Goal: Transaction & Acquisition: Subscribe to service/newsletter

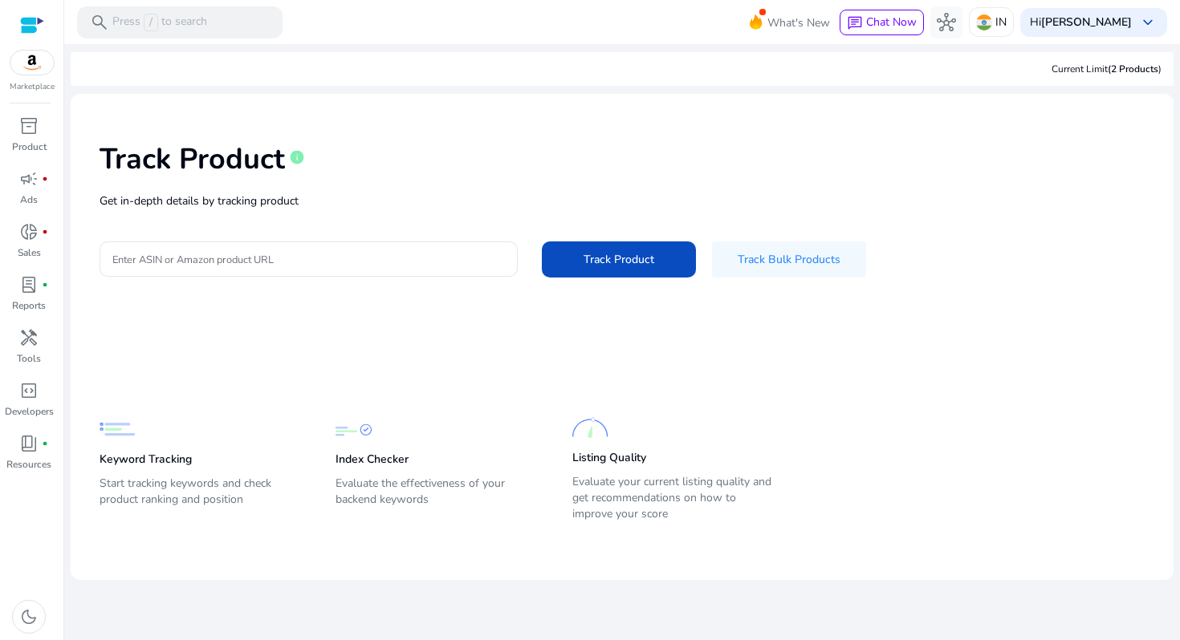
click at [318, 279] on div "Track Product info Get in-depth details by tracking product Enter ASIN or Amazo…" at bounding box center [621, 208] width 1077 height 203
click at [328, 268] on div at bounding box center [308, 259] width 392 height 35
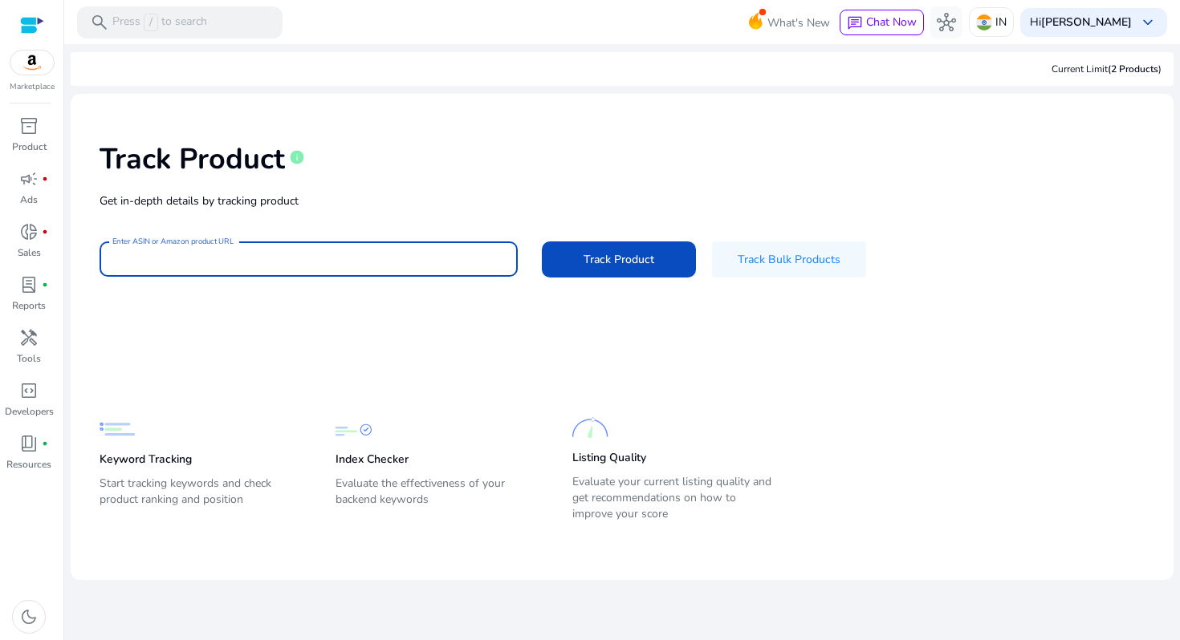
paste input "**********"
type input "**********"
click at [619, 256] on span "Track Product" at bounding box center [618, 259] width 71 height 17
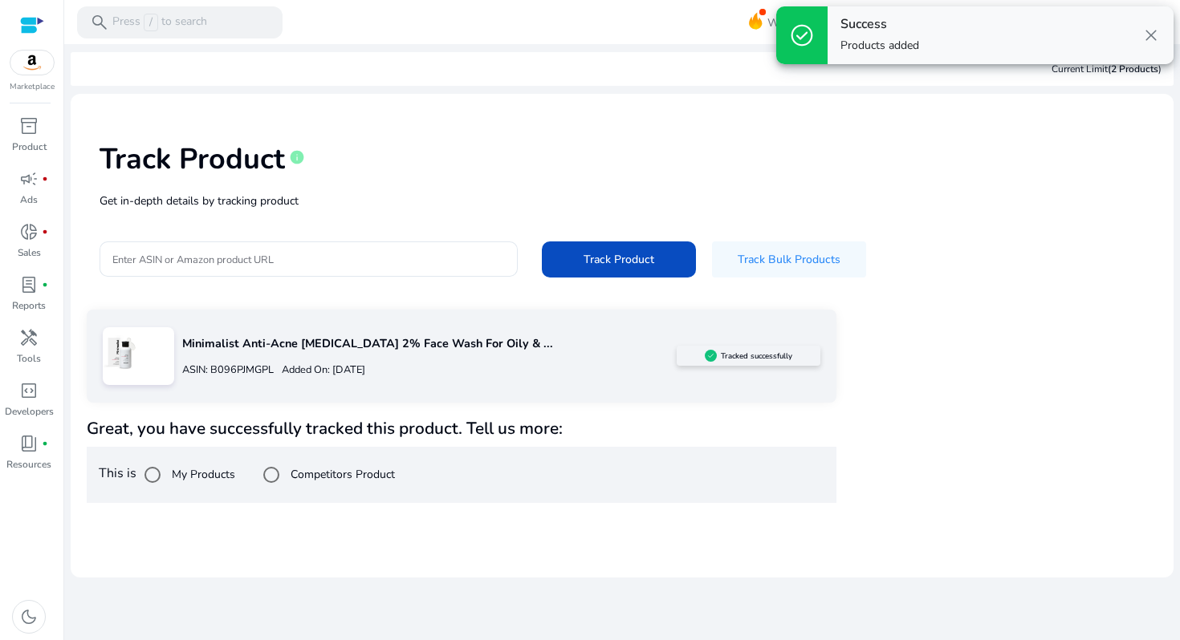
click at [336, 477] on label "Competitors Product" at bounding box center [341, 474] width 108 height 17
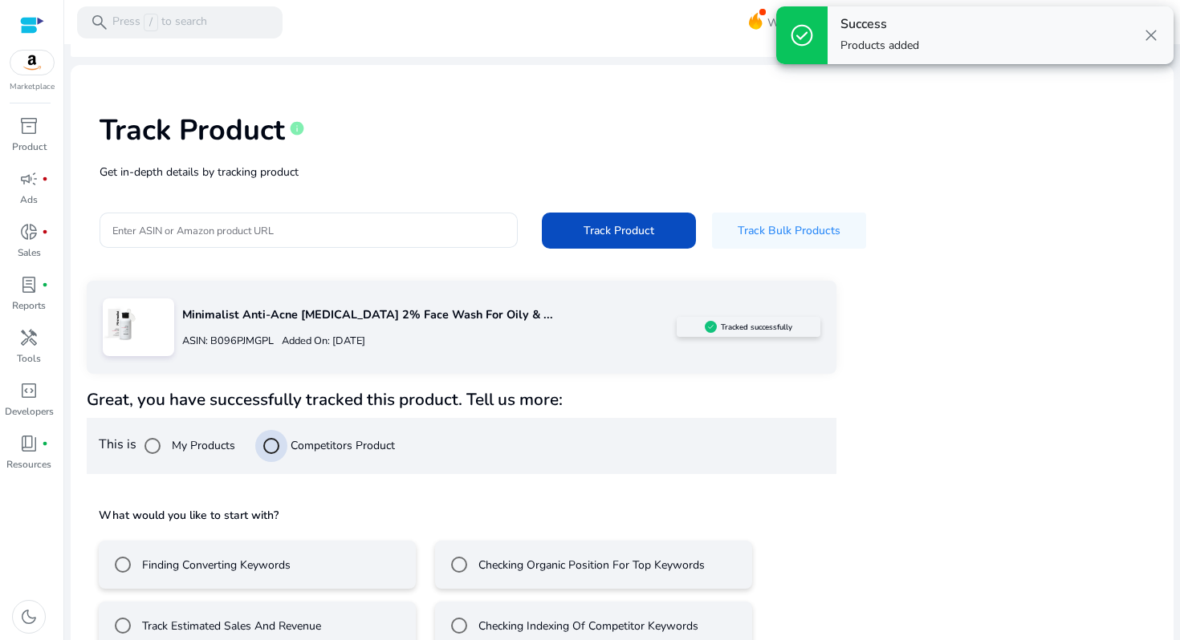
scroll to position [63, 0]
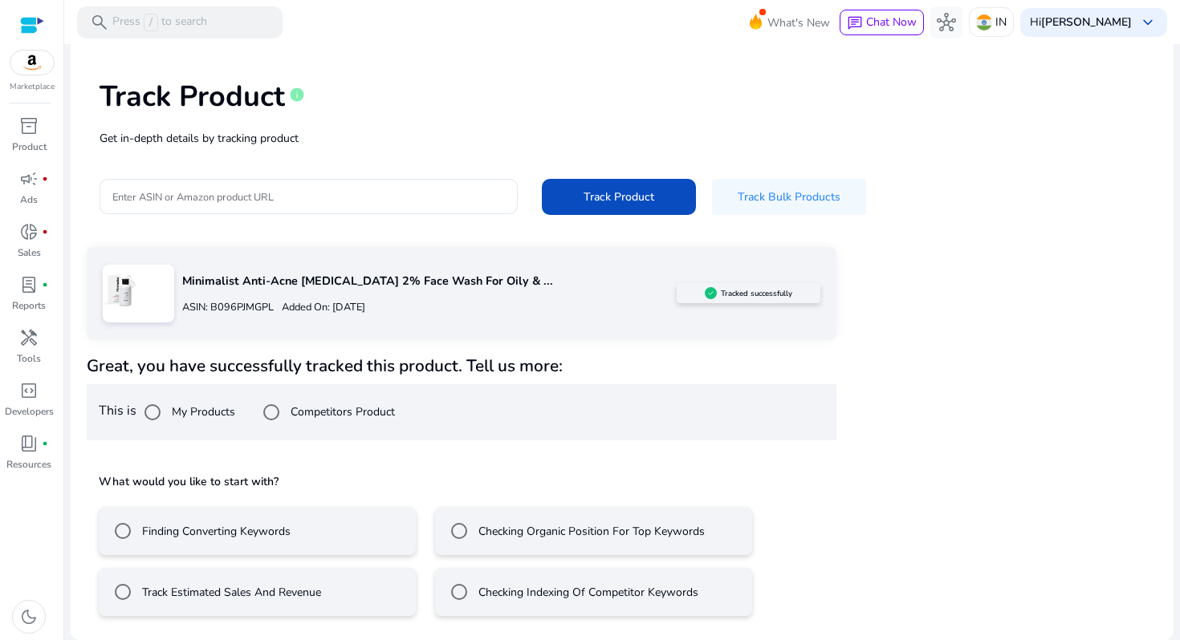
click at [249, 602] on div "Track Estimated Sales And Revenue" at bounding box center [214, 592] width 214 height 32
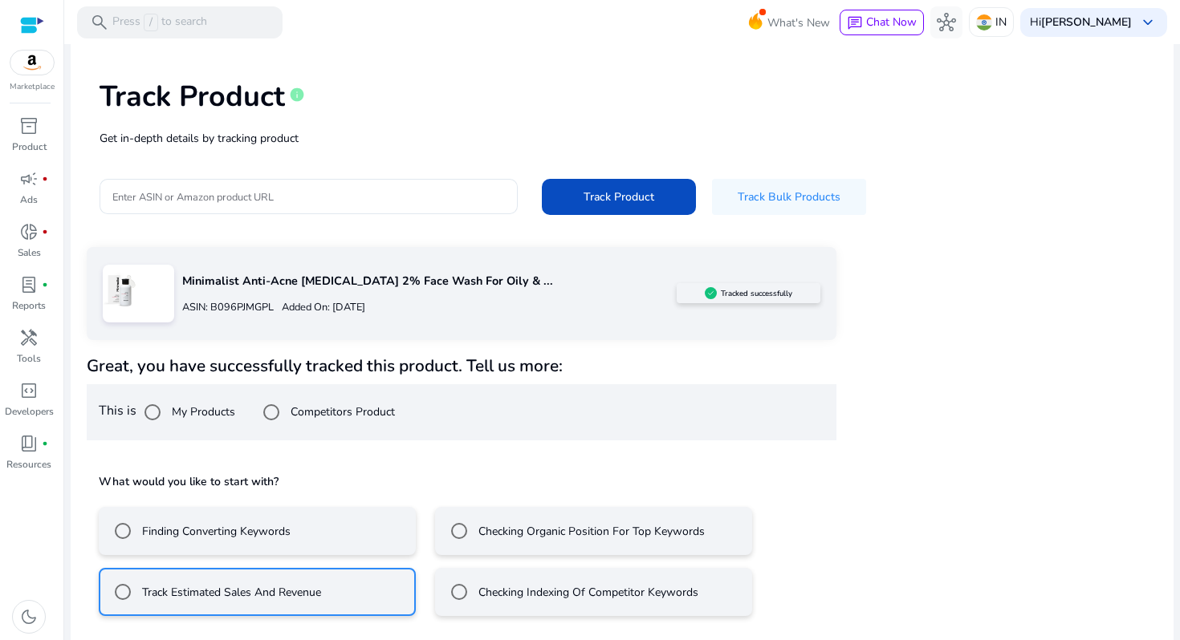
scroll to position [134, 0]
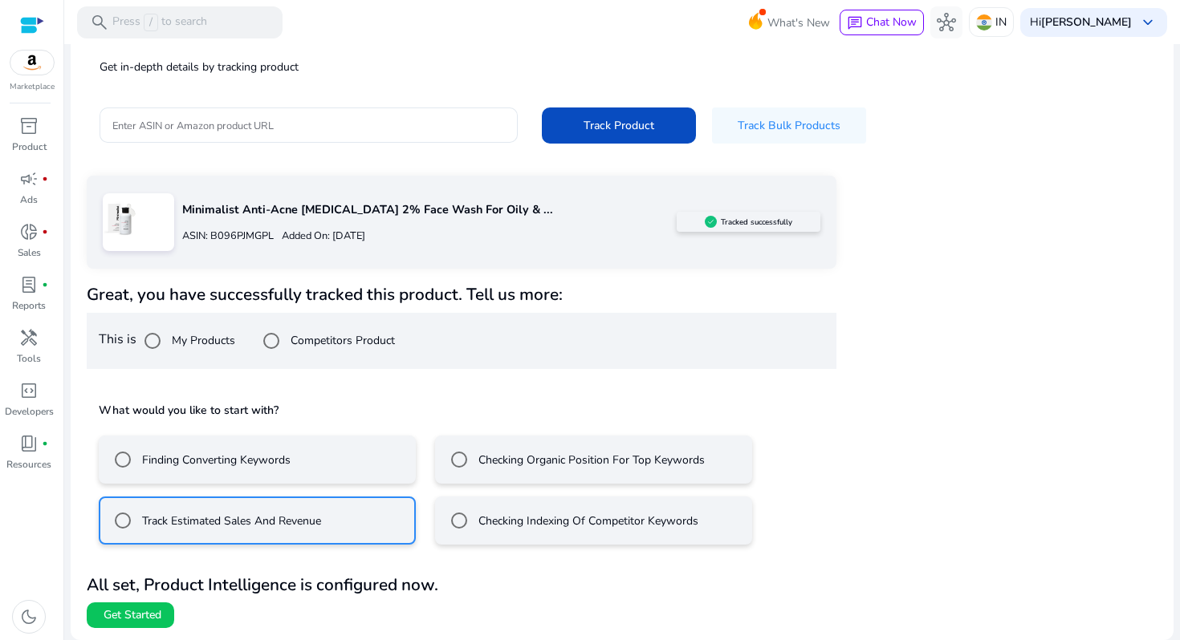
click at [336, 469] on mat-radio-button "Finding Converting Keywords" at bounding box center [257, 460] width 317 height 48
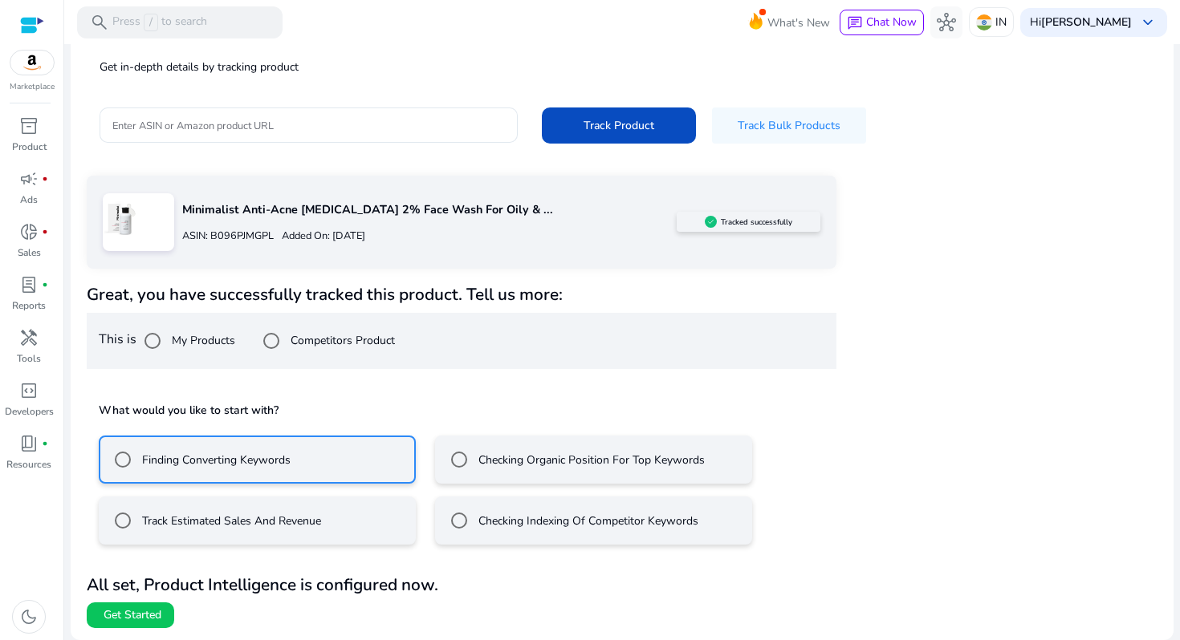
click at [250, 523] on label "Track Estimated Sales And Revenue" at bounding box center [230, 521] width 182 height 17
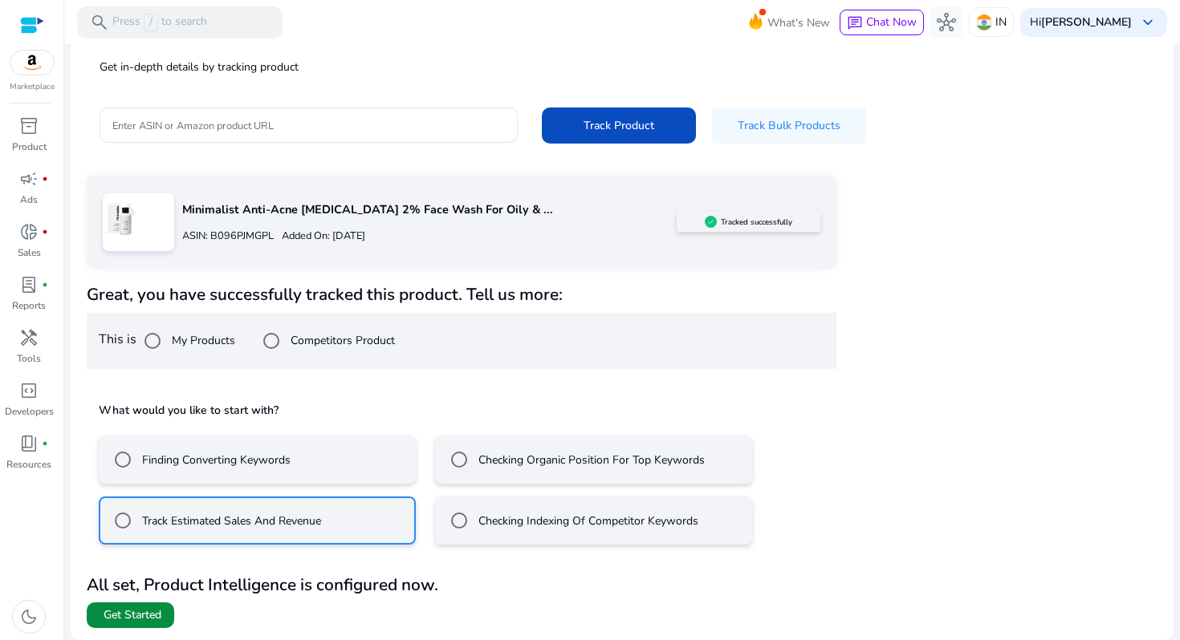
click at [139, 603] on span at bounding box center [130, 615] width 87 height 39
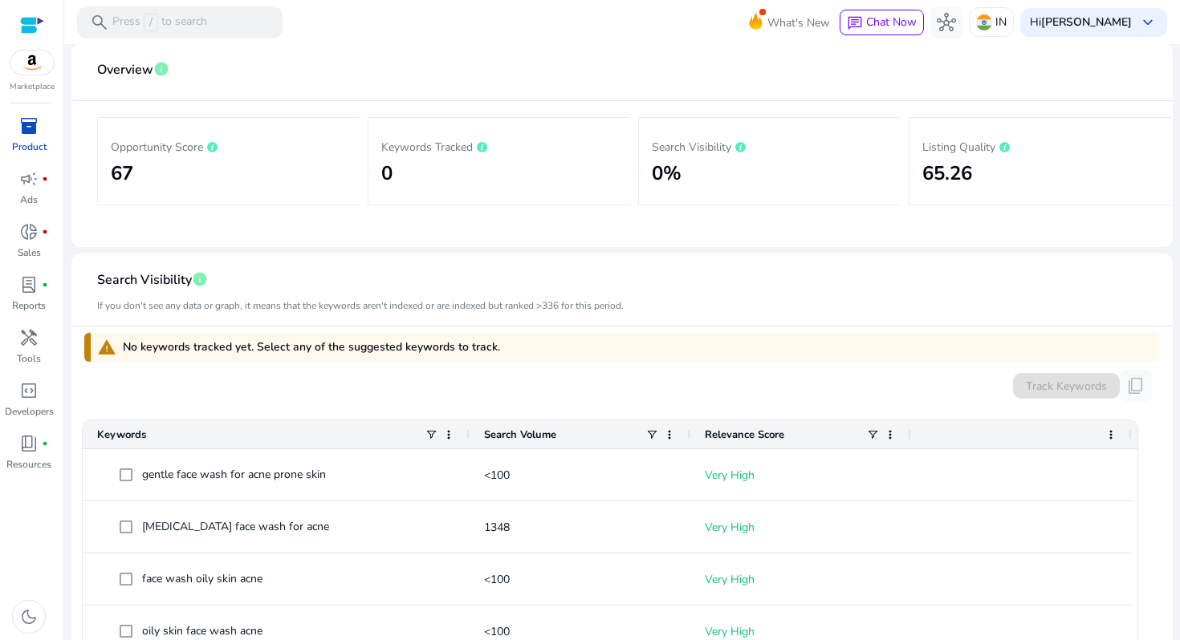
scroll to position [328, 0]
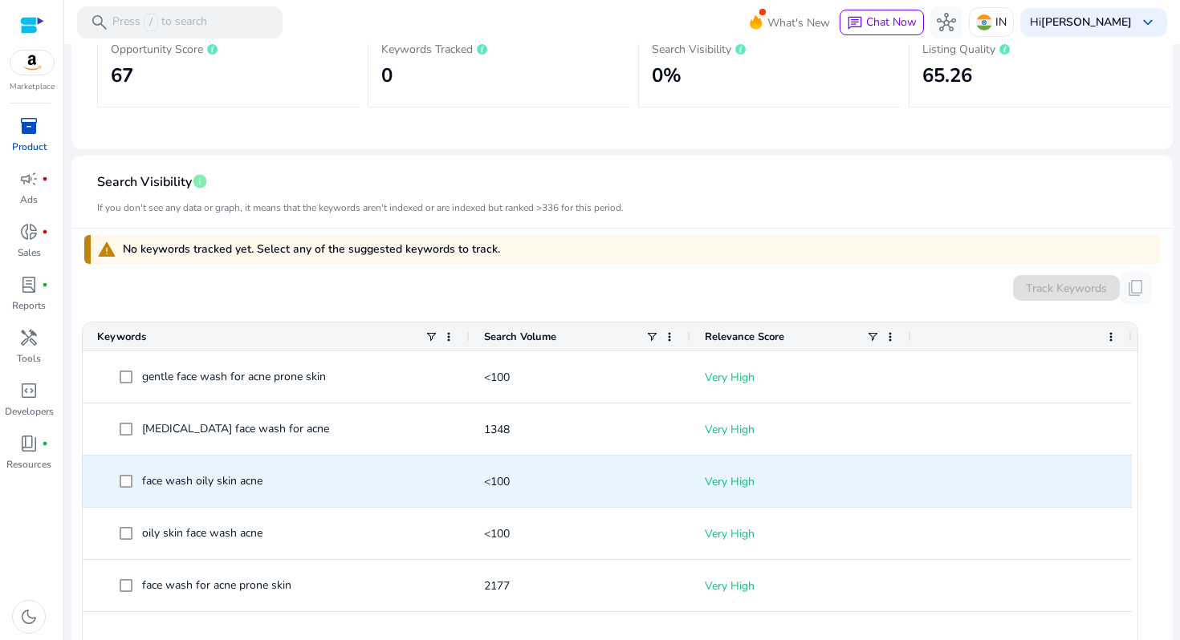
click at [229, 481] on span "face wash oily skin acne" at bounding box center [202, 480] width 120 height 15
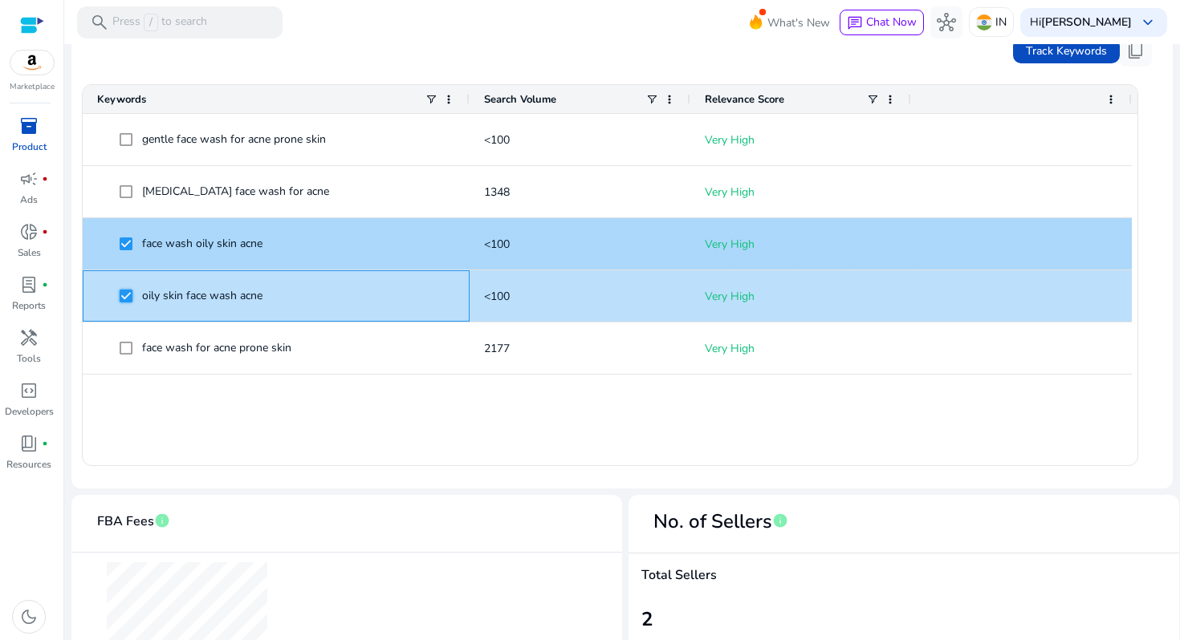
scroll to position [518, 0]
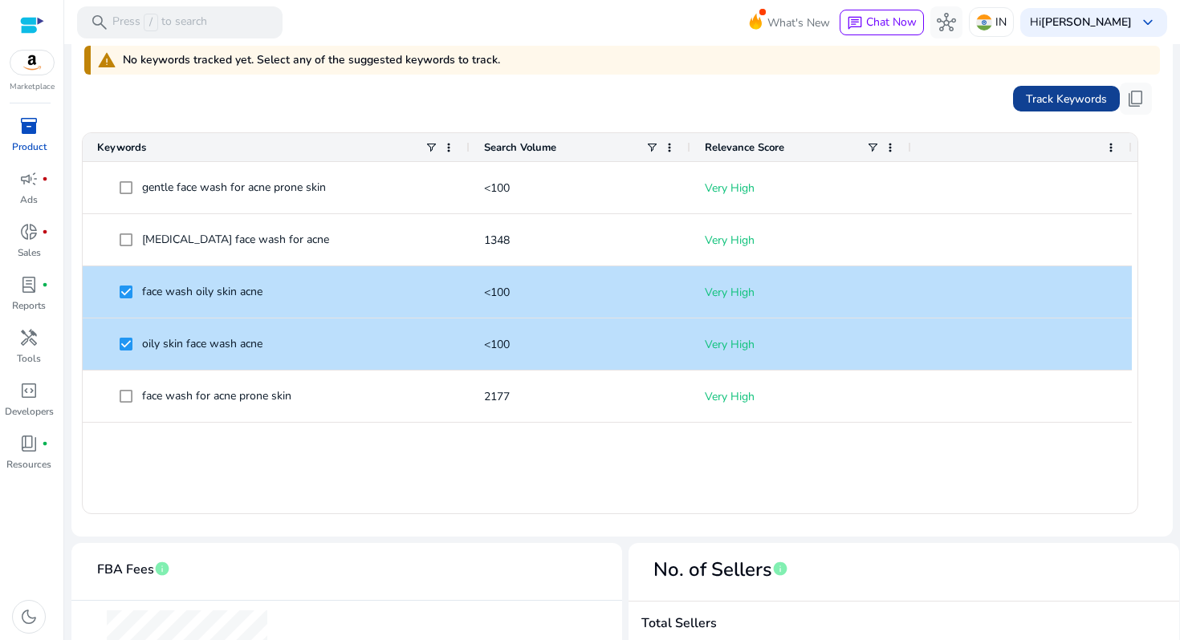
click at [1055, 98] on span "Track Keywords" at bounding box center [1066, 99] width 81 height 17
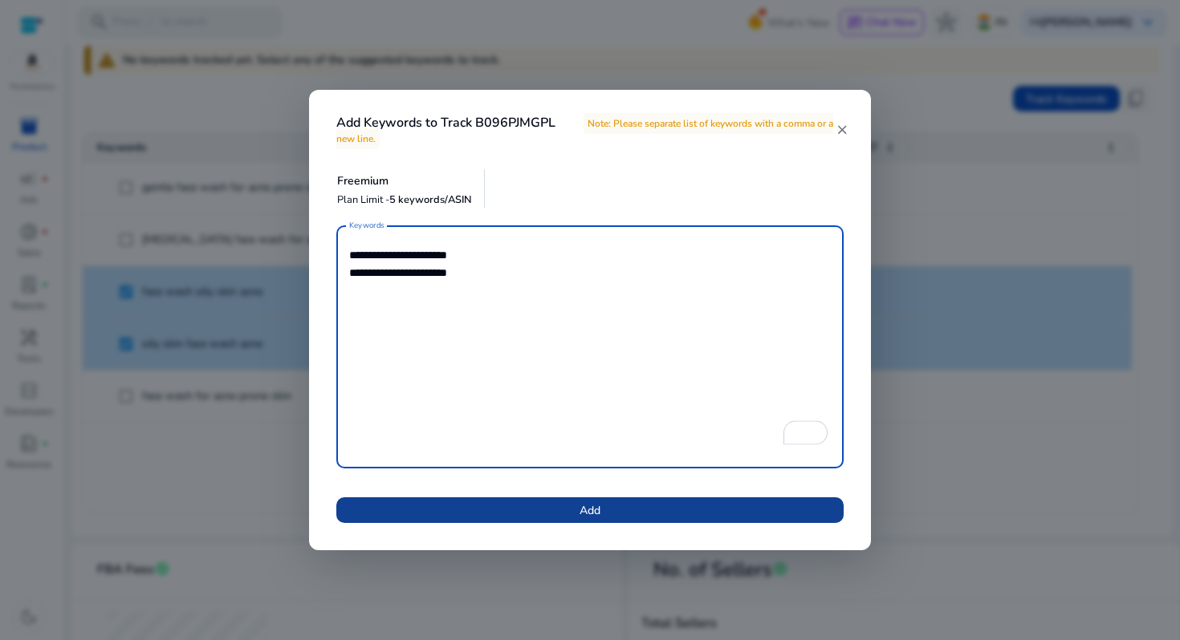
click at [563, 516] on span at bounding box center [589, 510] width 507 height 39
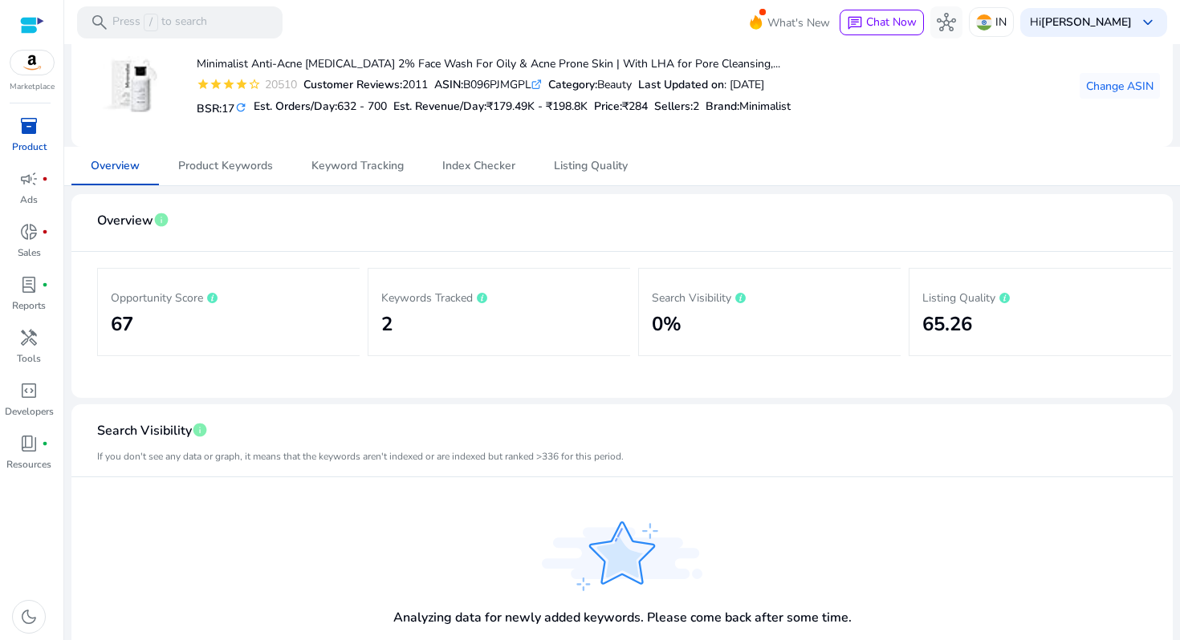
scroll to position [0, 0]
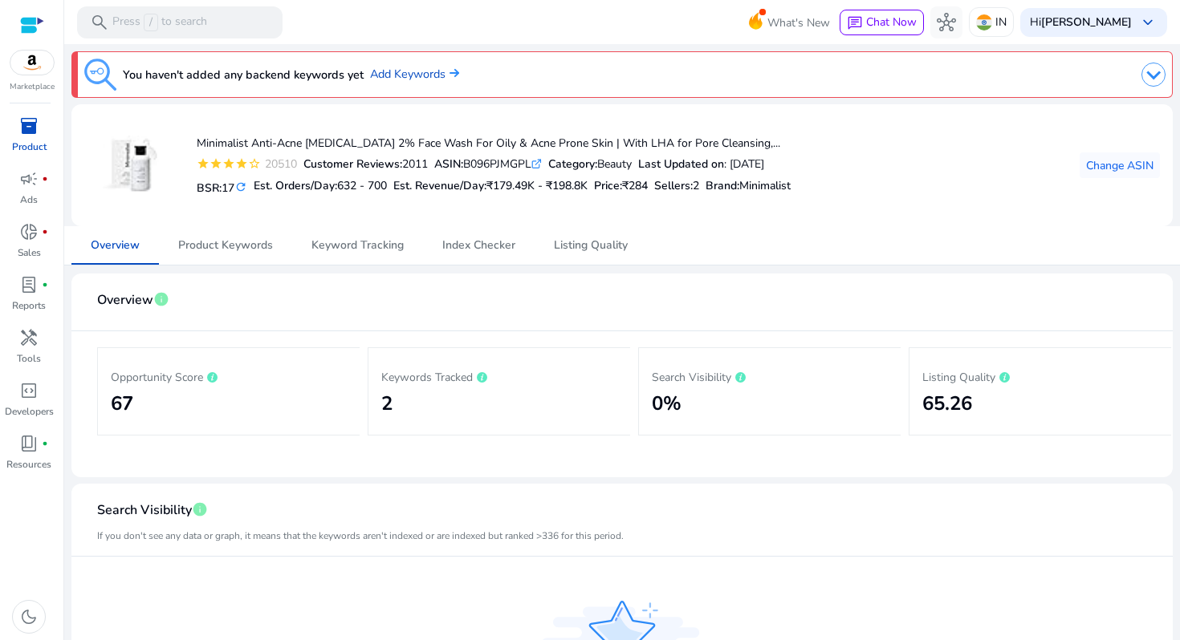
click at [35, 128] on span "inventory_2" at bounding box center [28, 125] width 19 height 19
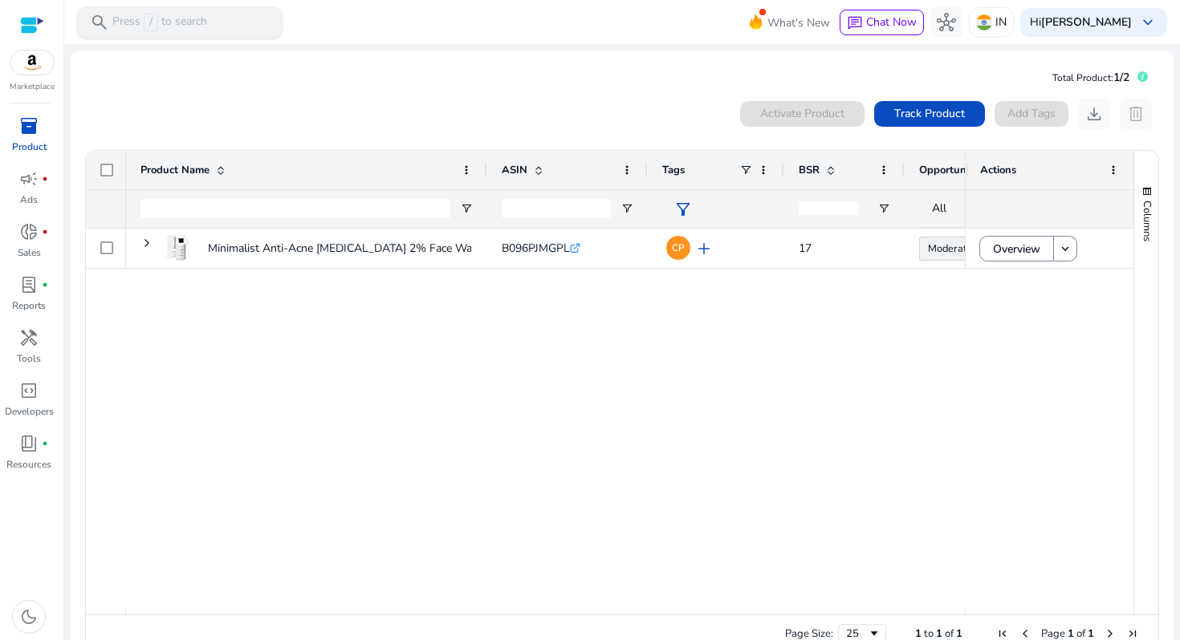
click at [186, 26] on p "Press / to search" at bounding box center [159, 23] width 95 height 18
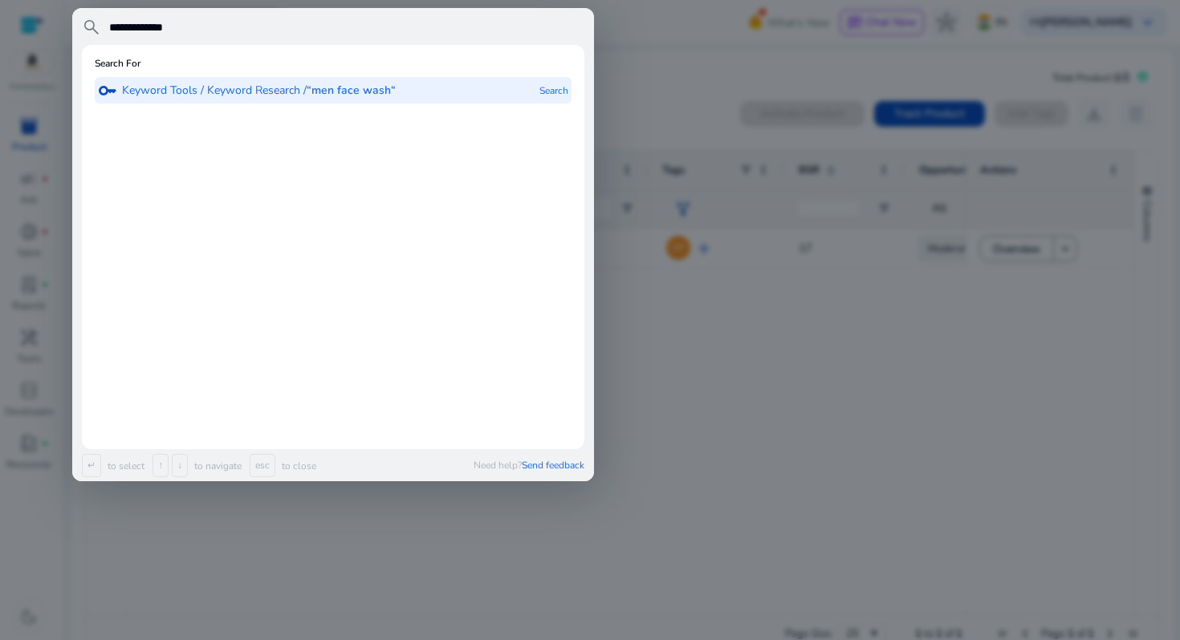
type input "**********"
click at [378, 84] on b "“men face wash“" at bounding box center [351, 90] width 89 height 15
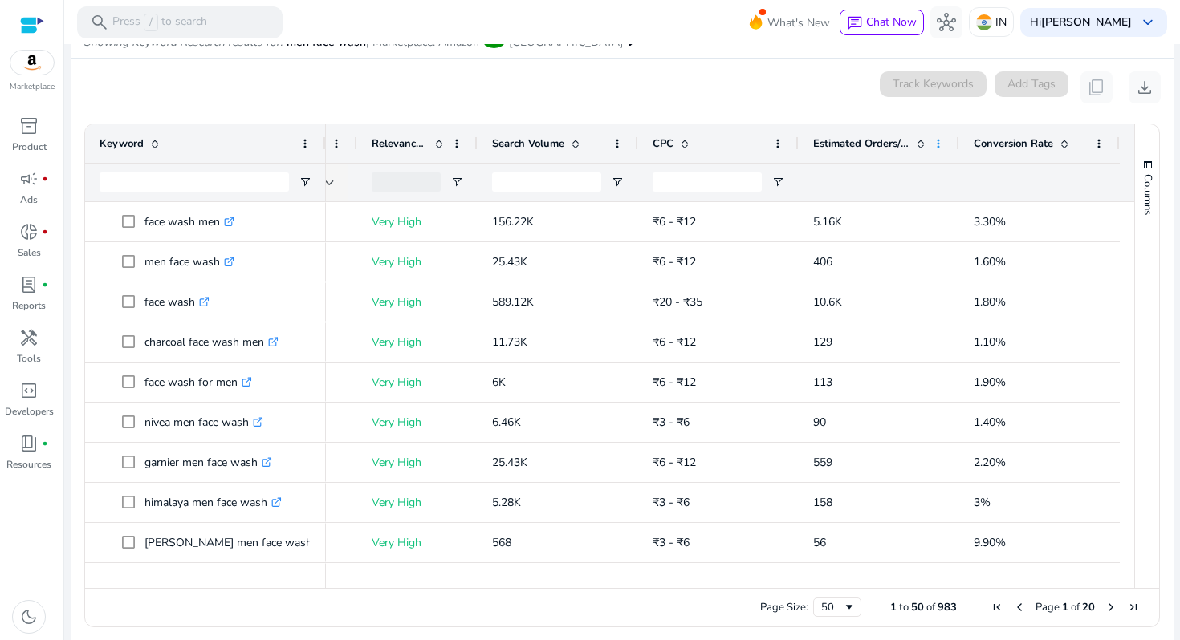
click at [934, 146] on span at bounding box center [938, 143] width 13 height 13
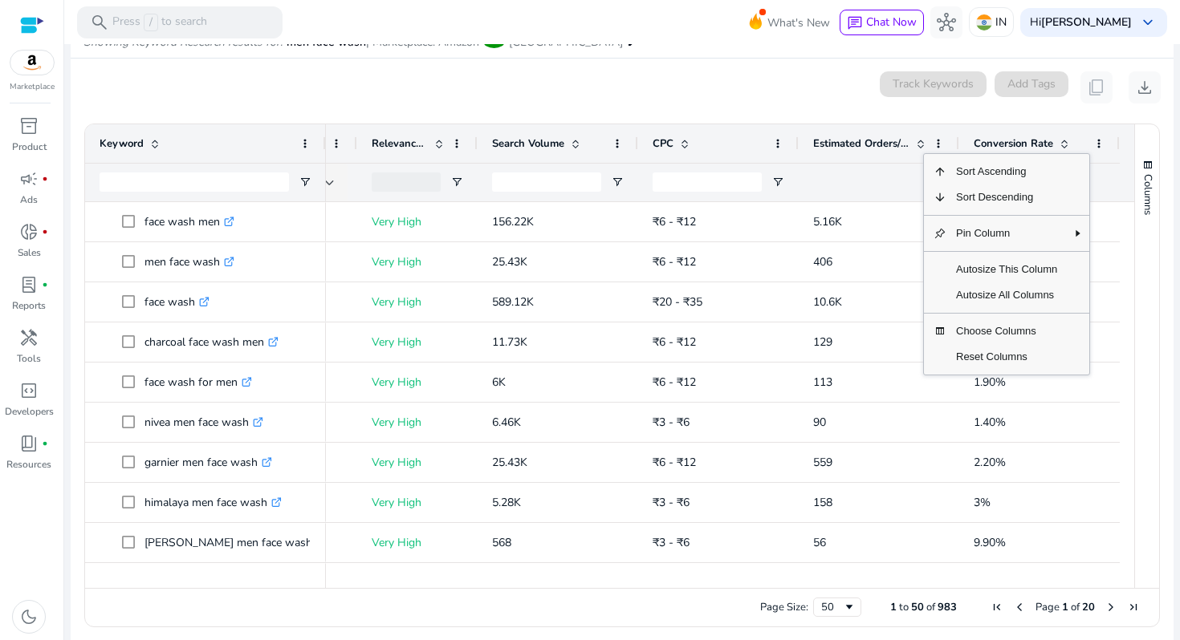
click at [798, 89] on div "0 keyword(s) selected Track Keywords Add Tags content_copy download" at bounding box center [621, 87] width 1077 height 32
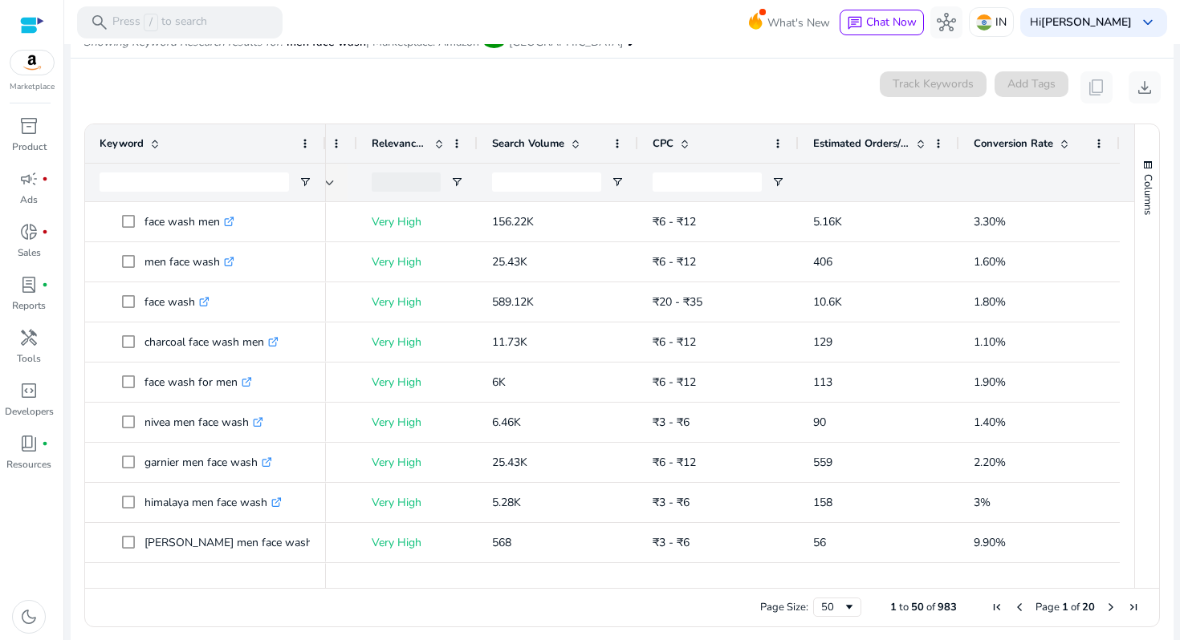
click at [760, 80] on div "0 keyword(s) selected Track Keywords Add Tags content_copy download" at bounding box center [621, 87] width 1077 height 32
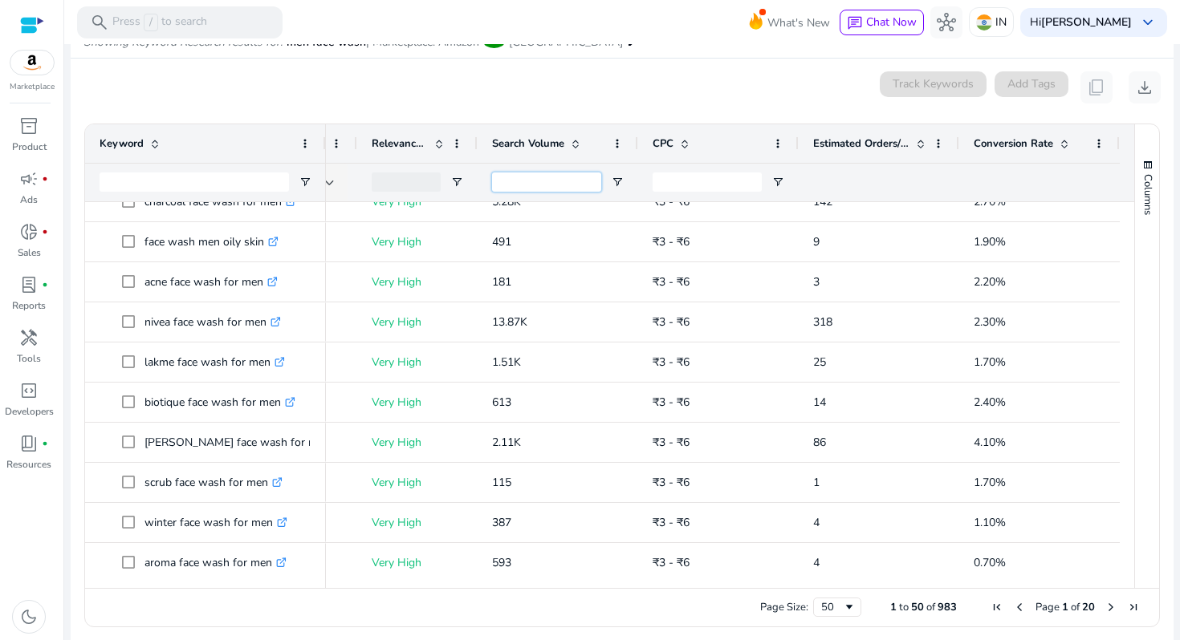
click at [560, 184] on input "Search Volume Filter Input" at bounding box center [546, 182] width 109 height 19
click at [193, 177] on input "Keyword Filter Input" at bounding box center [194, 182] width 189 height 19
type input "******"
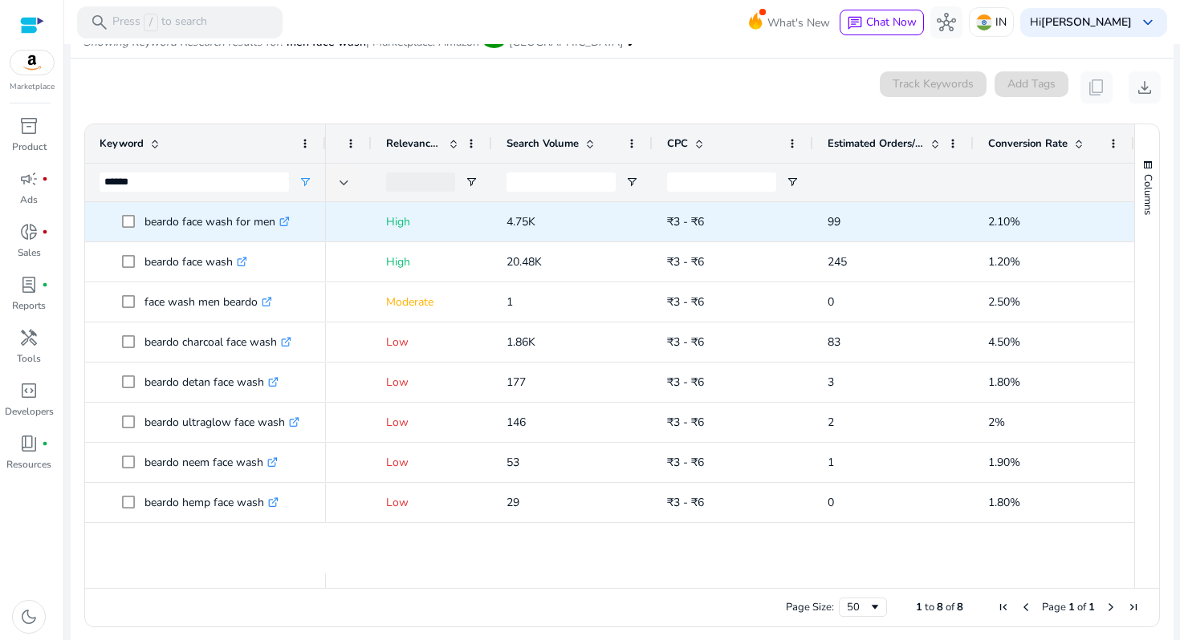
click at [290, 221] on icon ".st0{fill:#2c8af8}" at bounding box center [284, 222] width 10 height 10
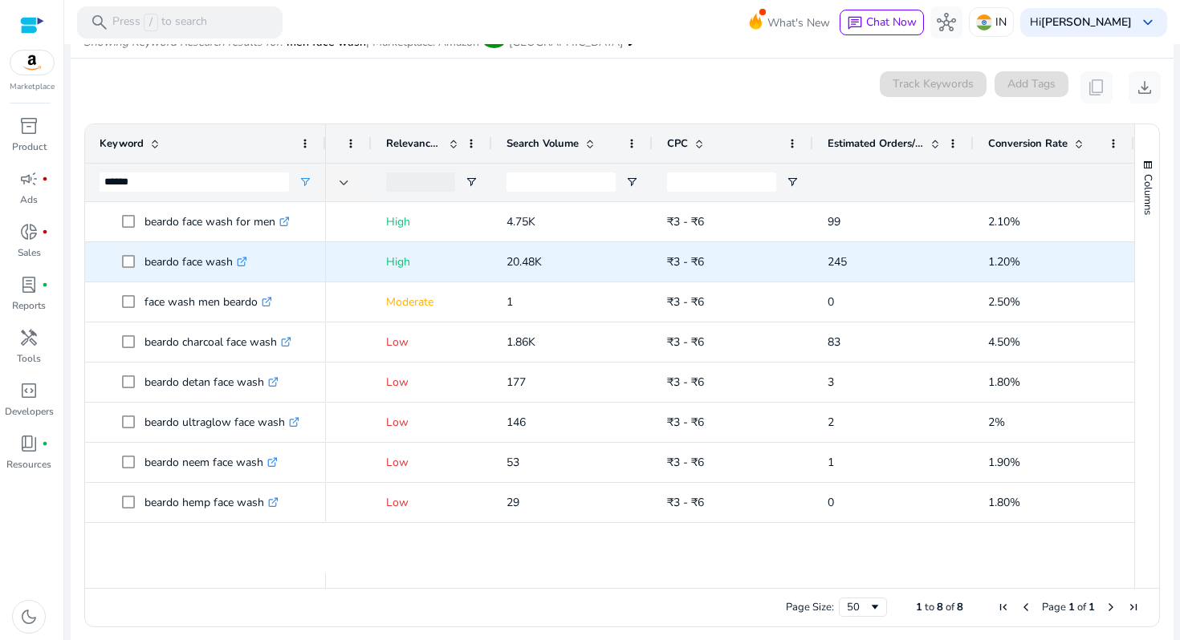
click at [208, 265] on p "beardo face wash .st0{fill:#2c8af8}" at bounding box center [195, 262] width 103 height 33
click at [246, 259] on icon at bounding box center [244, 260] width 6 height 6
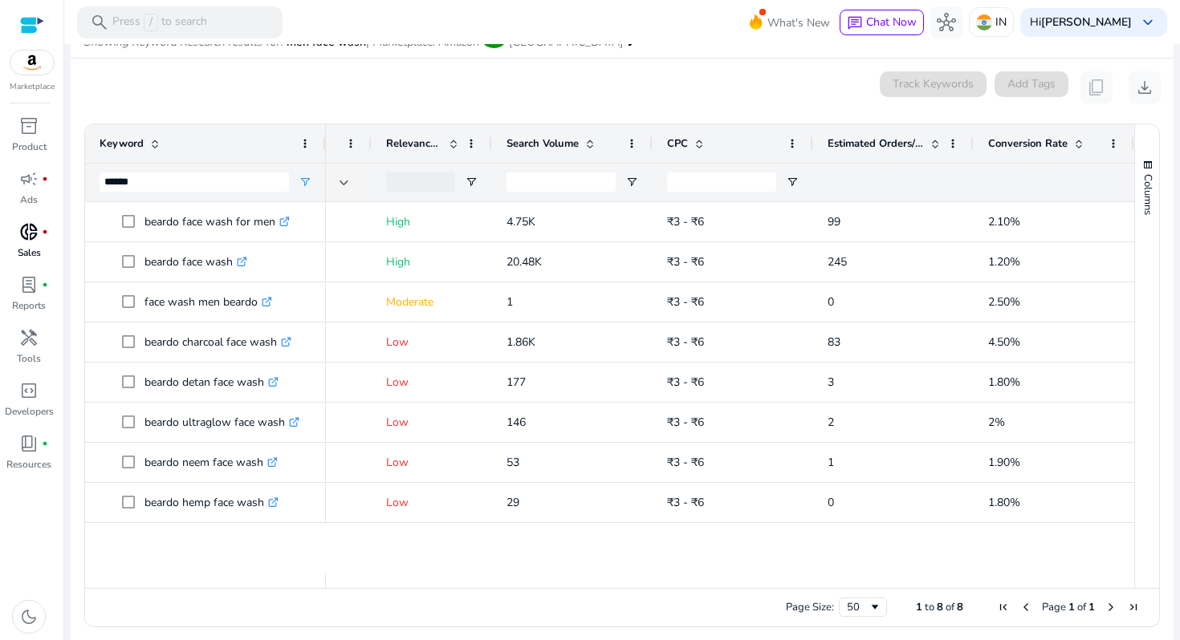
click at [34, 247] on p "Sales" at bounding box center [29, 253] width 23 height 14
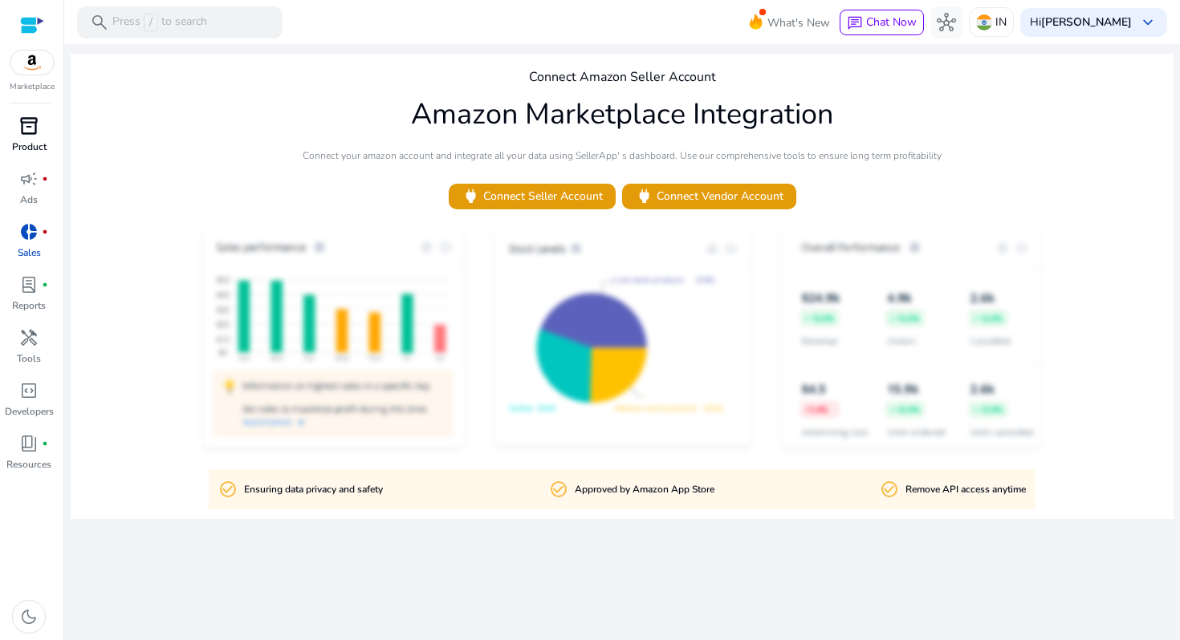
click at [26, 140] on p "Product" at bounding box center [29, 147] width 35 height 14
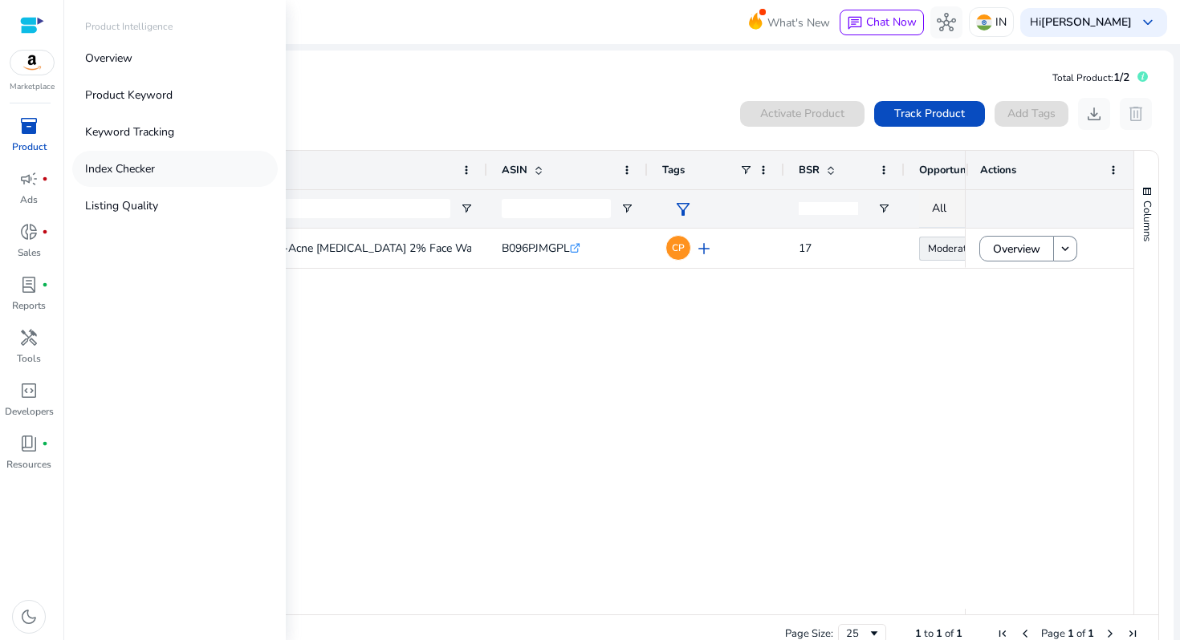
click at [135, 171] on p "Index Checker" at bounding box center [120, 168] width 70 height 17
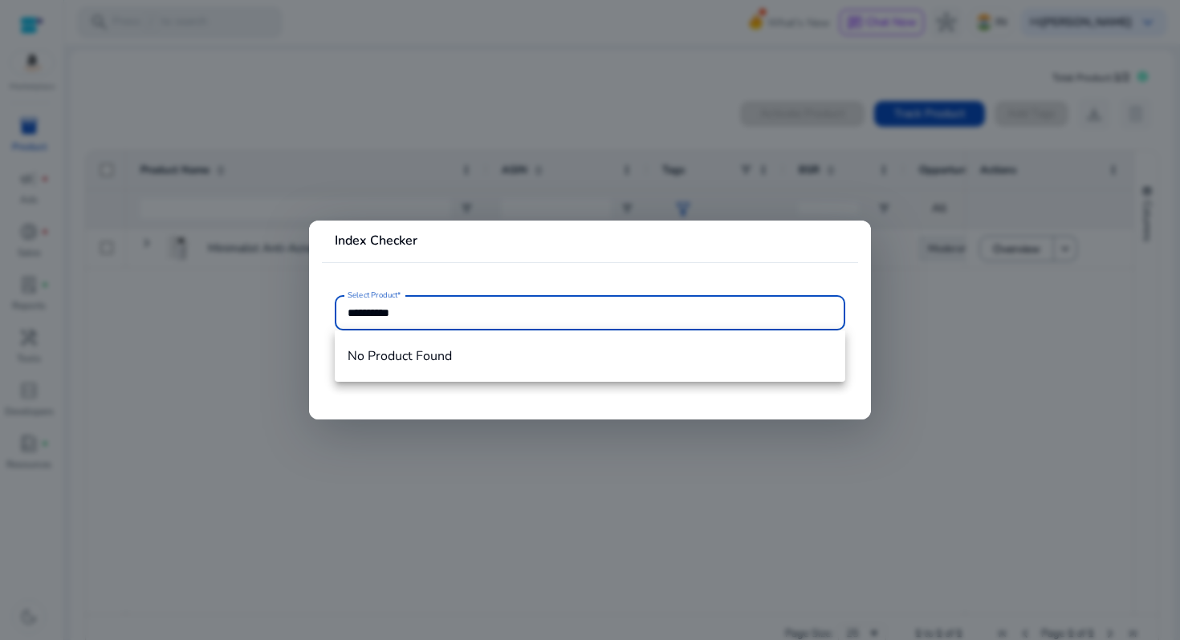
click at [481, 319] on input "**********" at bounding box center [589, 313] width 485 height 18
paste input "**********"
type input "**********"
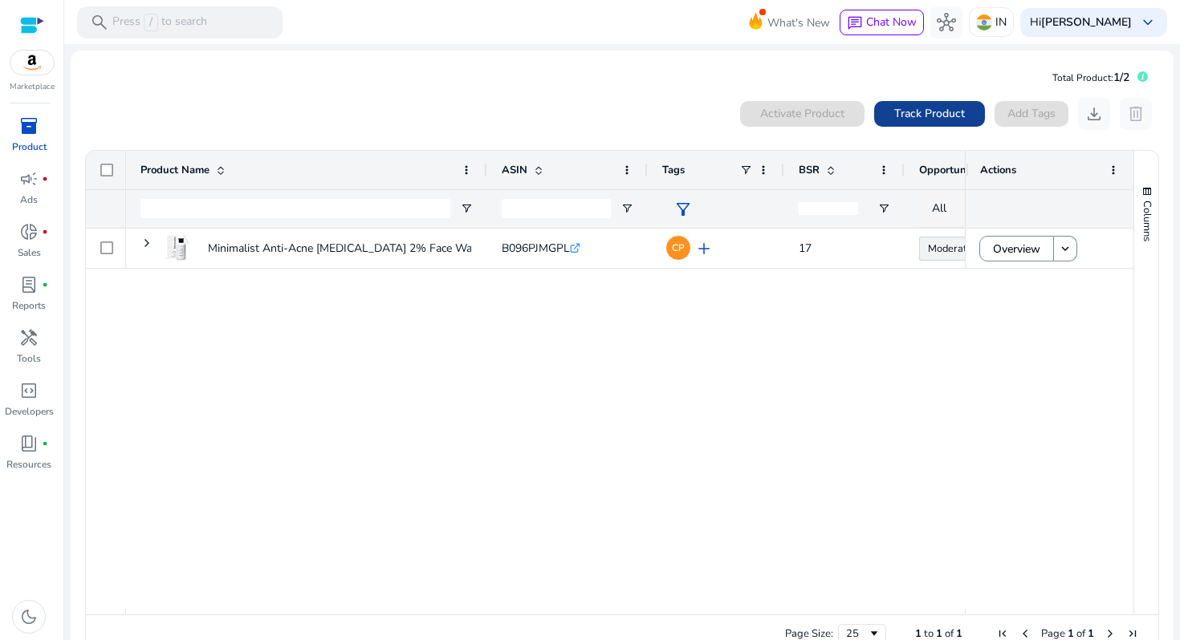
click at [898, 108] on span "Track Product" at bounding box center [929, 113] width 71 height 17
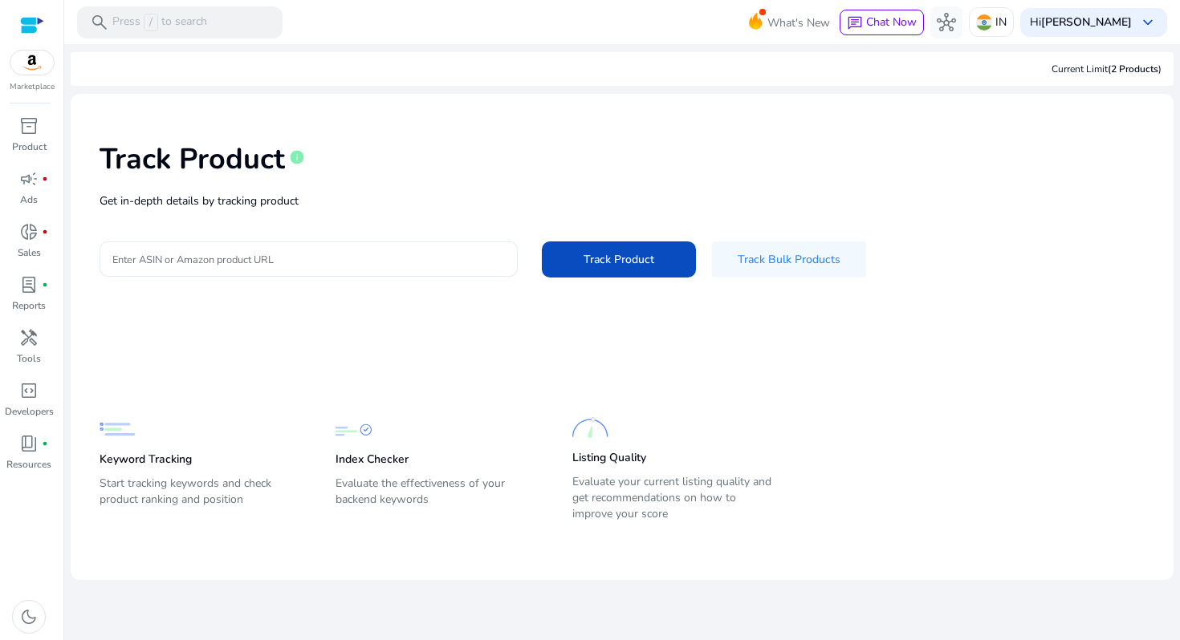
click at [244, 270] on div at bounding box center [308, 259] width 392 height 35
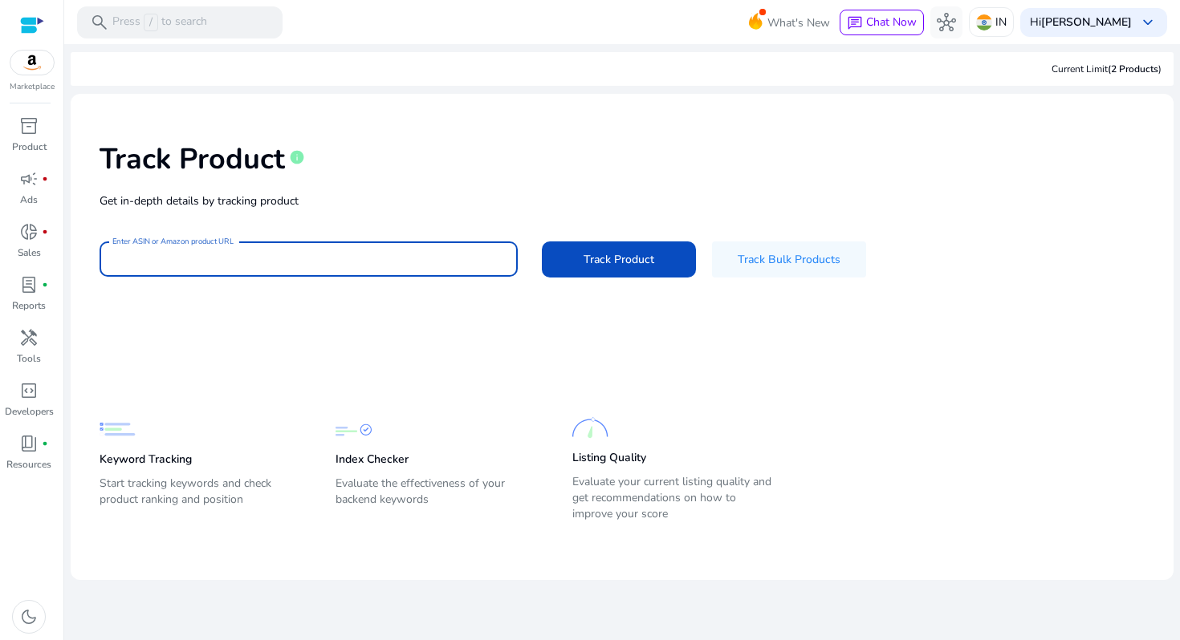
paste input "**********"
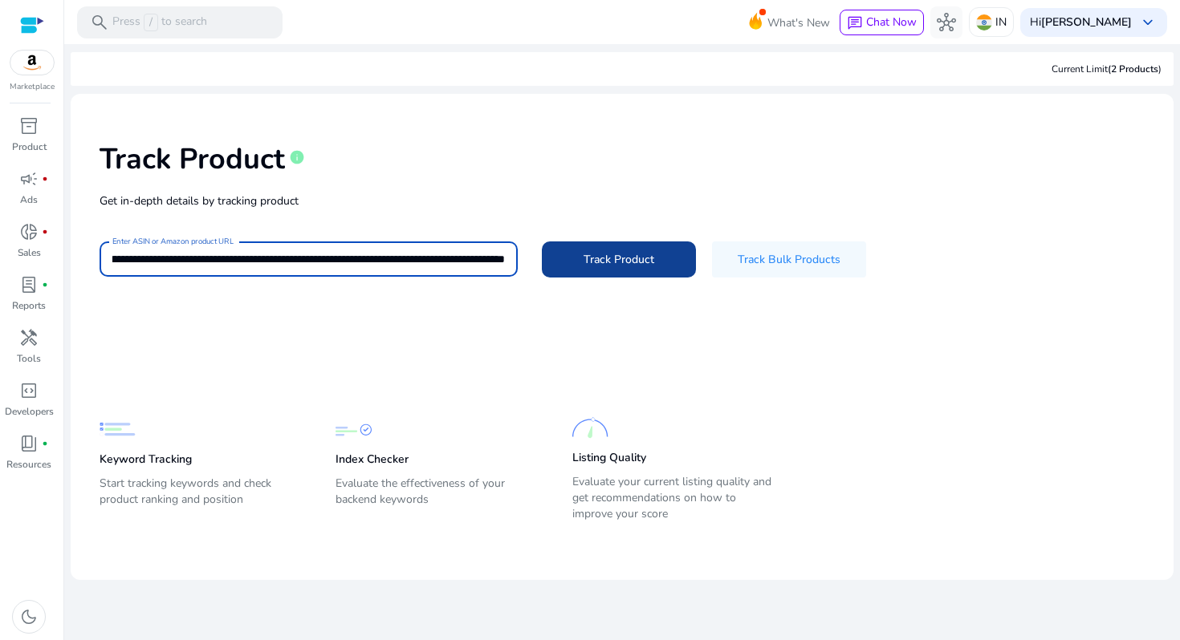
type input "**********"
click at [632, 269] on span at bounding box center [619, 259] width 154 height 39
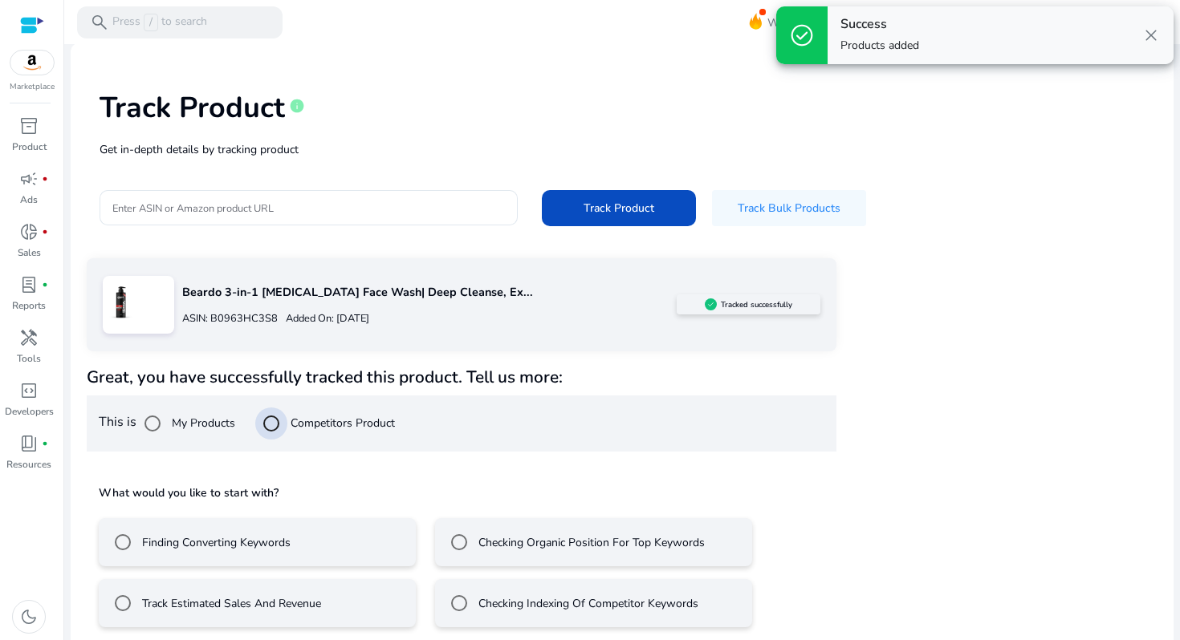
scroll to position [63, 0]
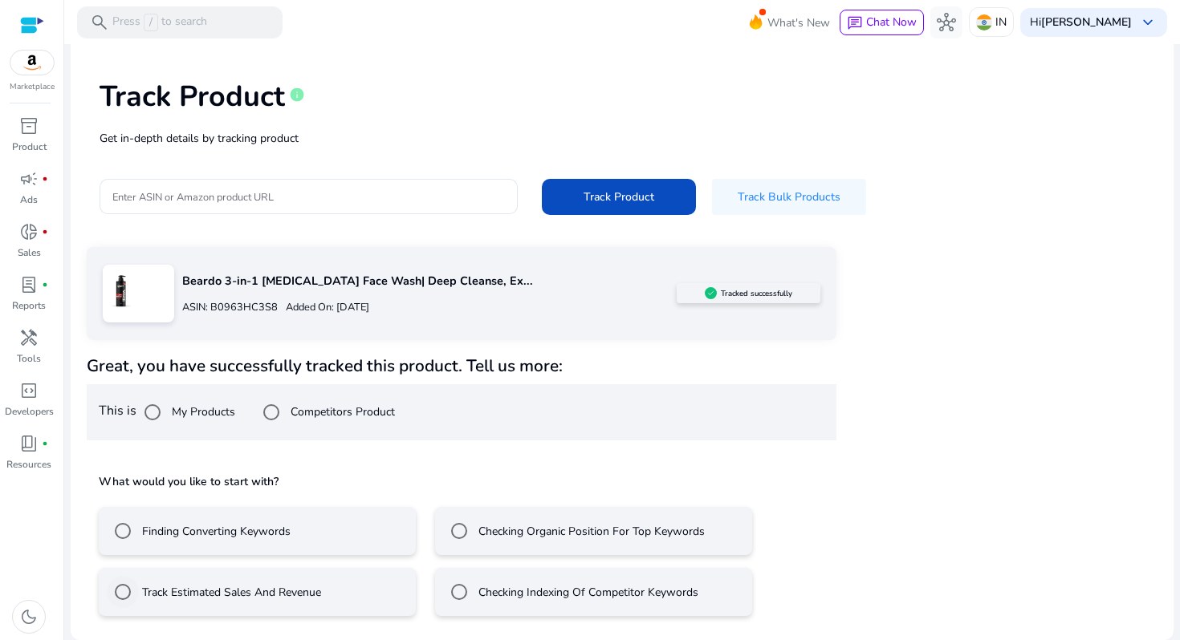
click at [268, 590] on label "Track Estimated Sales And Revenue" at bounding box center [230, 592] width 182 height 17
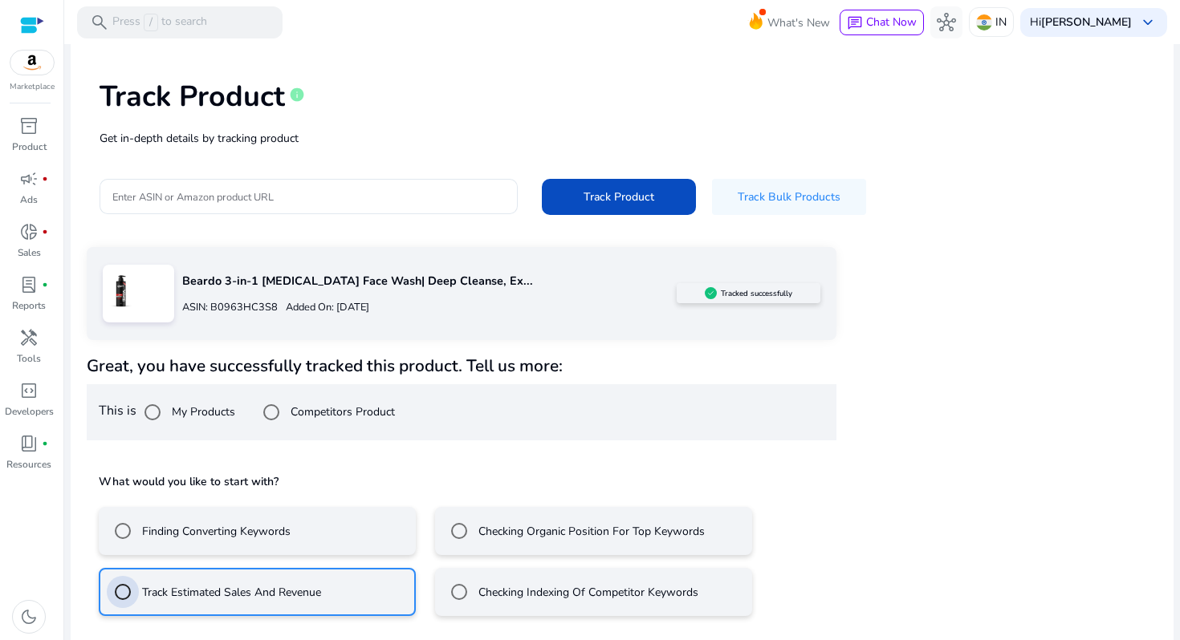
scroll to position [134, 0]
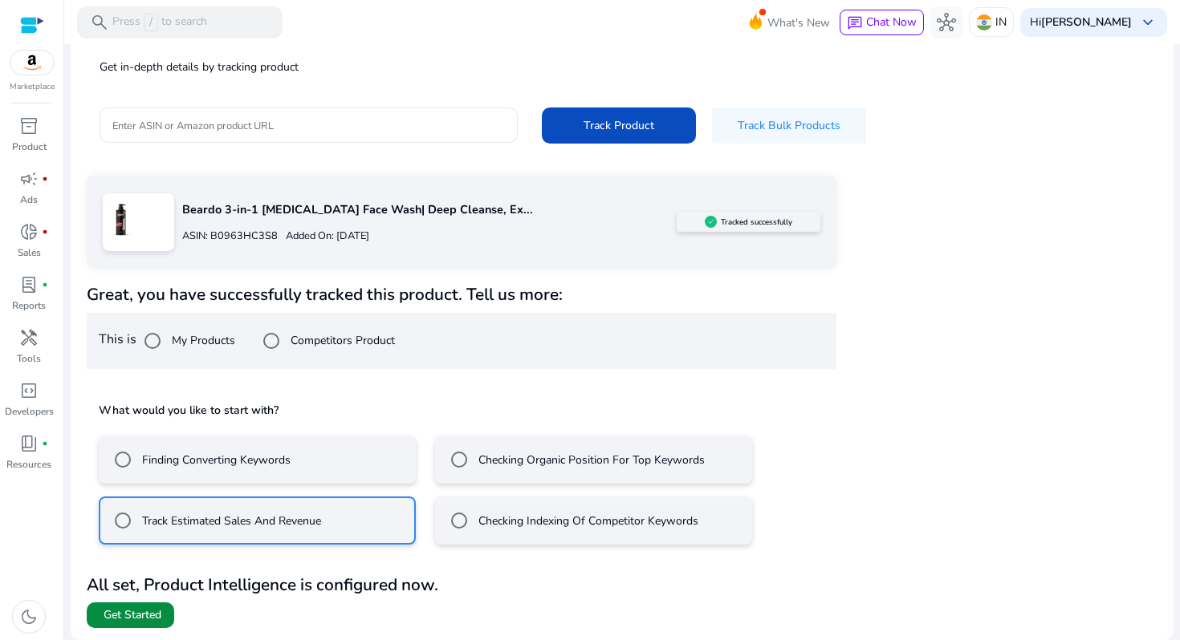
click at [128, 603] on span at bounding box center [130, 615] width 87 height 39
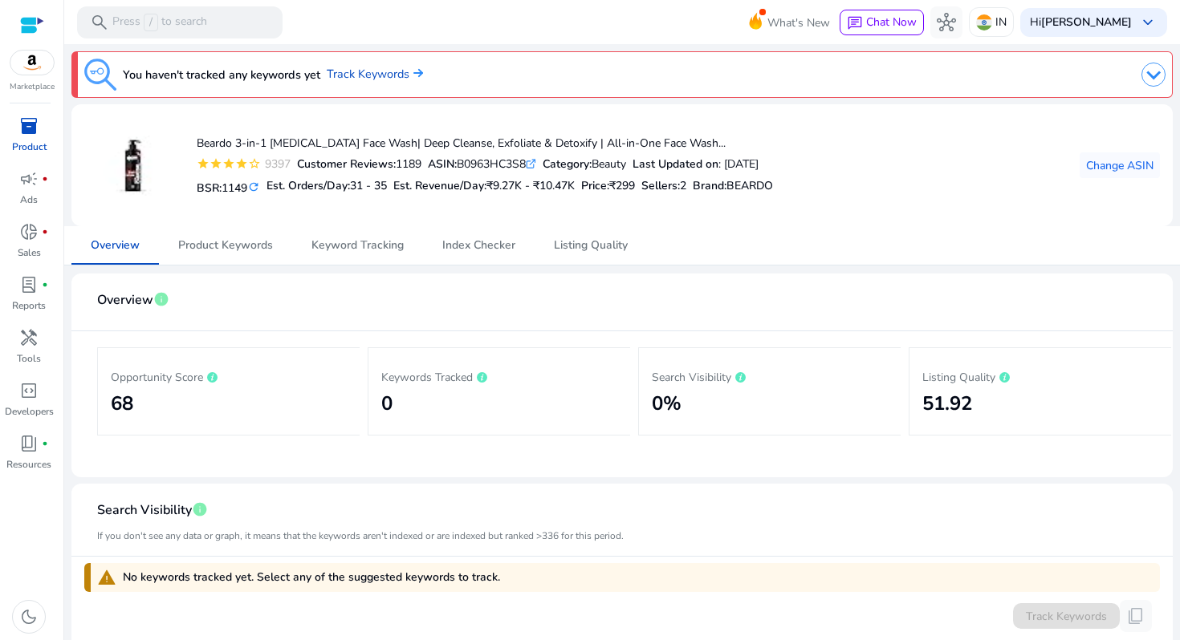
click at [475, 209] on div "Beardo 3-in-1 [MEDICAL_DATA] Face Wash| Deep Cleanse, Exfoliate & Detoxify | Al…" at bounding box center [428, 165] width 689 height 96
click at [349, 189] on h5 "Est. Orders/Day: 31 - 35" at bounding box center [326, 187] width 120 height 14
click at [373, 188] on span "31 - 35" at bounding box center [368, 185] width 37 height 15
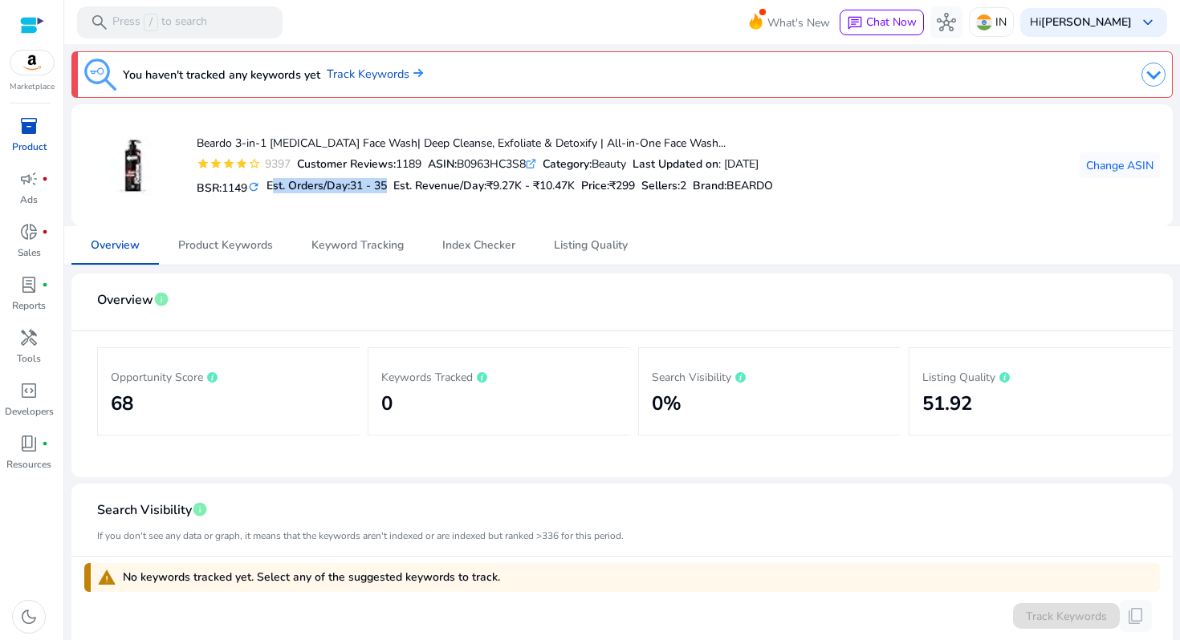
drag, startPoint x: 396, startPoint y: 184, endPoint x: 274, endPoint y: 183, distance: 122.8
click at [274, 183] on div "BSR: 1149 refresh Est. Orders/Day: 31 - 35 Est. Revenue/Day: ₹9.27K - ₹10.47K P…" at bounding box center [485, 186] width 576 height 27
click at [347, 186] on h5 "Est. Orders/Day: 31 - 35" at bounding box center [326, 187] width 120 height 14
drag, startPoint x: 358, startPoint y: 187, endPoint x: 390, endPoint y: 182, distance: 32.5
click at [387, 182] on span "31 - 35" at bounding box center [368, 185] width 37 height 15
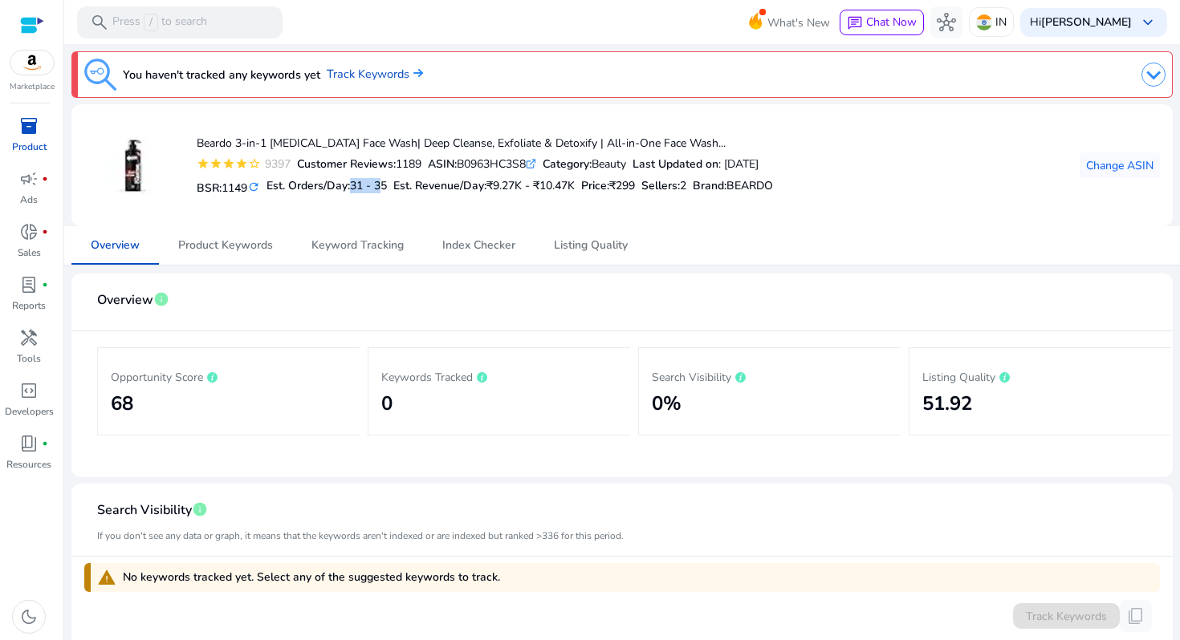
click at [758, 205] on div "Beardo 3-in-1 [MEDICAL_DATA] Face Wash| Deep Cleanse, Exfoliate & Detoxify | Al…" at bounding box center [428, 165] width 689 height 96
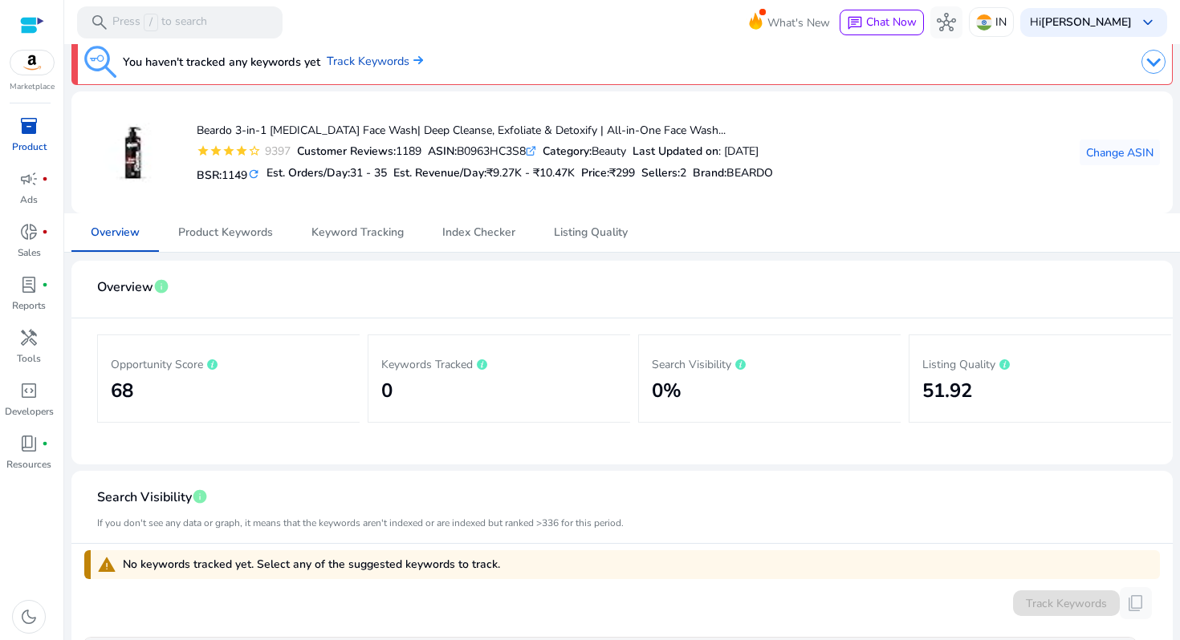
scroll to position [14, 0]
click at [259, 173] on mat-icon "refresh" at bounding box center [253, 173] width 13 height 15
click at [256, 173] on mat-icon "refresh" at bounding box center [249, 173] width 13 height 15
click at [453, 197] on div "Beardo 3-in-1 [MEDICAL_DATA] Face Wash| Deep Cleanse, Exfoliate & Detoxify | Al…" at bounding box center [426, 152] width 685 height 96
click at [383, 177] on span "31 - 35" at bounding box center [364, 172] width 37 height 15
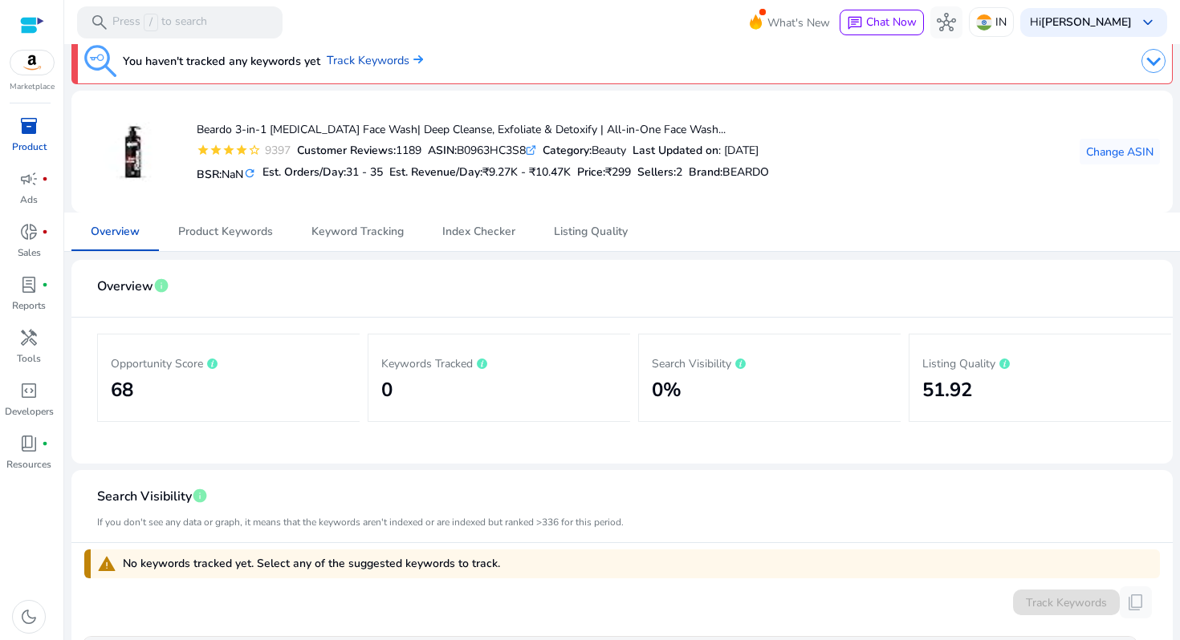
click at [434, 177] on h5 "Est. Revenue/Day: ₹9.27K - ₹10.47K" at bounding box center [479, 173] width 181 height 14
click at [516, 175] on span "₹9.27K - ₹10.47K" at bounding box center [526, 172] width 88 height 15
click at [620, 173] on span "₹299" at bounding box center [618, 172] width 26 height 15
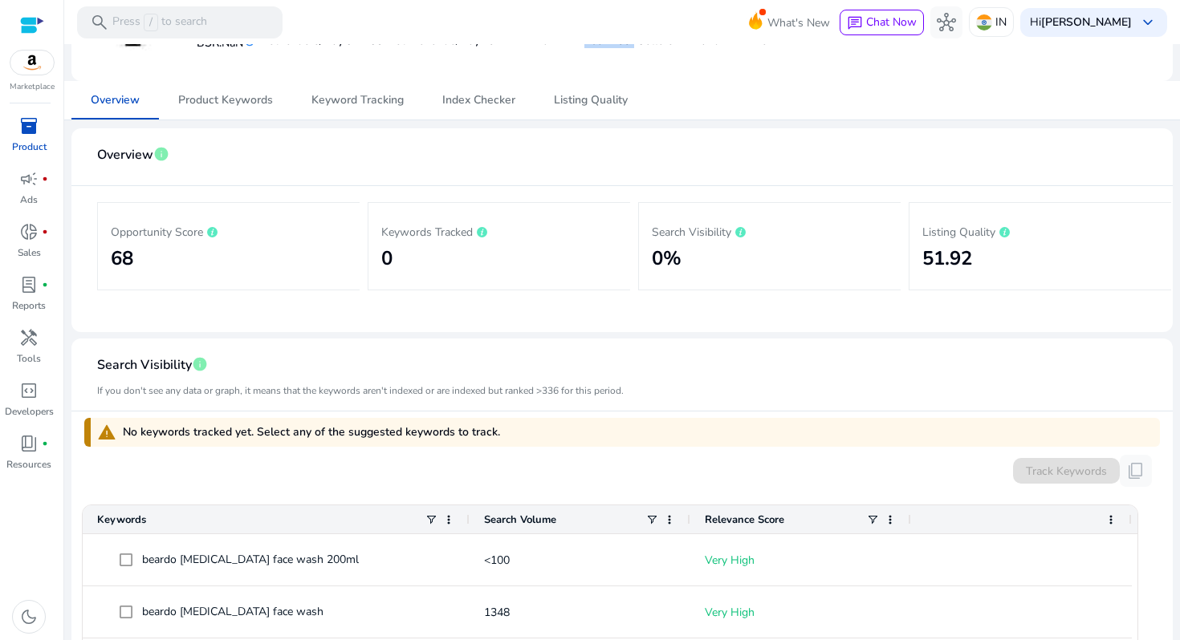
scroll to position [153, 0]
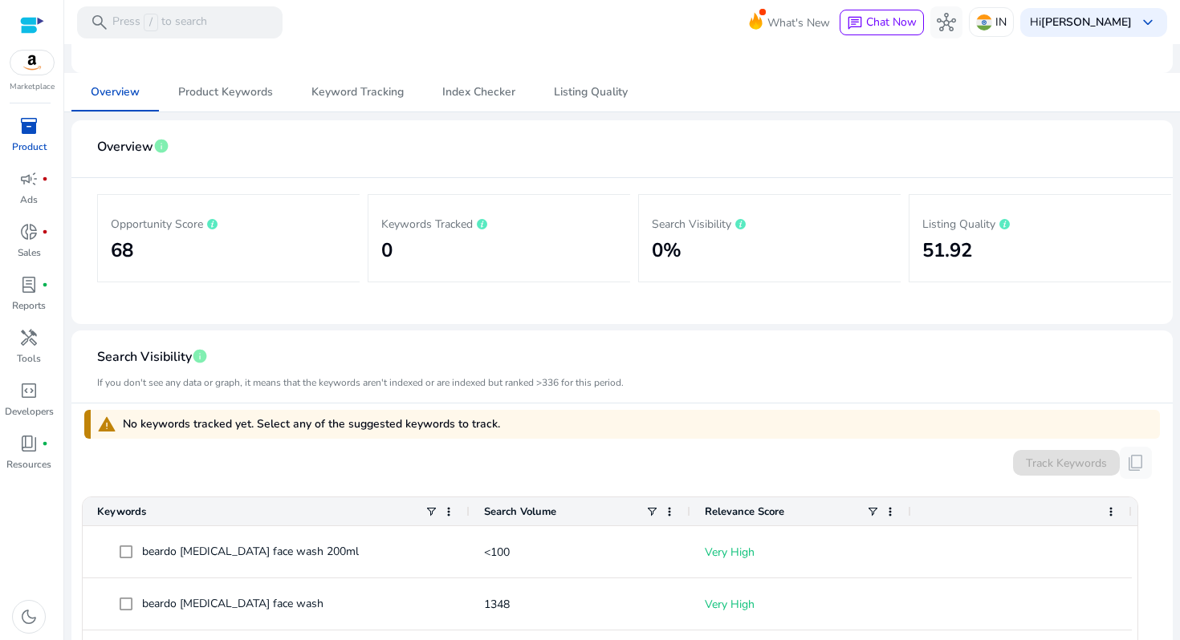
click at [690, 335] on mat-card "Search Visibility info If you don't see any data or graph, it means that the ke…" at bounding box center [621, 616] width 1101 height 571
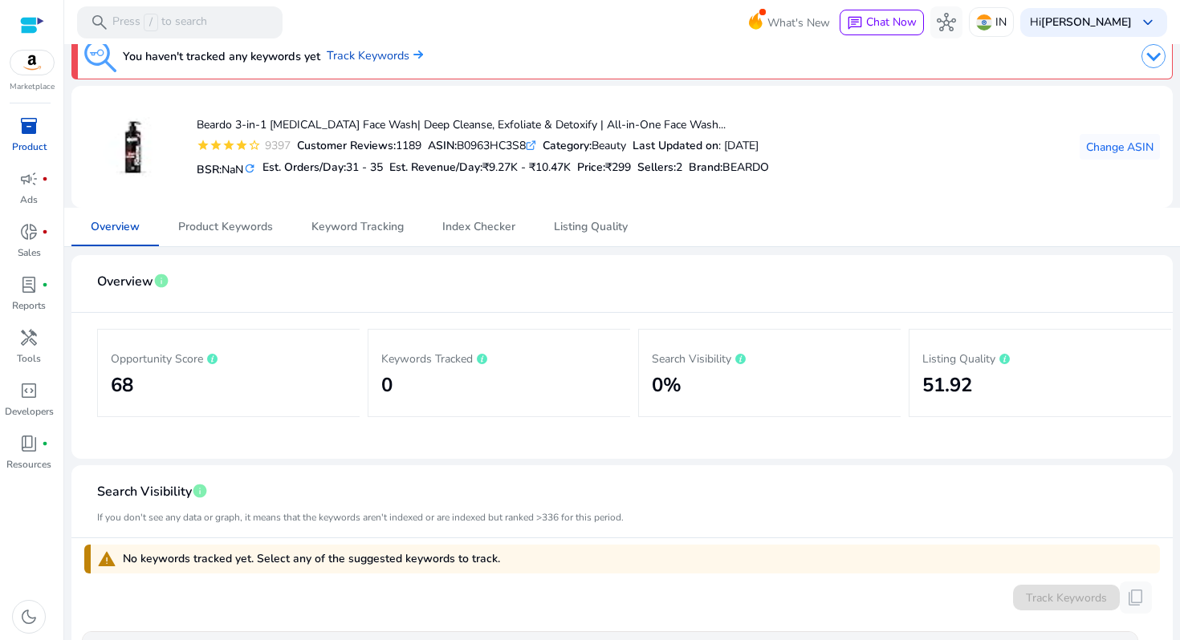
scroll to position [0, 0]
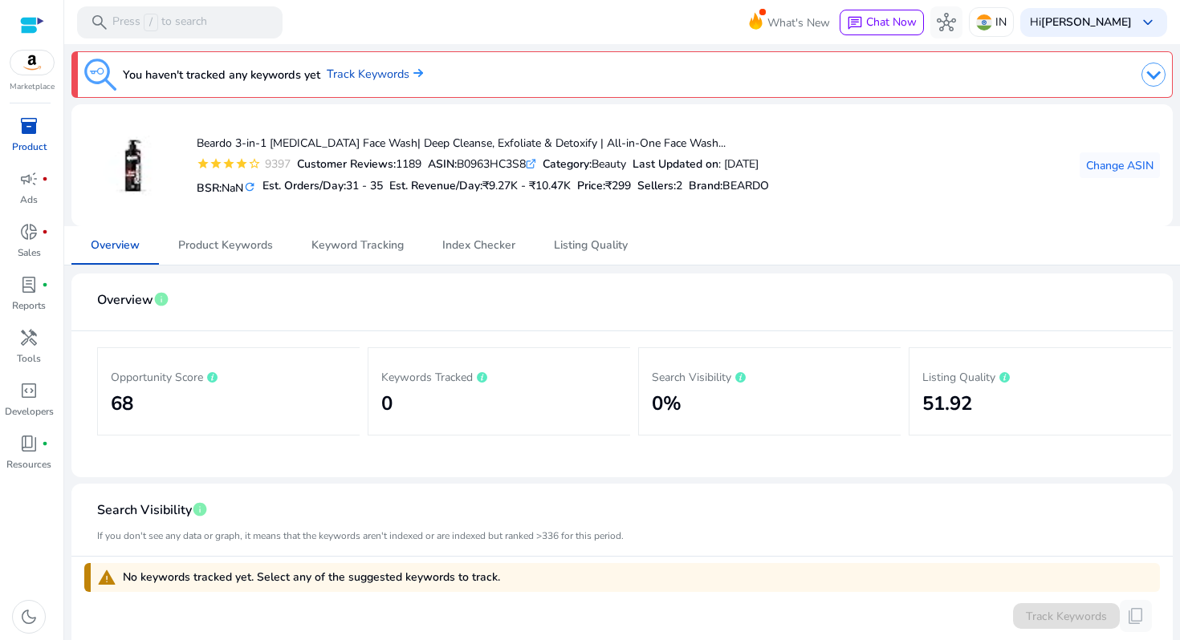
click at [148, 173] on img at bounding box center [133, 166] width 60 height 60
click at [23, 140] on p "Product" at bounding box center [29, 147] width 35 height 14
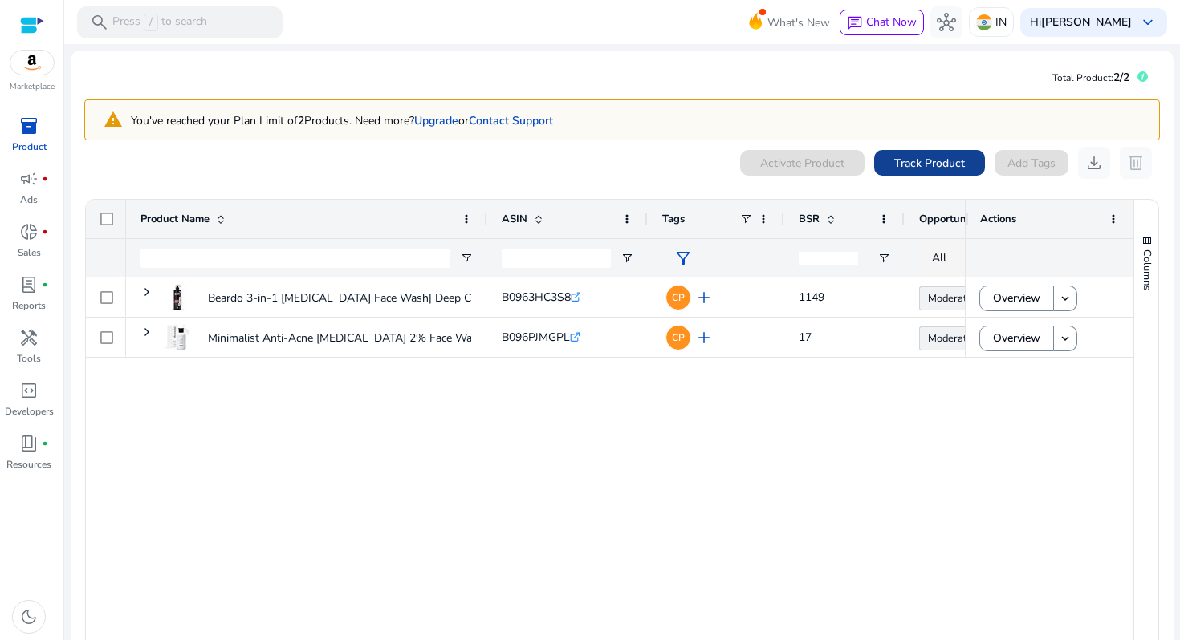
click at [933, 172] on span at bounding box center [929, 163] width 111 height 39
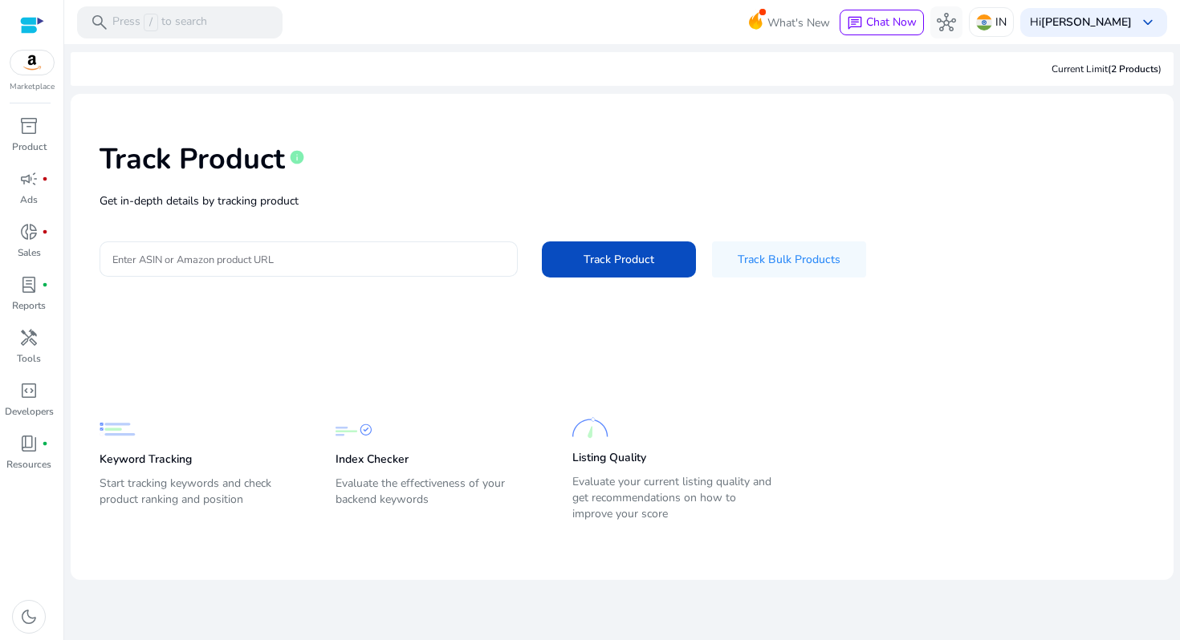
click at [356, 254] on input "Enter ASIN or Amazon product URL" at bounding box center [308, 259] width 392 height 18
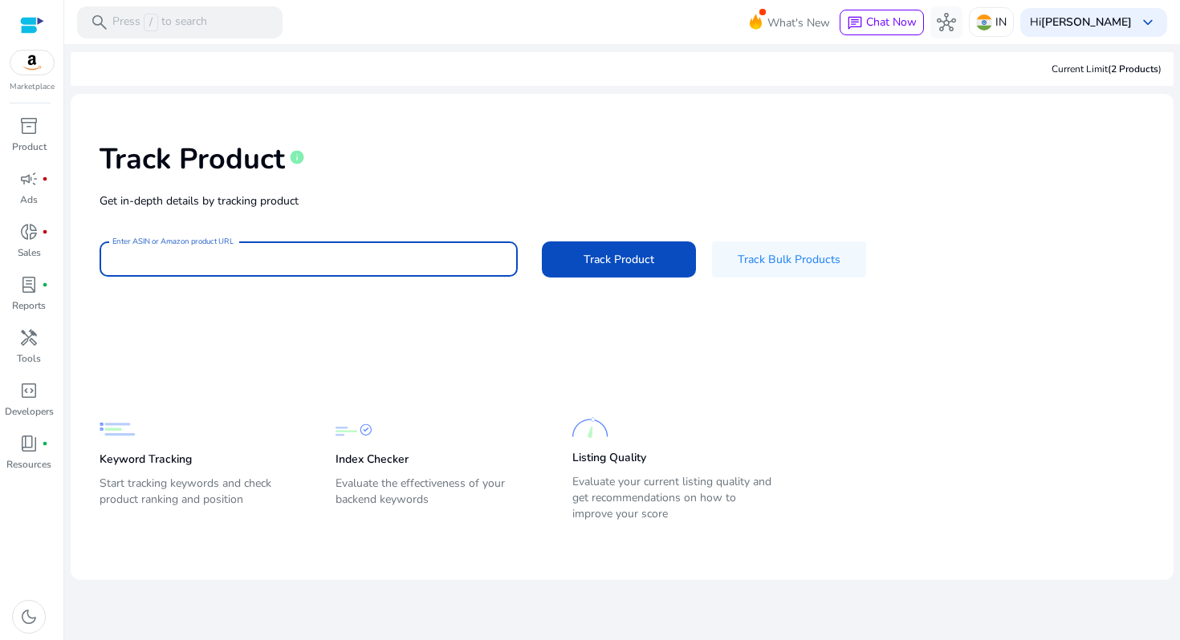
paste input "**********"
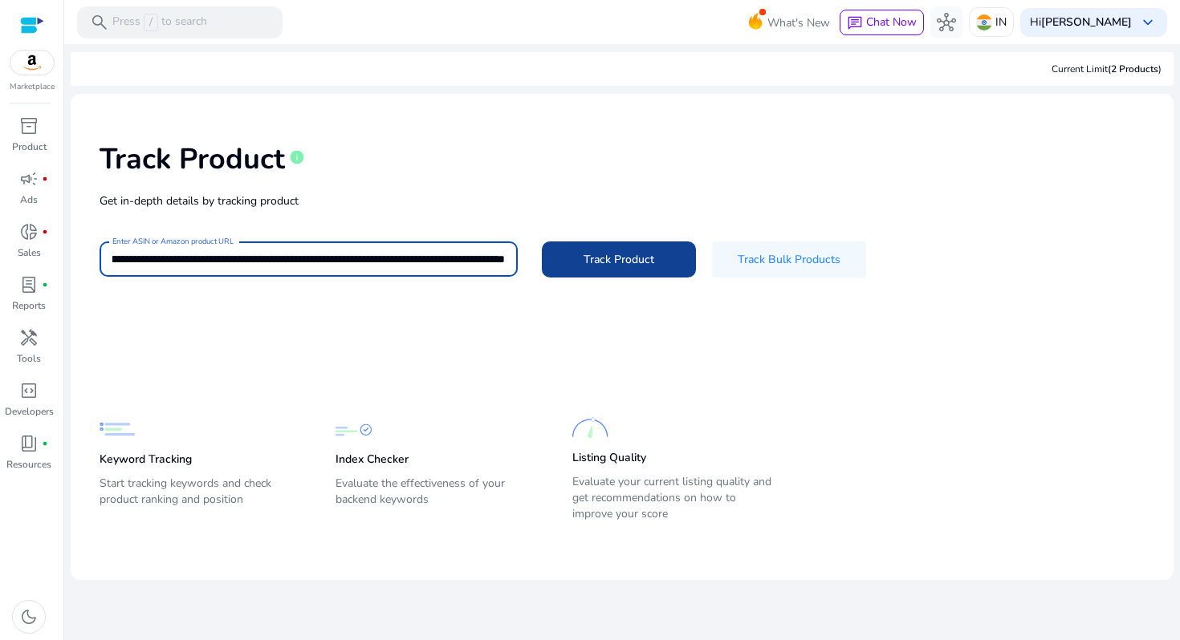
type input "**********"
click at [643, 254] on span "Track Product" at bounding box center [618, 259] width 71 height 17
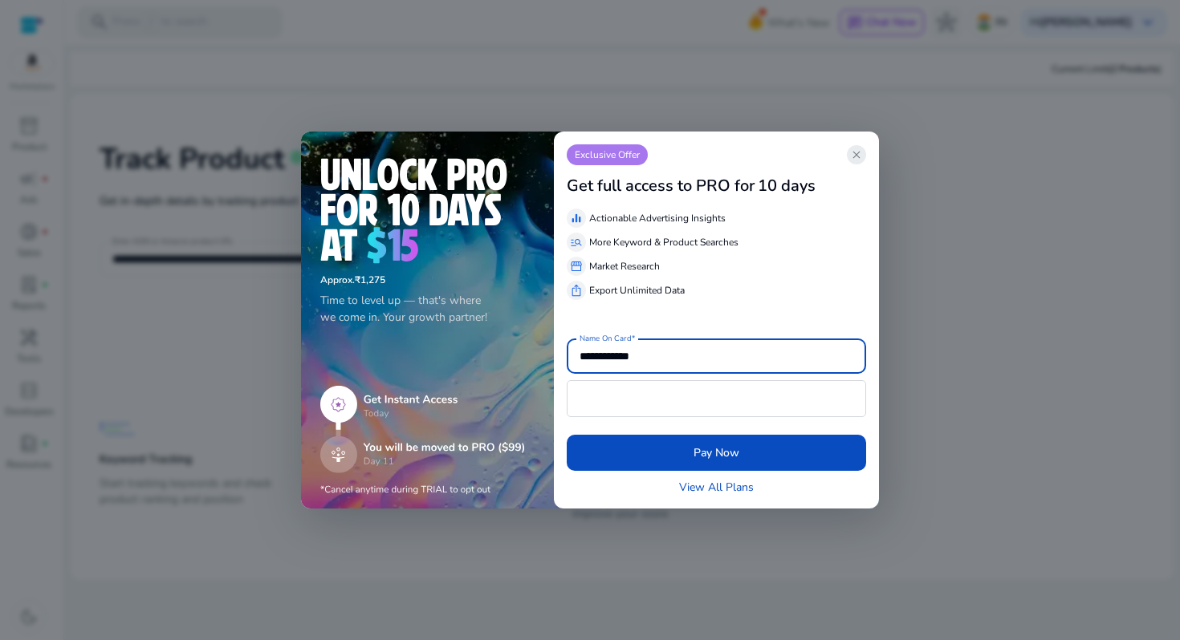
click at [851, 154] on span "close" at bounding box center [856, 154] width 13 height 13
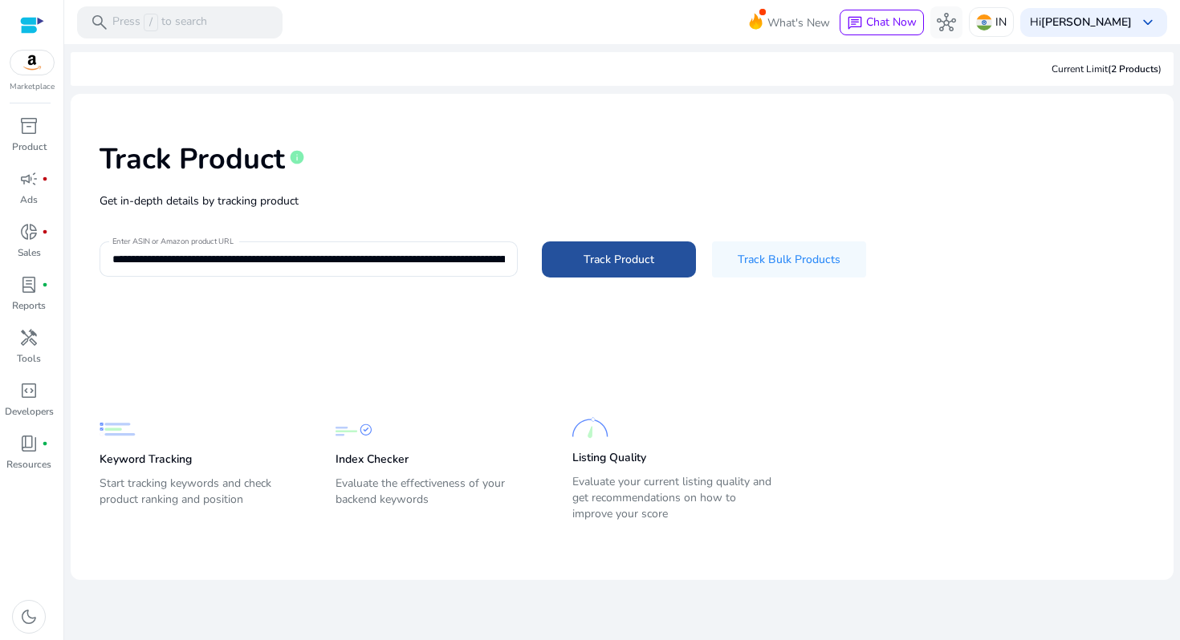
click at [642, 246] on span at bounding box center [619, 259] width 154 height 39
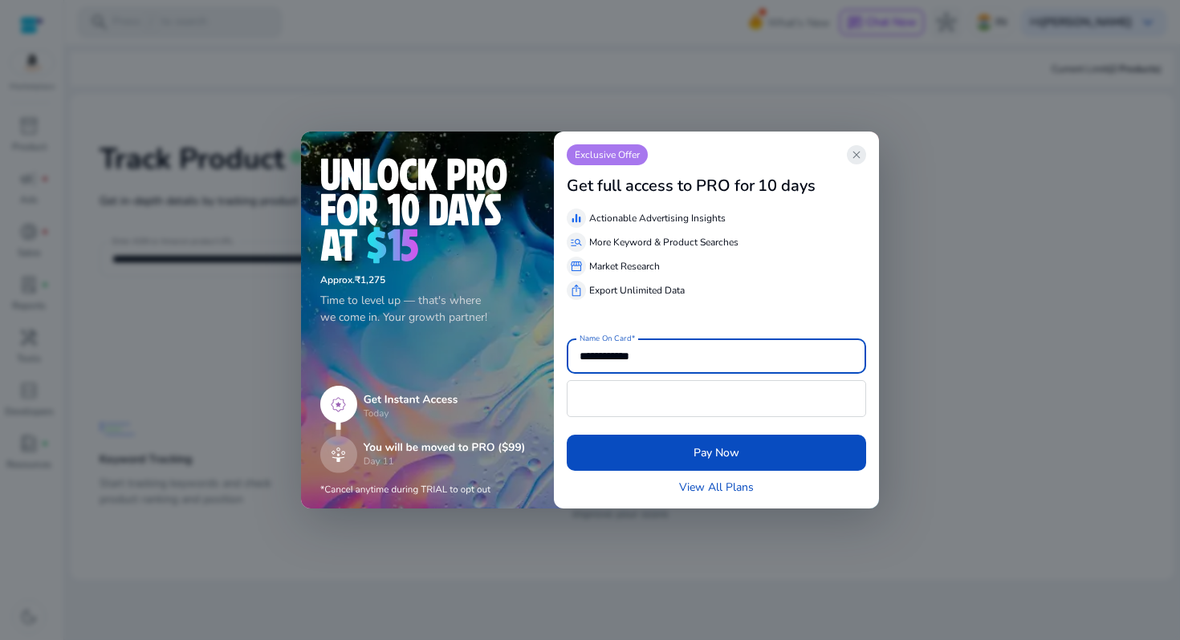
click at [859, 152] on span "close" at bounding box center [856, 154] width 13 height 13
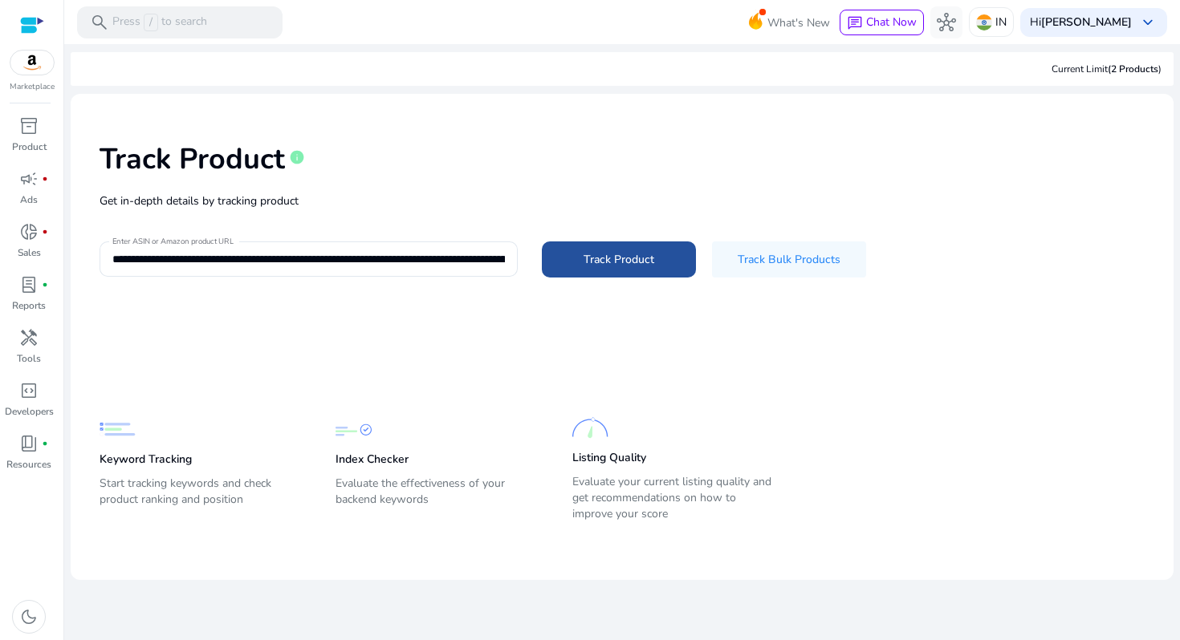
click at [685, 251] on span at bounding box center [619, 259] width 154 height 39
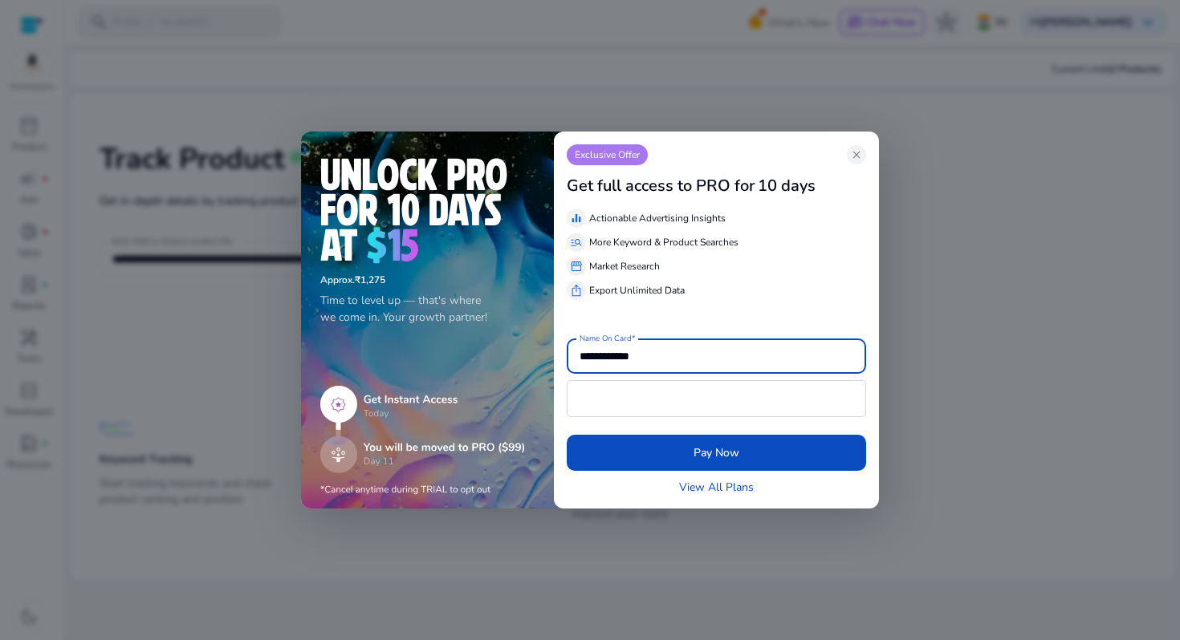
click at [665, 230] on div "equalizer Actionable Advertising Insights manage_search More Keyword & Product …" at bounding box center [716, 251] width 299 height 98
click at [687, 481] on link "View All Plans" at bounding box center [716, 487] width 75 height 17
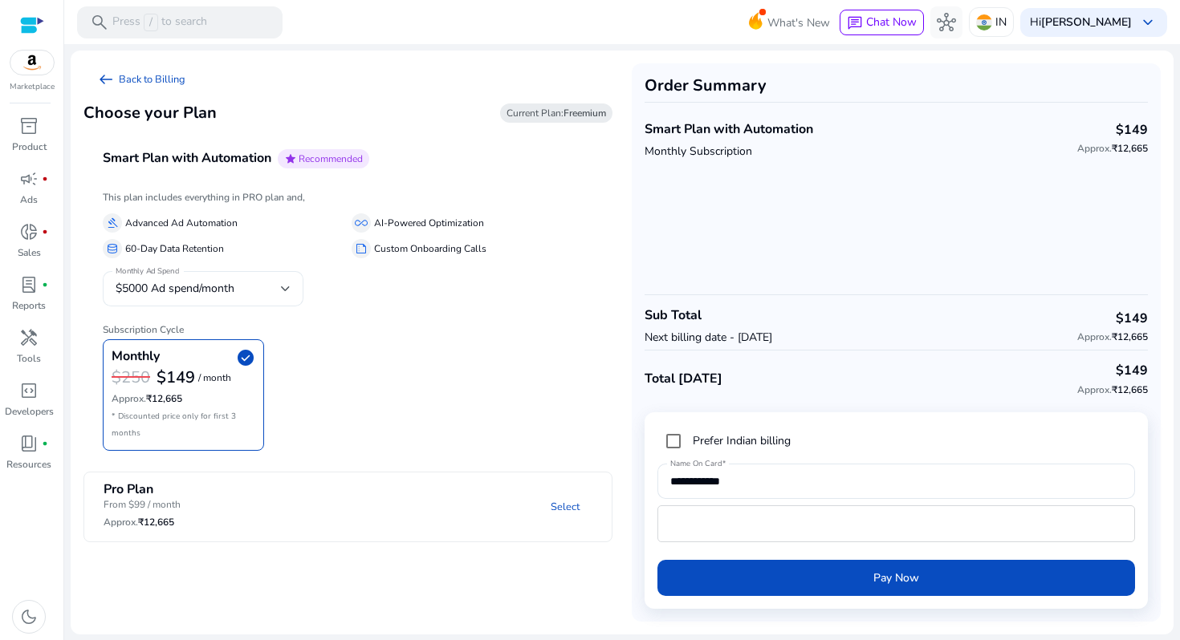
click at [243, 288] on div "$5000 Ad spend/month" at bounding box center [198, 289] width 165 height 18
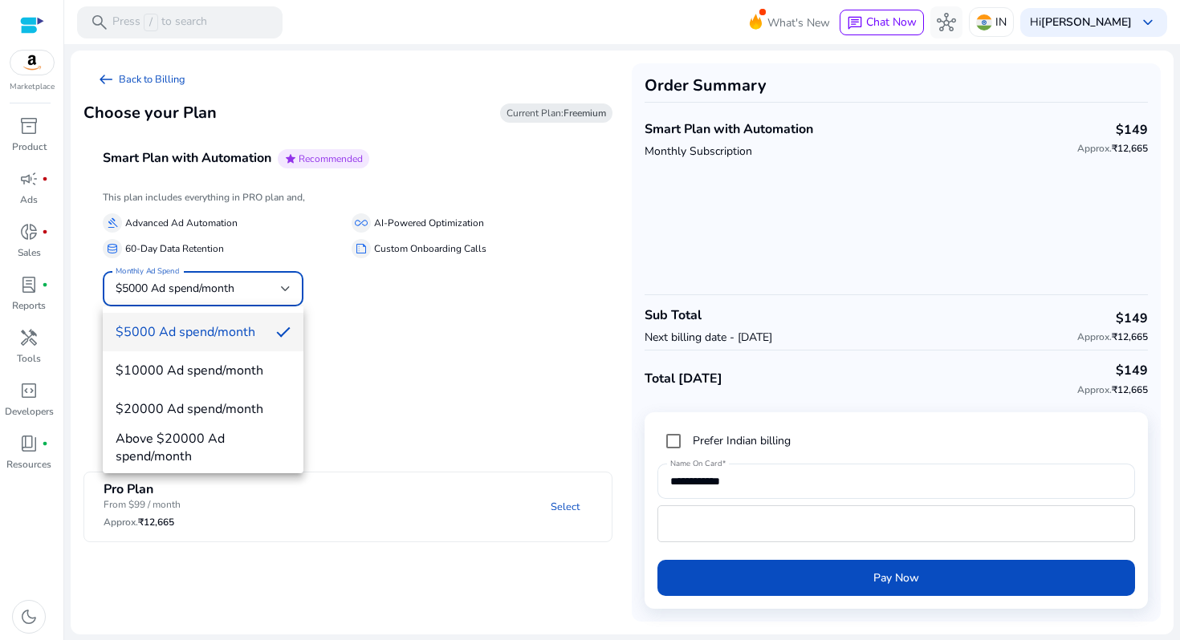
click at [395, 352] on div at bounding box center [590, 320] width 1180 height 640
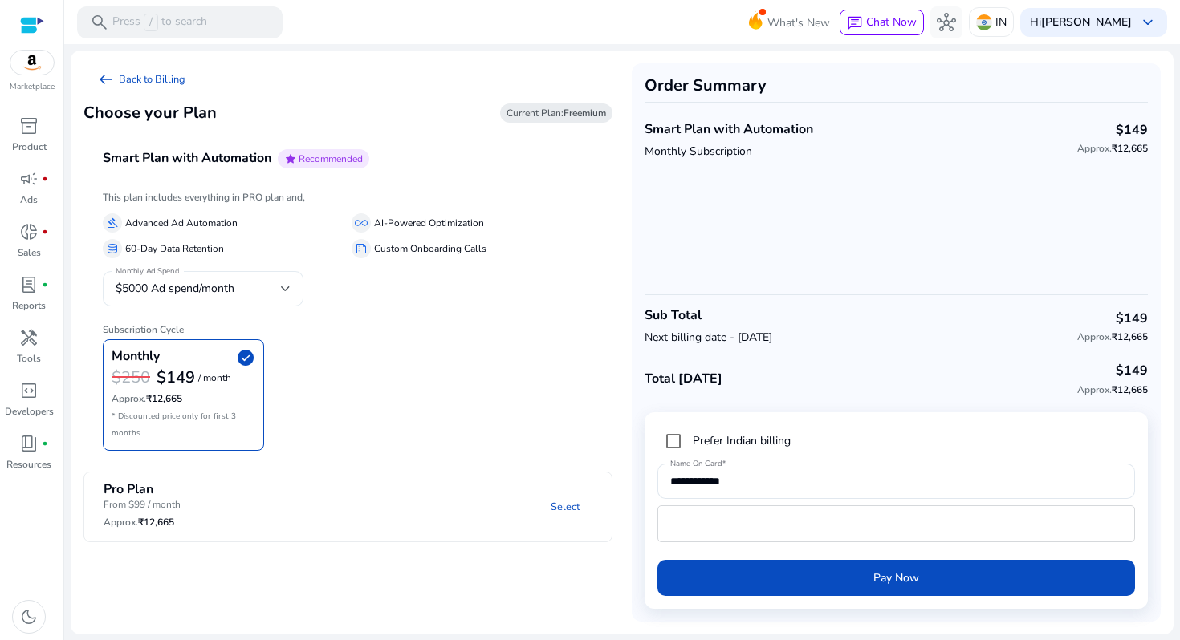
click at [244, 286] on div "$5000 Ad spend/month" at bounding box center [198, 289] width 165 height 18
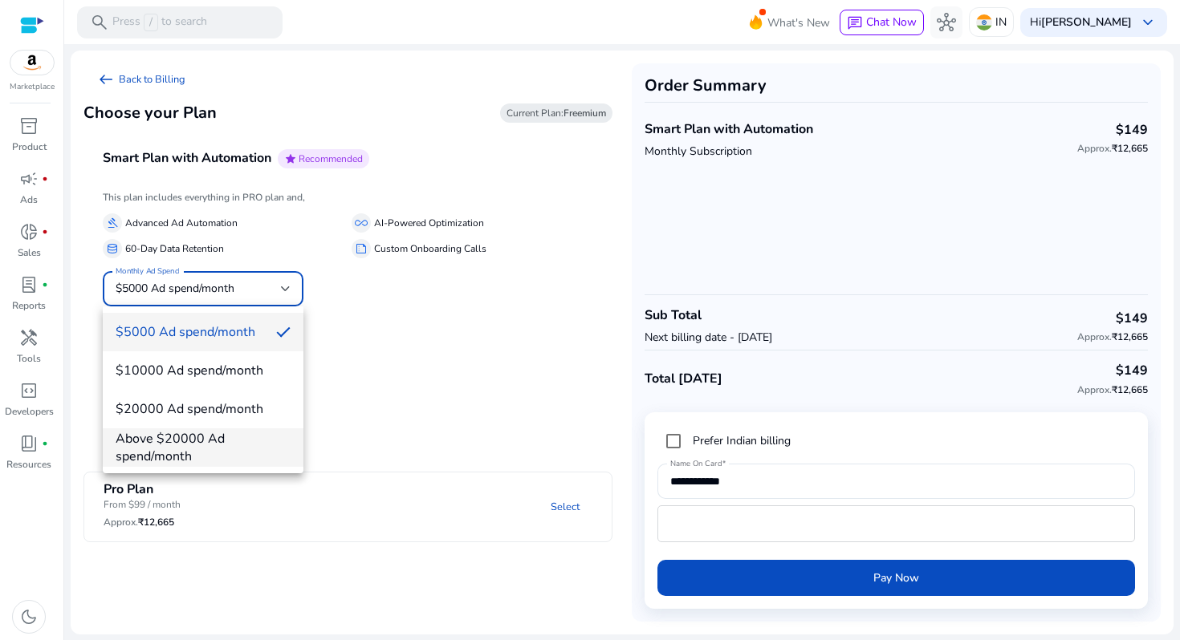
click at [197, 442] on span "Above $20000 Ad spend/month" at bounding box center [203, 447] width 175 height 35
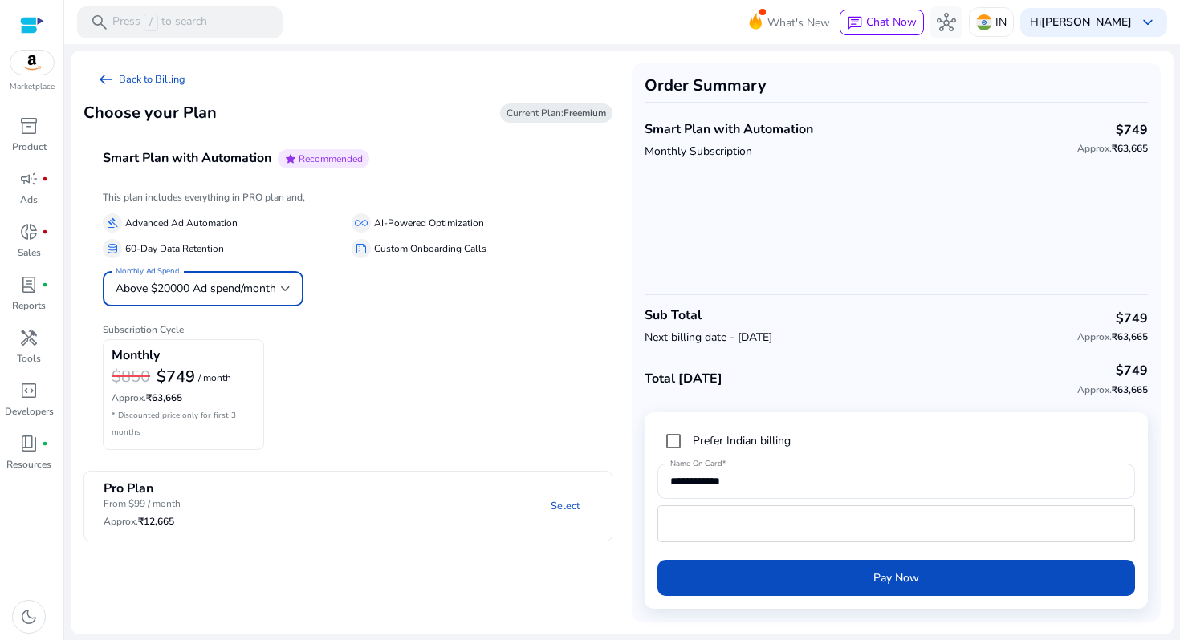
click at [261, 302] on div "Above $20000 Ad spend/month" at bounding box center [203, 288] width 175 height 35
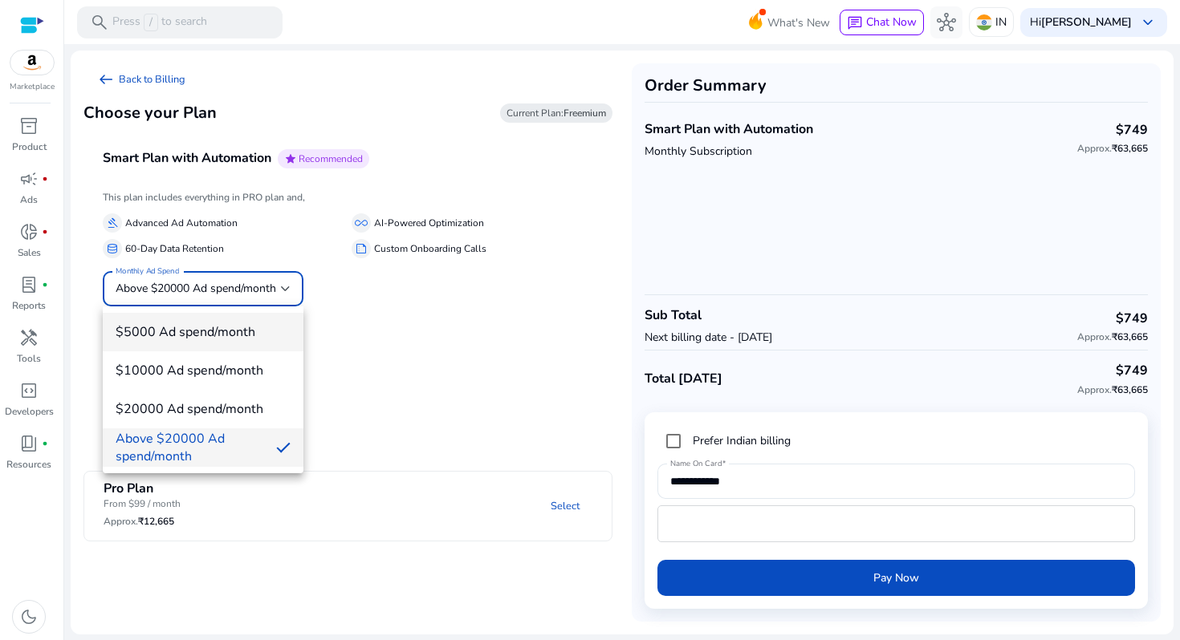
click at [254, 334] on span "$5000 Ad spend/month" at bounding box center [203, 332] width 175 height 18
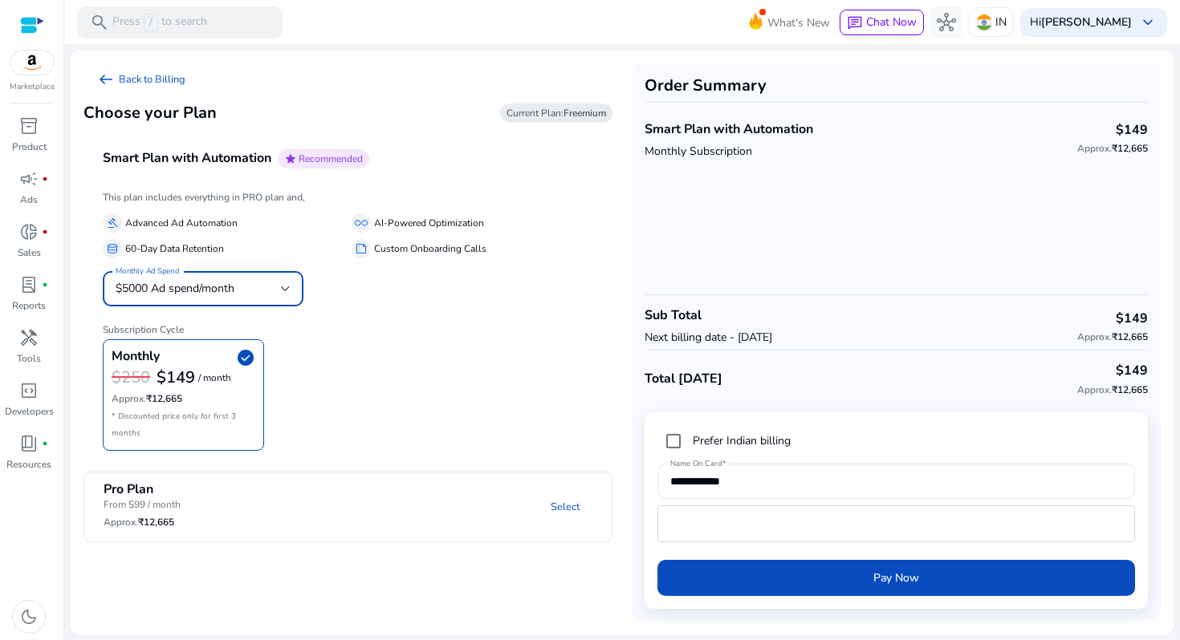
click at [398, 349] on div "Monthly check_circle $250 $149 / month Approx. ₹12,665 * Discounted price only …" at bounding box center [348, 395] width 490 height 112
click at [111, 70] on span "arrow_left_alt" at bounding box center [105, 79] width 19 height 19
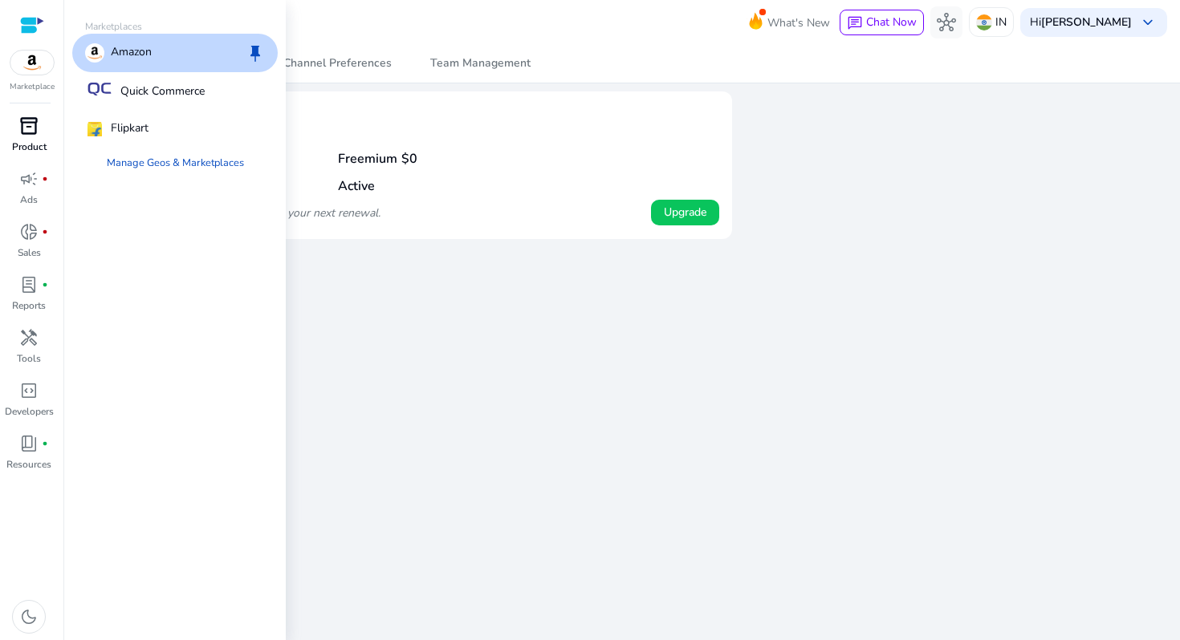
click at [30, 124] on span "inventory_2" at bounding box center [28, 125] width 19 height 19
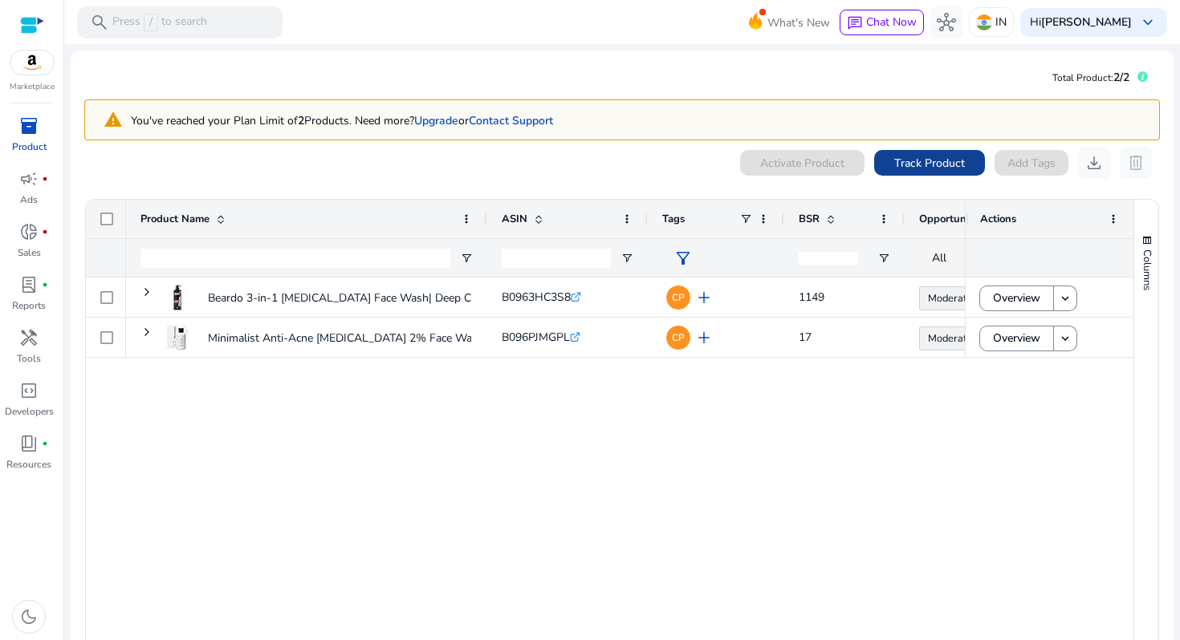
click at [937, 161] on span "Track Product" at bounding box center [929, 163] width 71 height 17
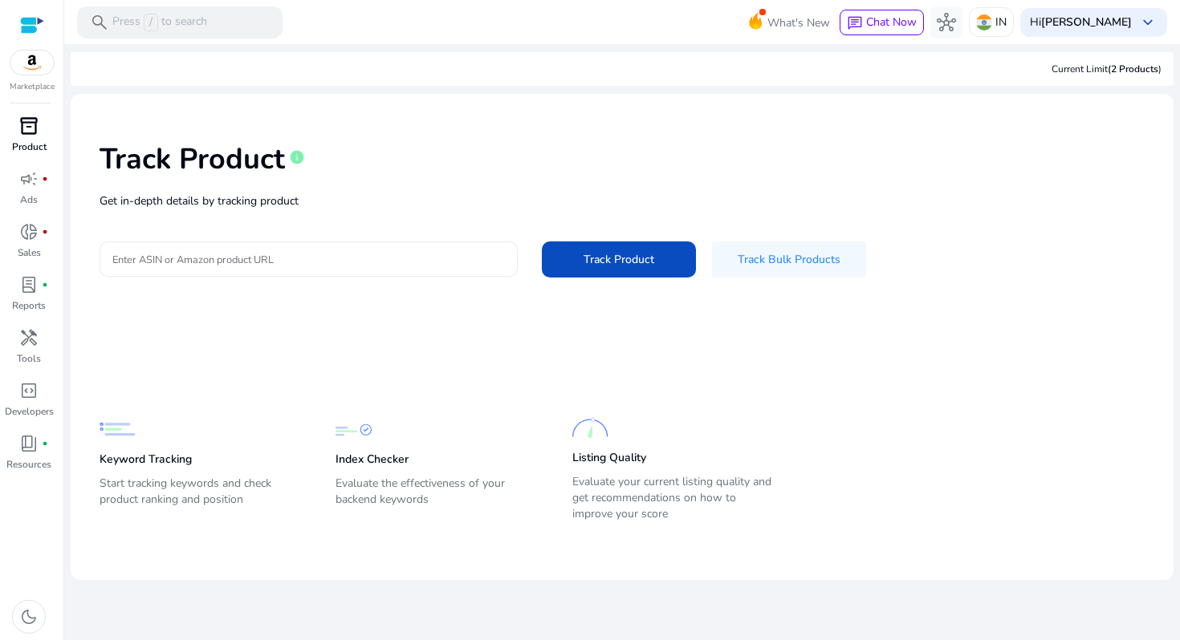
click at [421, 254] on input "Enter ASIN or Amazon product URL" at bounding box center [308, 259] width 392 height 18
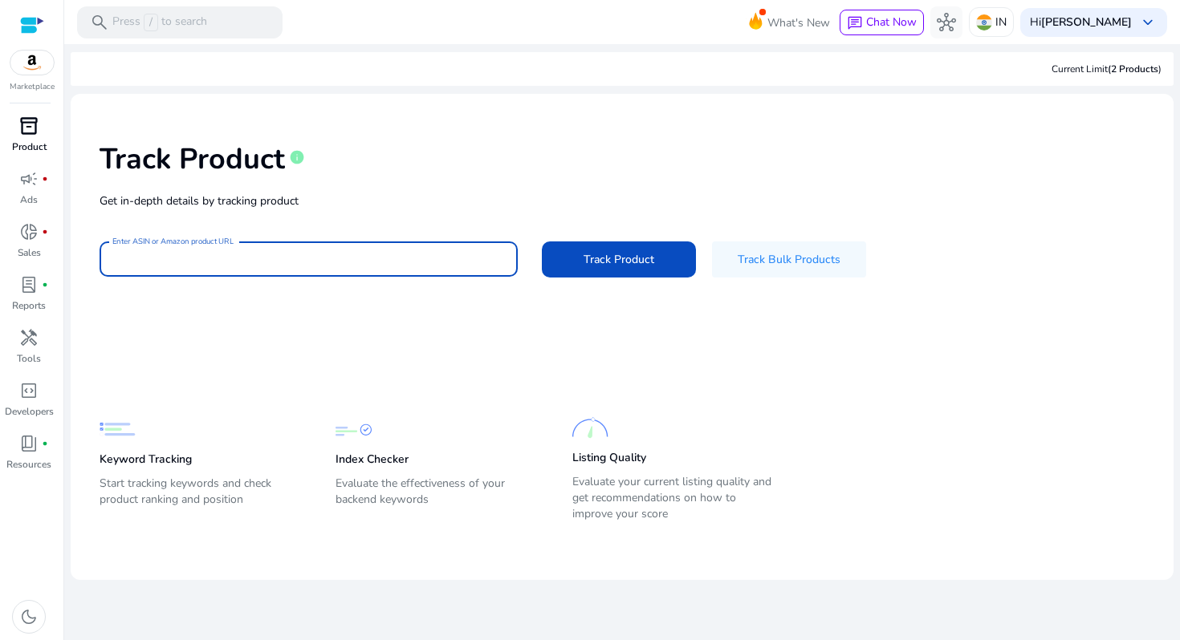
paste input "**********"
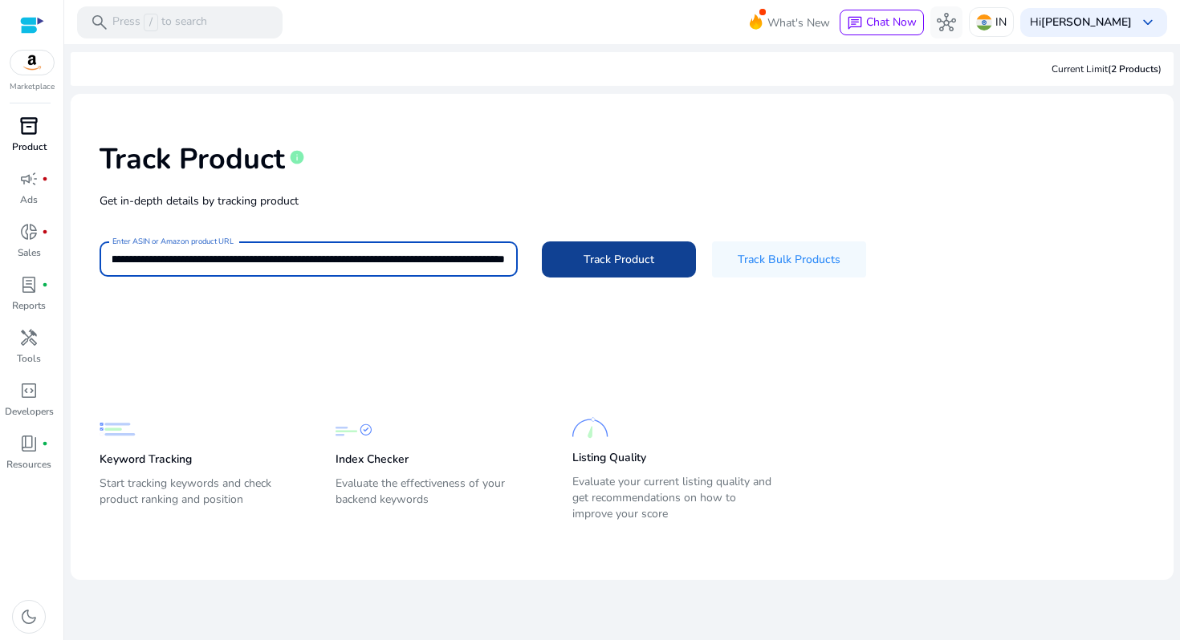
type input "**********"
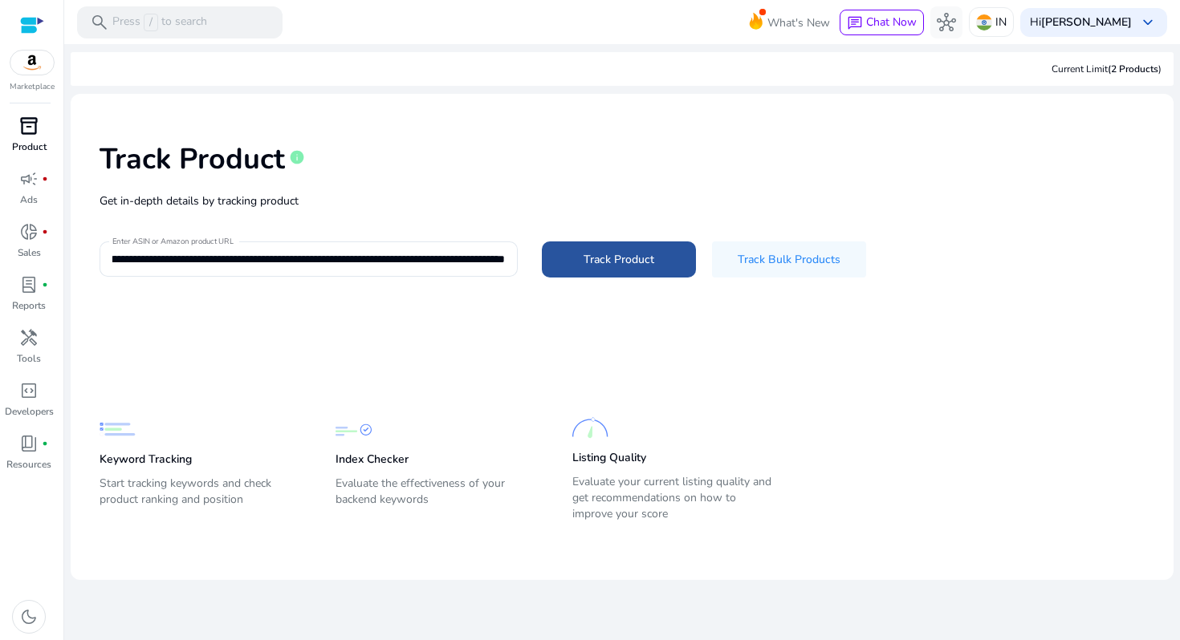
click at [604, 256] on span "Track Product" at bounding box center [618, 259] width 71 height 17
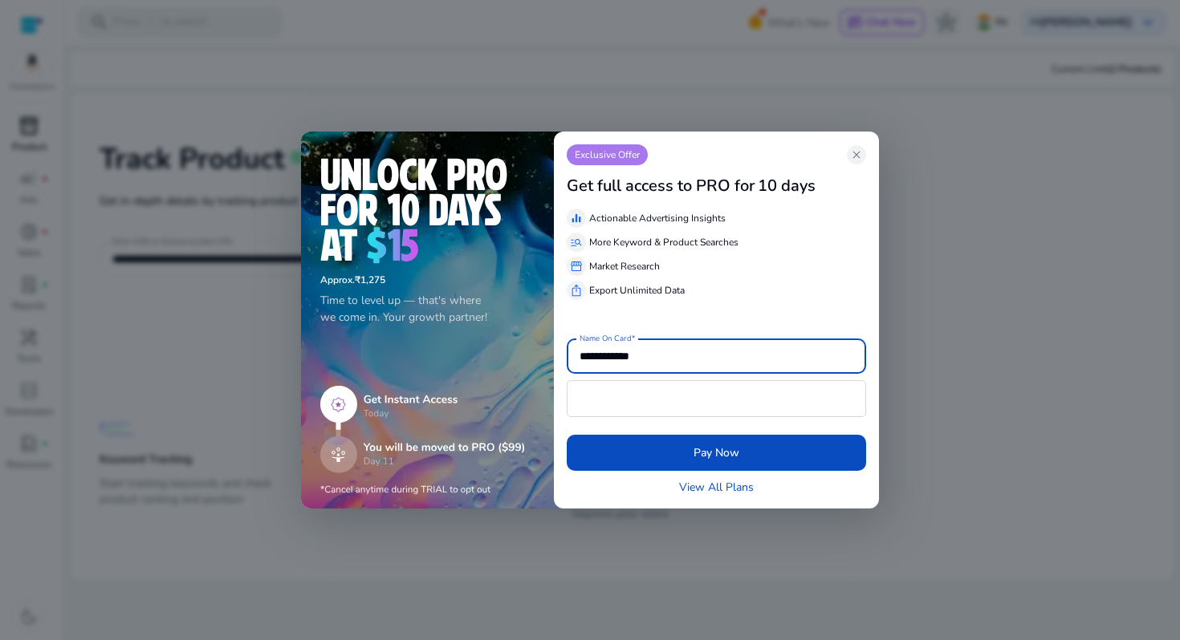
click at [662, 276] on div "equalizer Actionable Advertising Insights manage_search More Keyword & Product …" at bounding box center [716, 251] width 299 height 98
click at [481, 488] on img at bounding box center [422, 441] width 205 height 110
click at [858, 149] on span "close" at bounding box center [856, 154] width 13 height 13
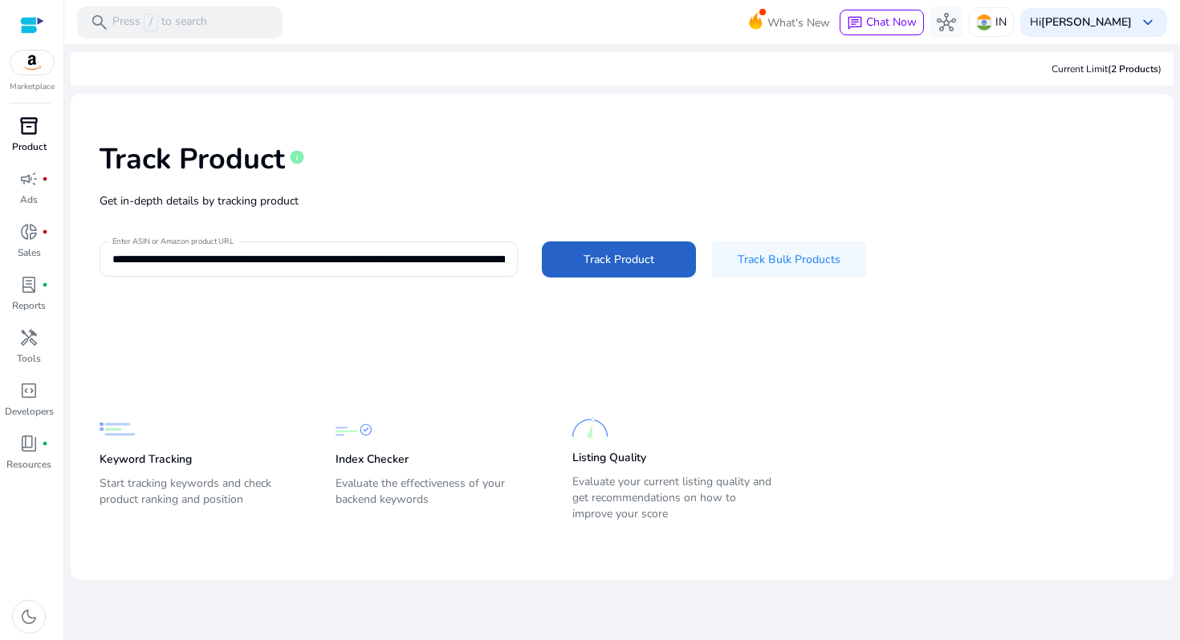
click at [1089, 64] on div "Current Limit (2 Products )" at bounding box center [1106, 69] width 110 height 14
click at [634, 146] on div "Track Product info" at bounding box center [622, 156] width 1045 height 66
click at [410, 270] on div "**********" at bounding box center [308, 259] width 392 height 35
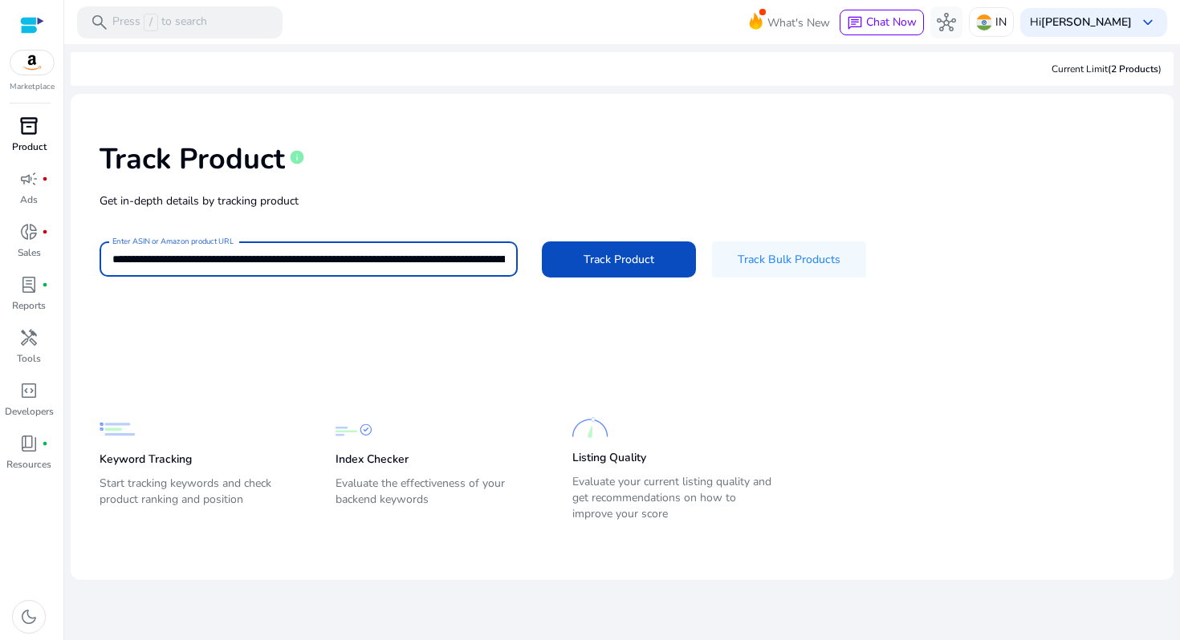
scroll to position [0, 3494]
click at [446, 371] on app-static-section-before-action "Keyword Tracking Start tracking keywords and check product ranking and position…" at bounding box center [610, 438] width 1021 height 177
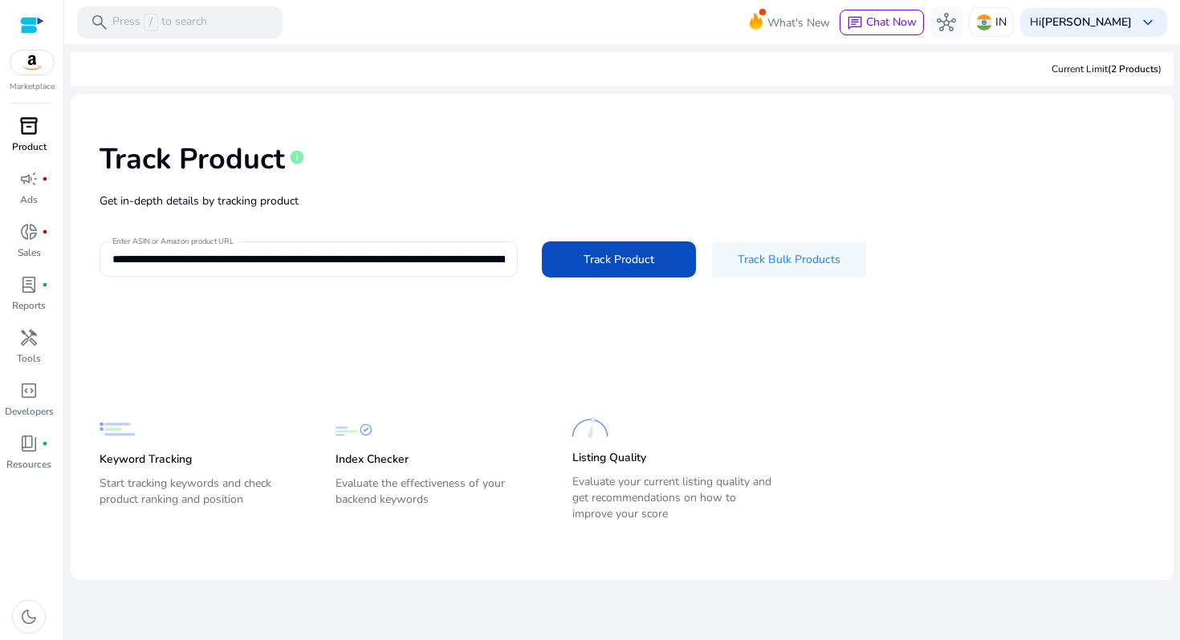
click at [36, 154] on link "inventory_2 Product" at bounding box center [29, 139] width 58 height 53
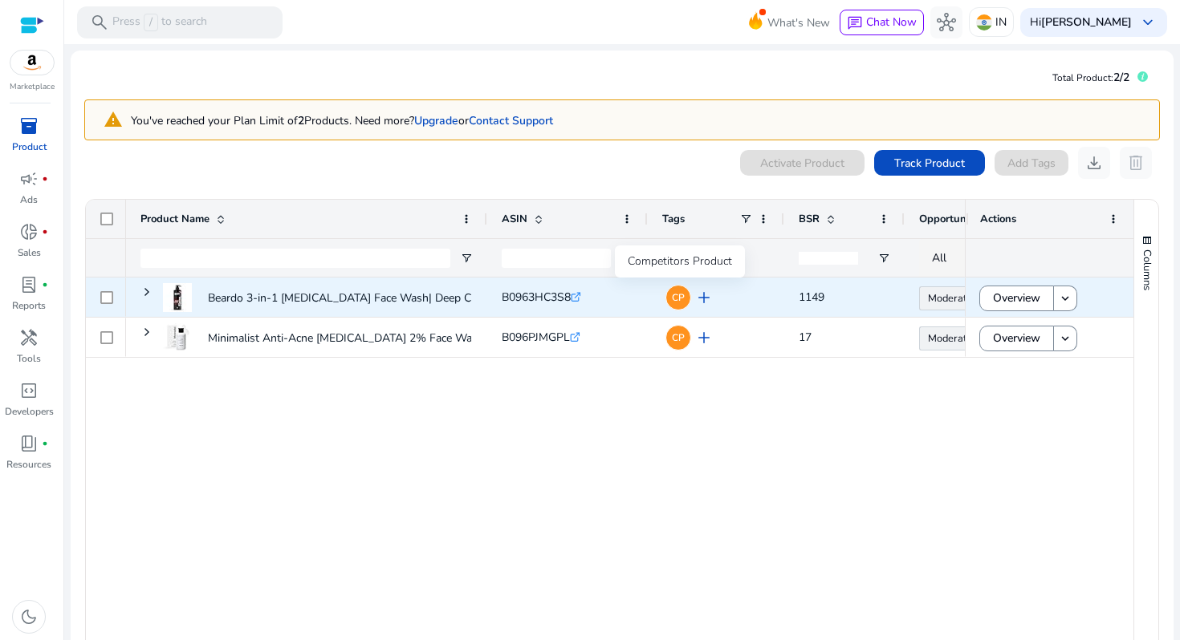
click at [681, 295] on span "CP" at bounding box center [678, 298] width 13 height 10
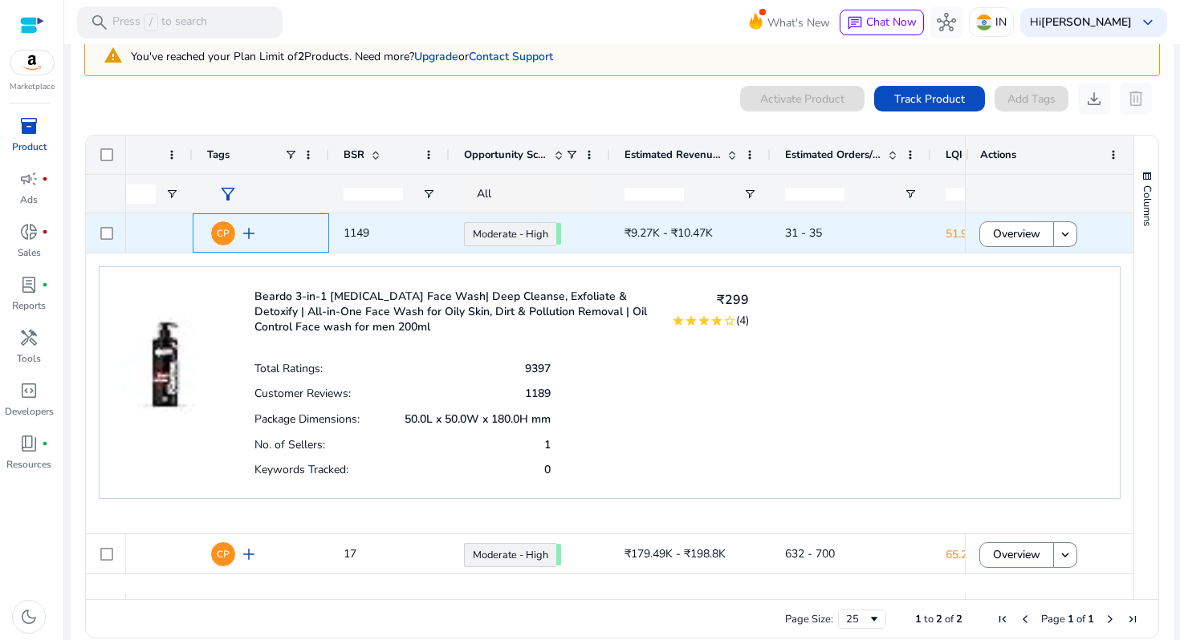
click at [287, 234] on div "CP add" at bounding box center [265, 233] width 100 height 30
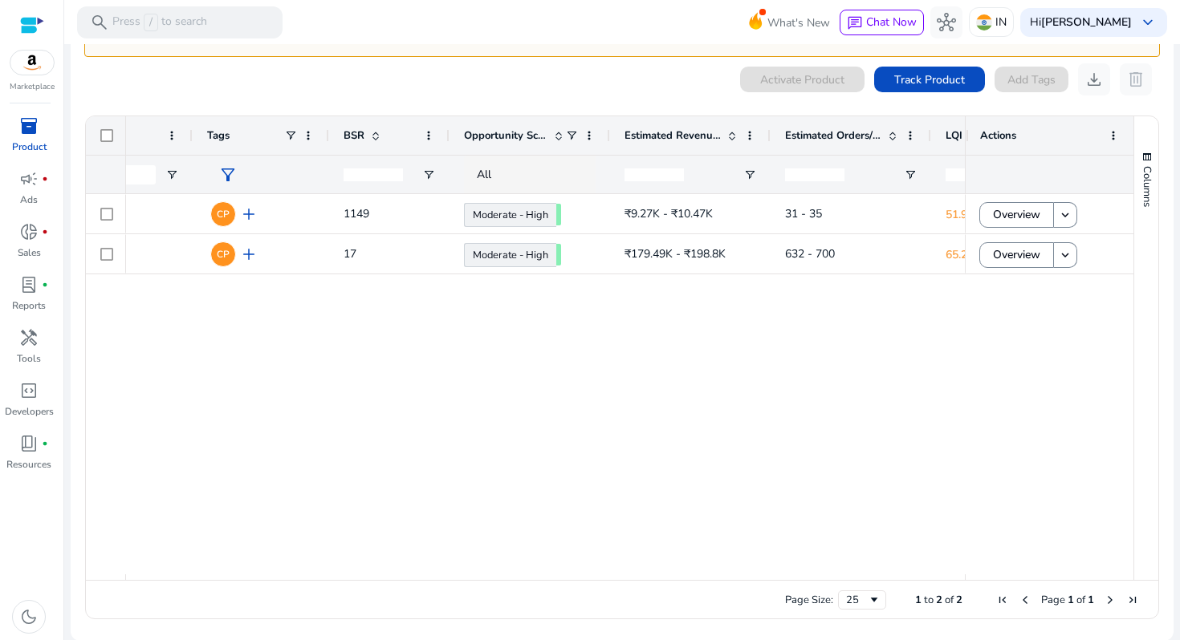
click at [352, 484] on div "Beardo 3-in-1 Activated Charcoal Face Wash| Deep Cleanse, Exfoliate... B0963HC3…" at bounding box center [545, 384] width 839 height 380
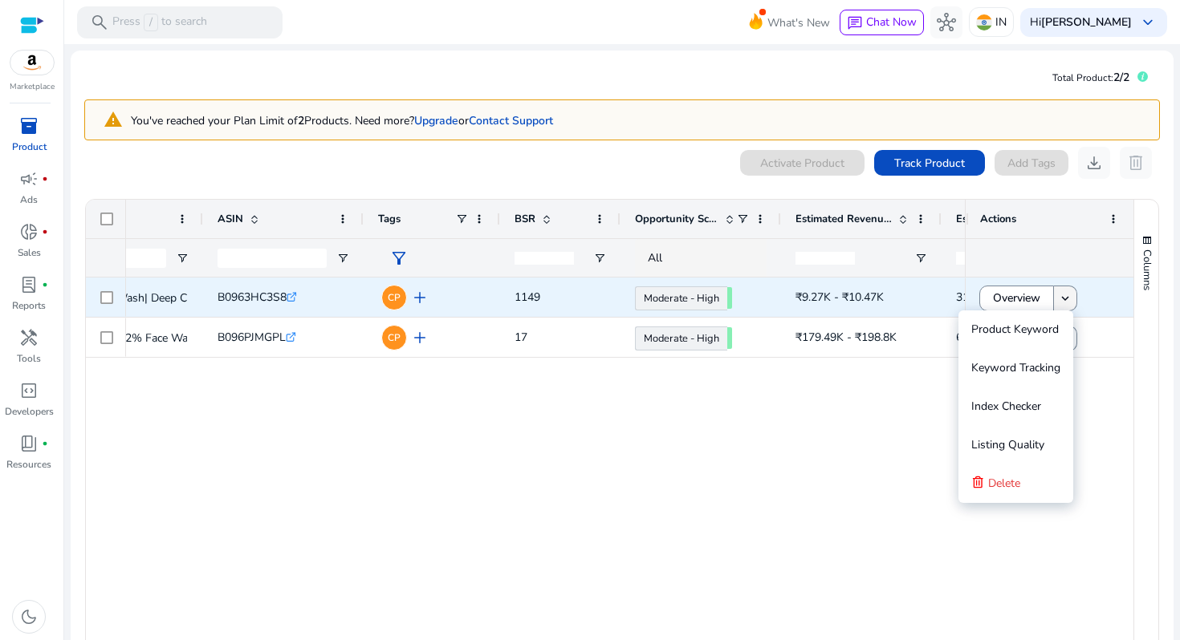
click at [1058, 301] on mat-icon "keyboard_arrow_down" at bounding box center [1065, 298] width 14 height 14
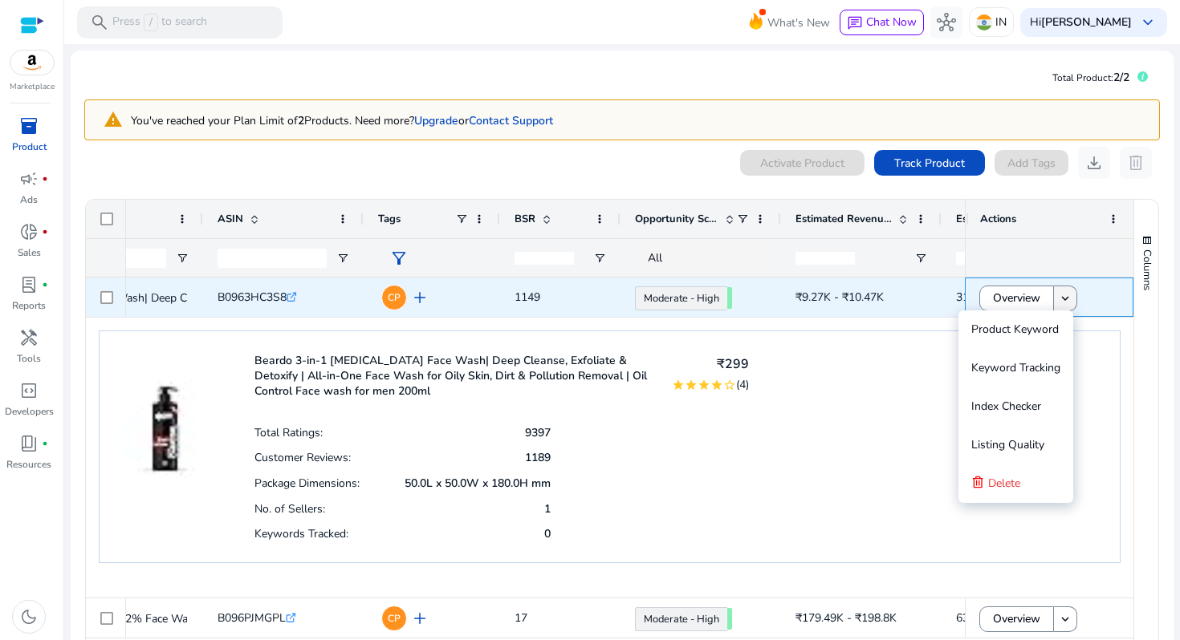
click at [1067, 296] on mat-icon "keyboard_arrow_down" at bounding box center [1065, 298] width 14 height 14
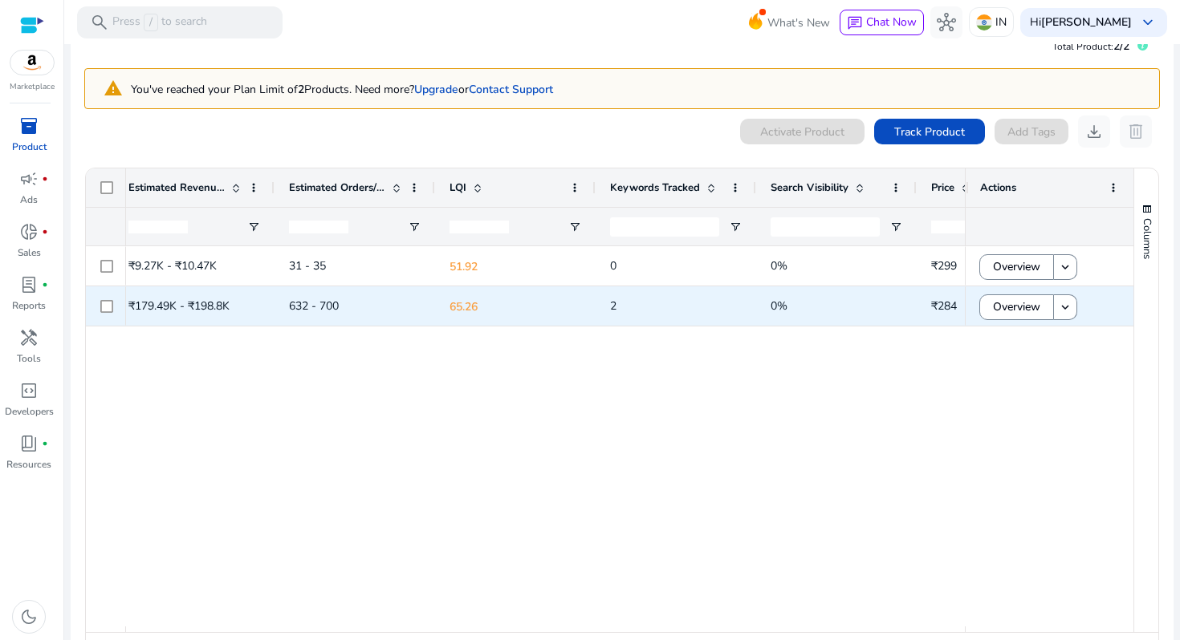
click at [613, 307] on span "2" at bounding box center [613, 306] width 6 height 15
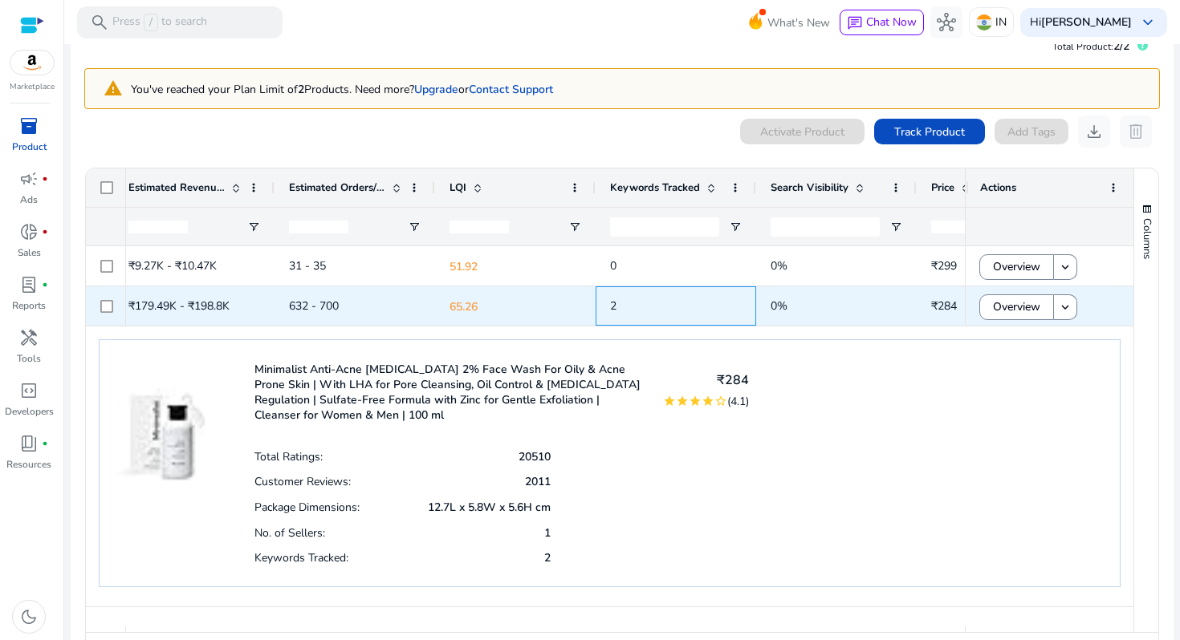
click at [613, 307] on span "2" at bounding box center [613, 306] width 6 height 15
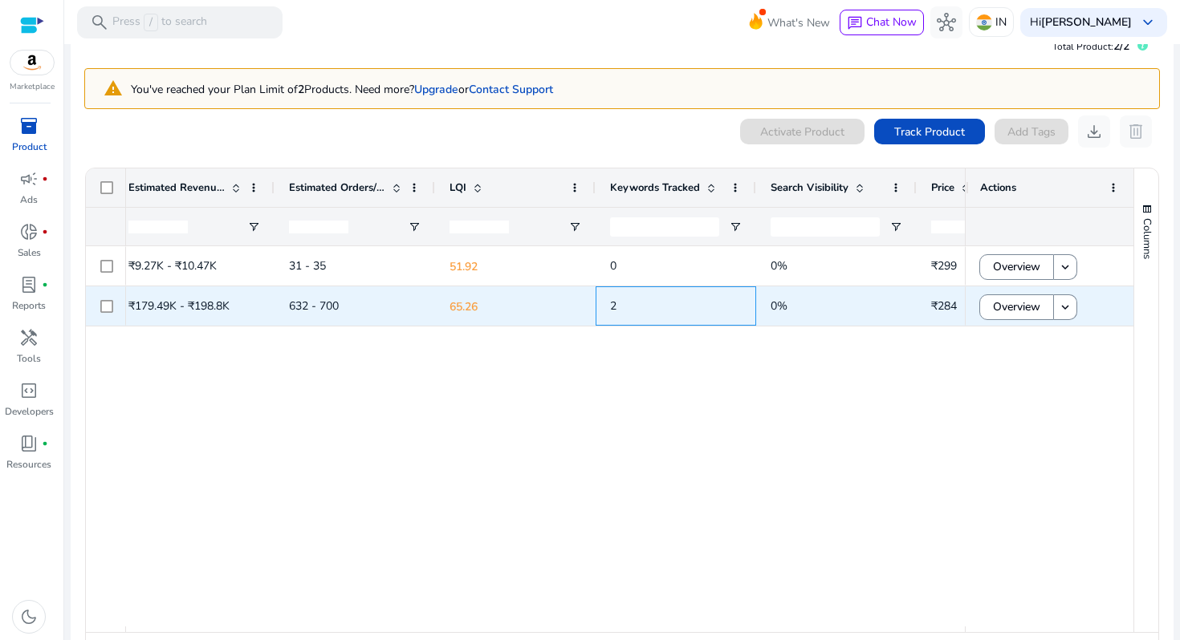
click at [613, 307] on span "2" at bounding box center [613, 306] width 6 height 15
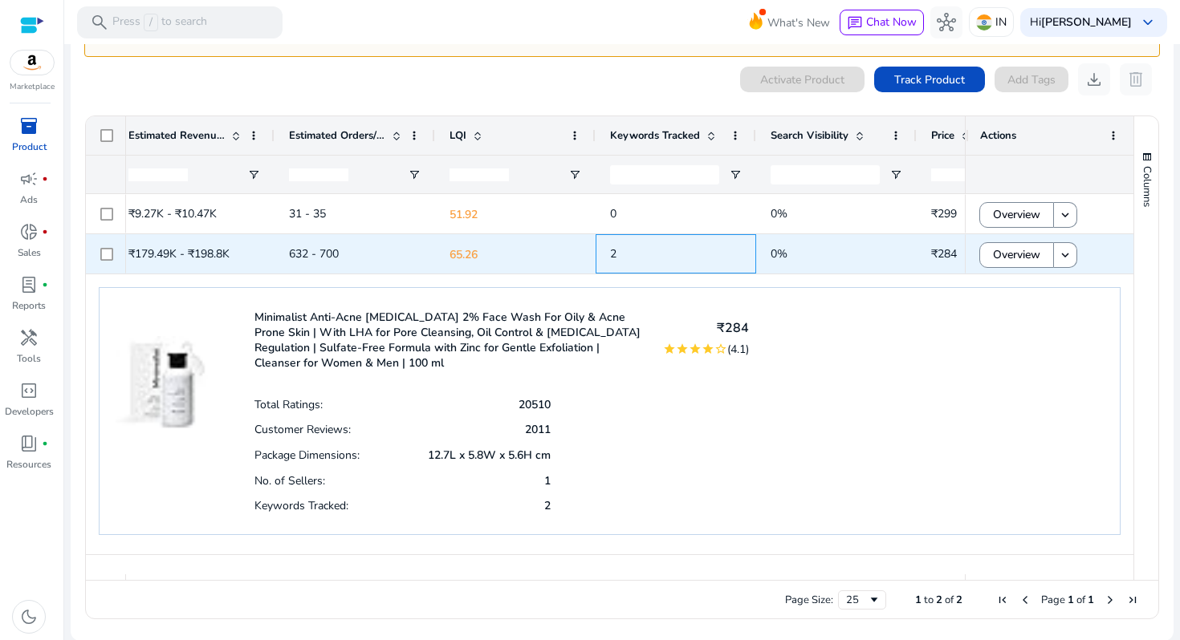
click at [624, 269] on span "2" at bounding box center [676, 254] width 132 height 33
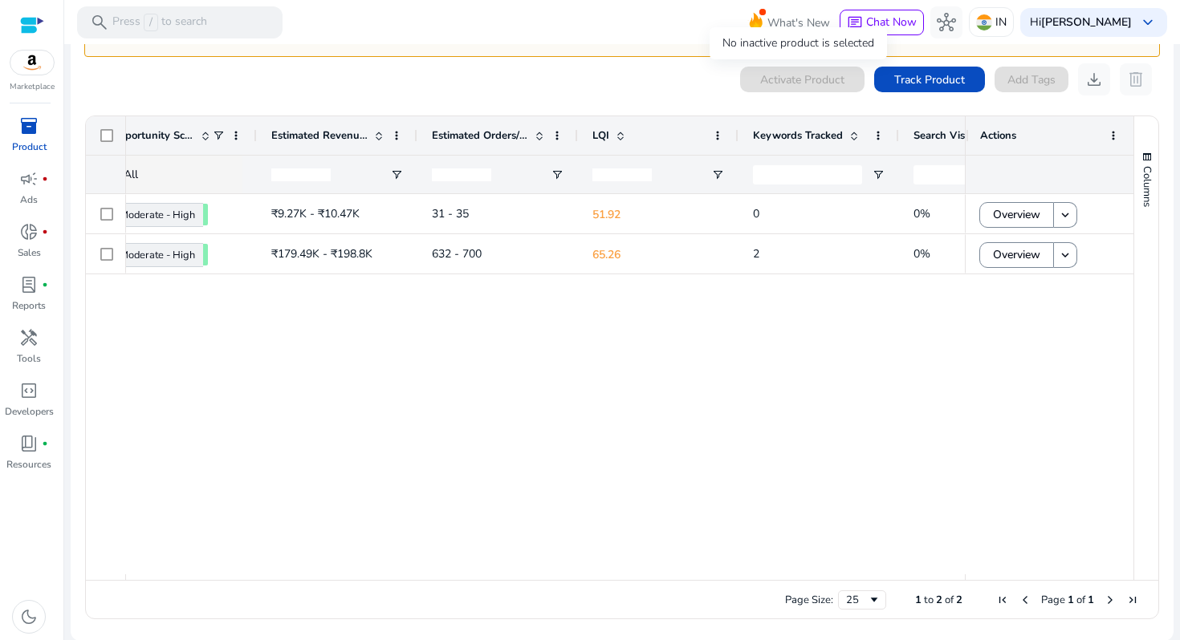
click at [766, 81] on div "Activate Product" at bounding box center [802, 80] width 124 height 26
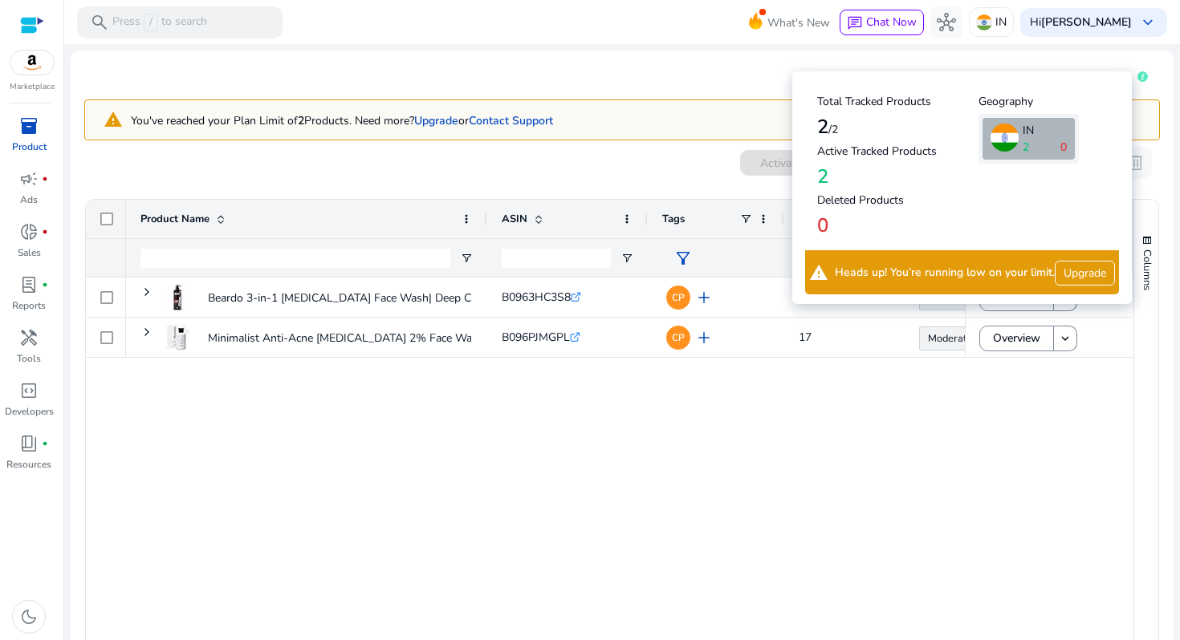
click at [1137, 75] on icon at bounding box center [1142, 76] width 10 height 10
click at [1070, 273] on link "Upgrade" at bounding box center [1084, 273] width 60 height 25
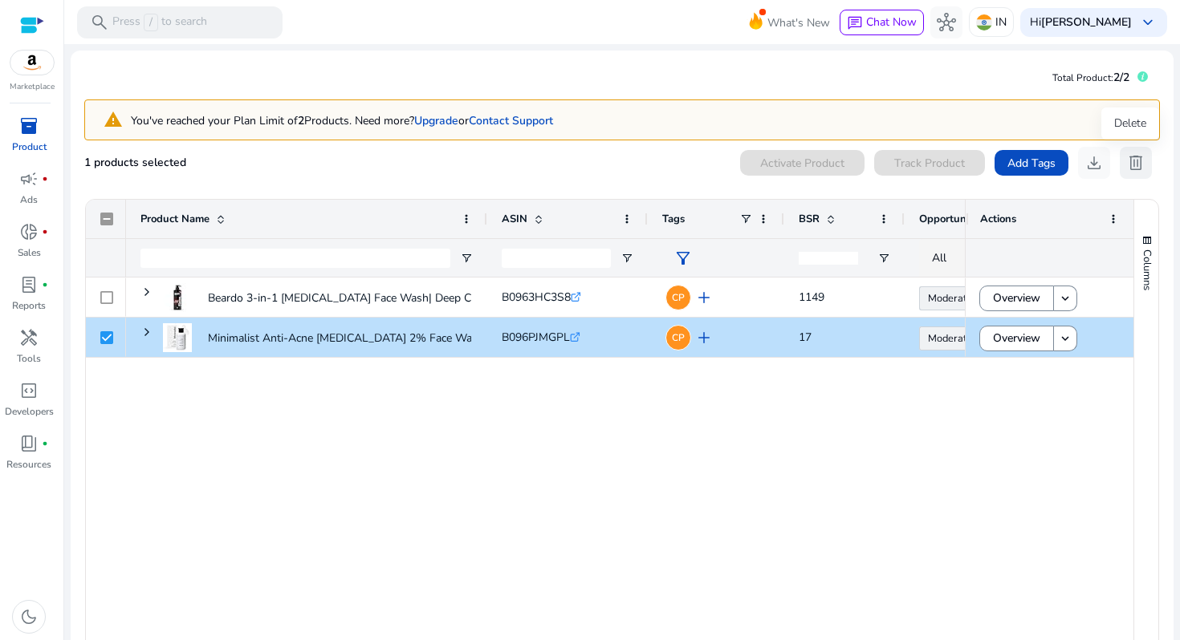
click at [1126, 160] on span "delete" at bounding box center [1135, 162] width 19 height 19
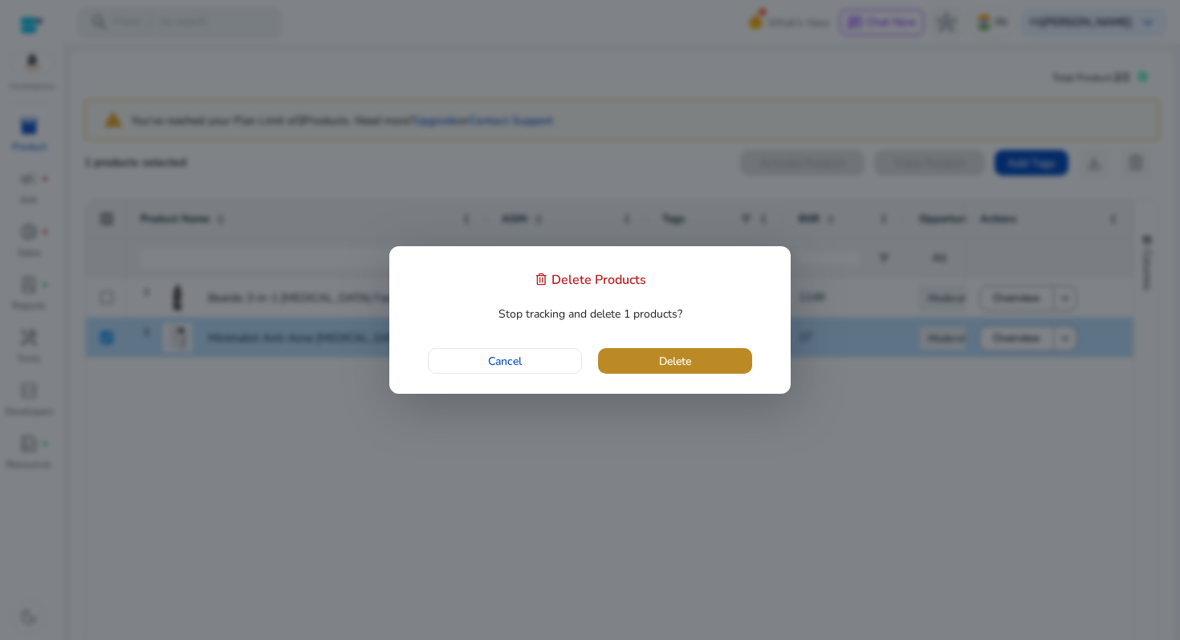
click at [723, 360] on span "button" at bounding box center [675, 361] width 154 height 39
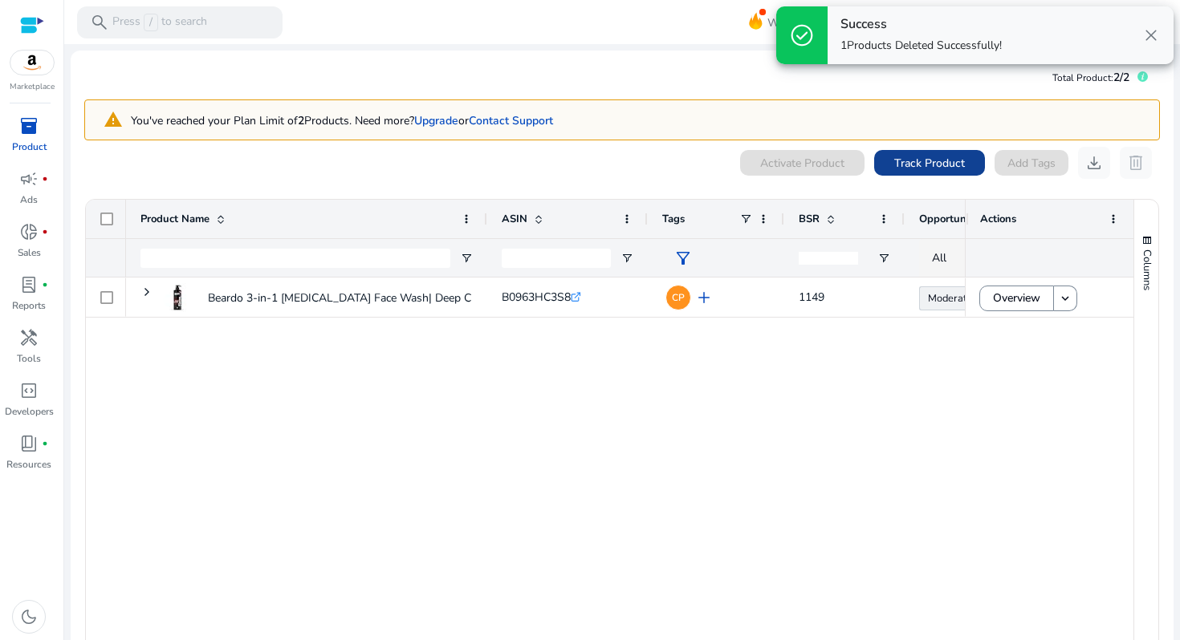
click at [897, 165] on span "Track Product" at bounding box center [929, 163] width 71 height 17
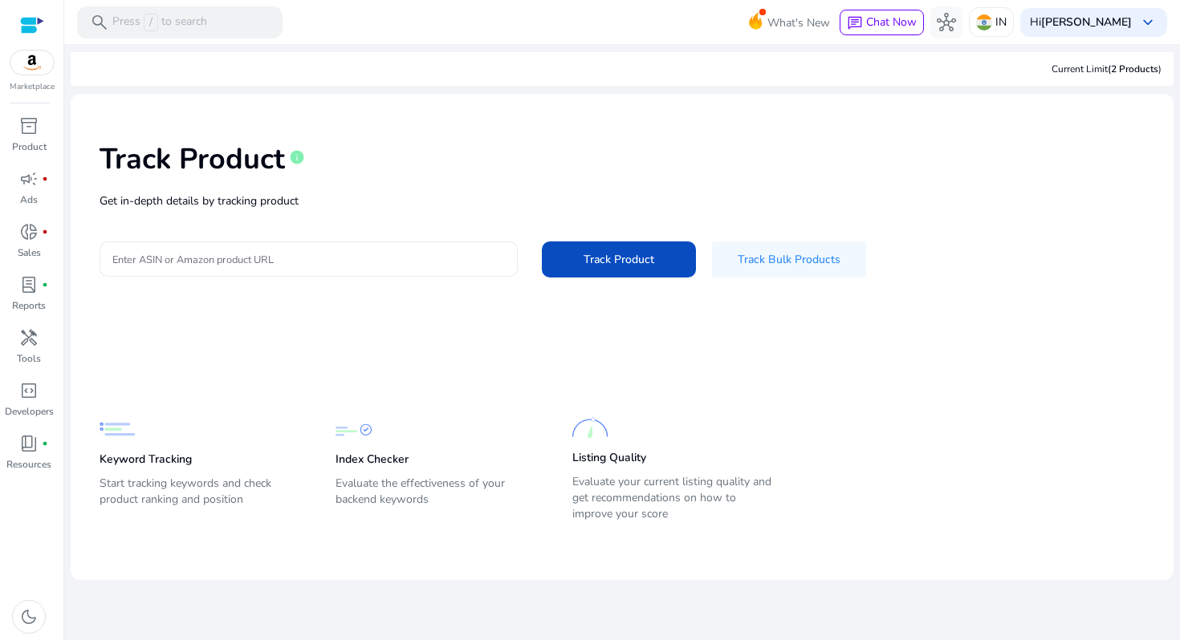
click at [384, 262] on input "Enter ASIN or Amazon product URL" at bounding box center [308, 259] width 392 height 18
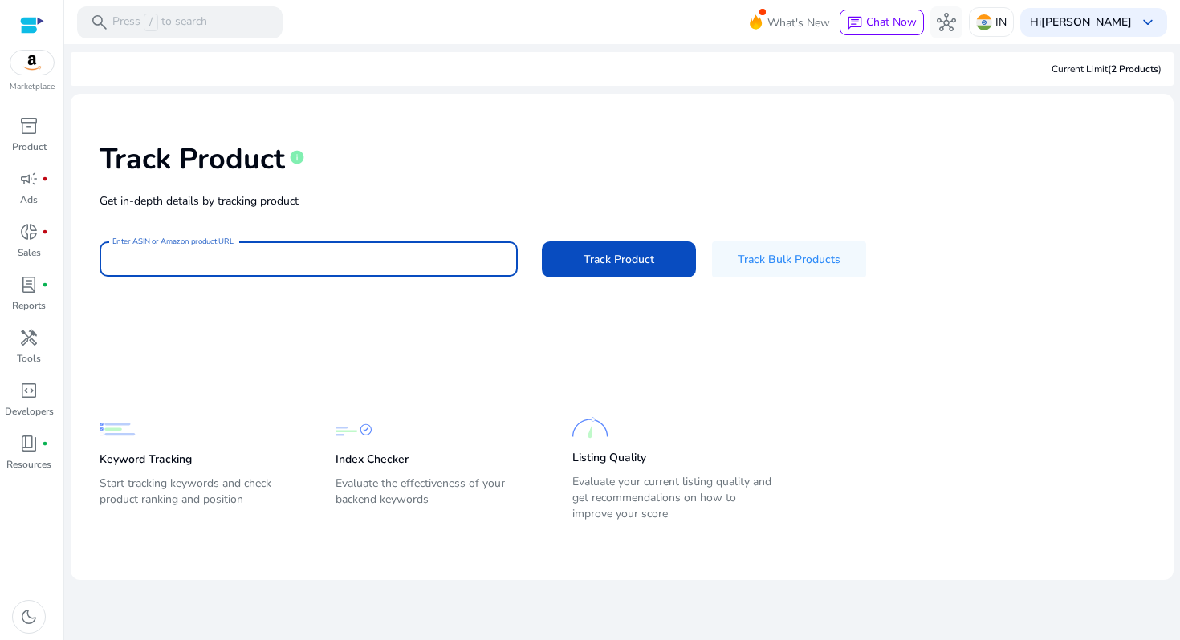
paste input "**********"
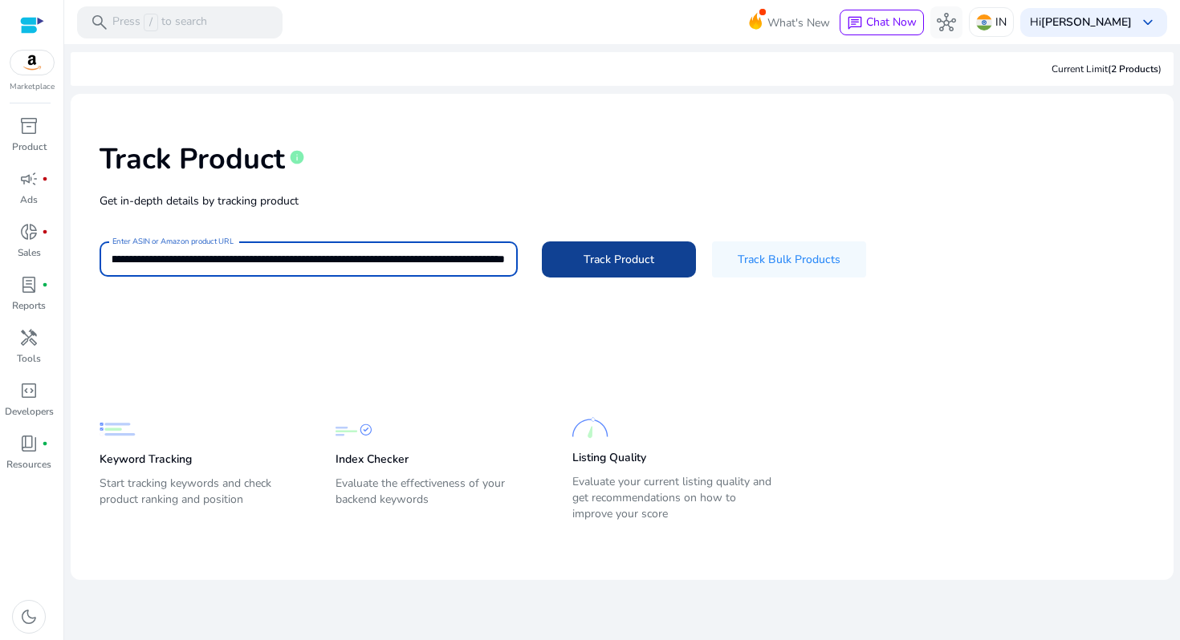
type input "**********"
click at [610, 255] on span "Track Product" at bounding box center [618, 259] width 71 height 17
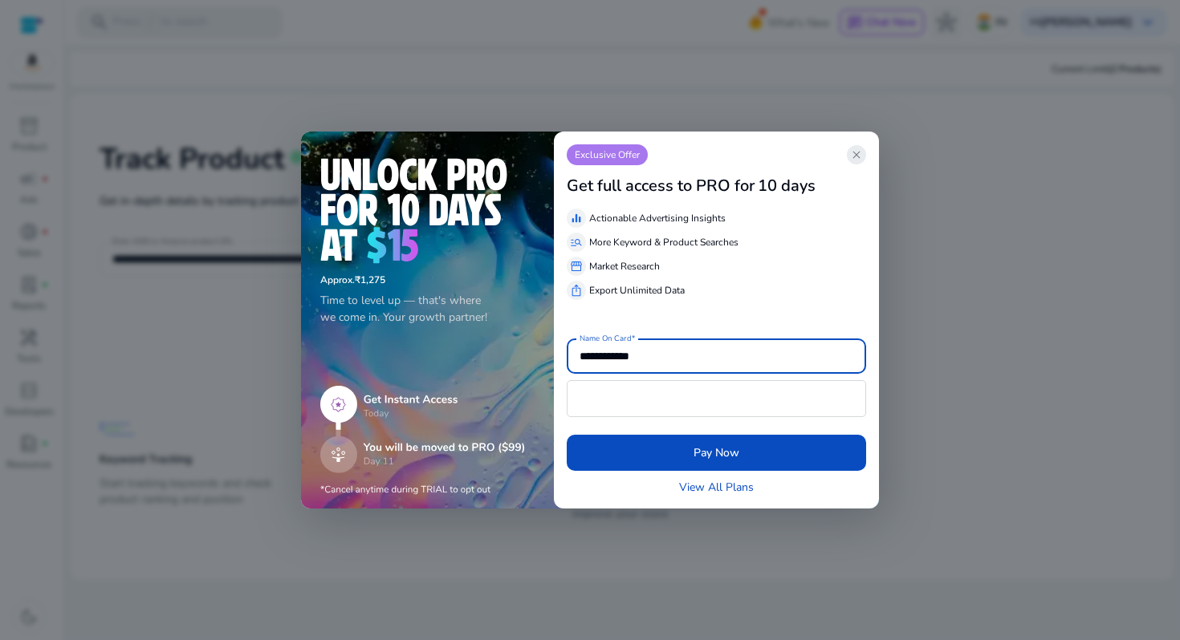
click at [856, 154] on span "close" at bounding box center [856, 154] width 13 height 13
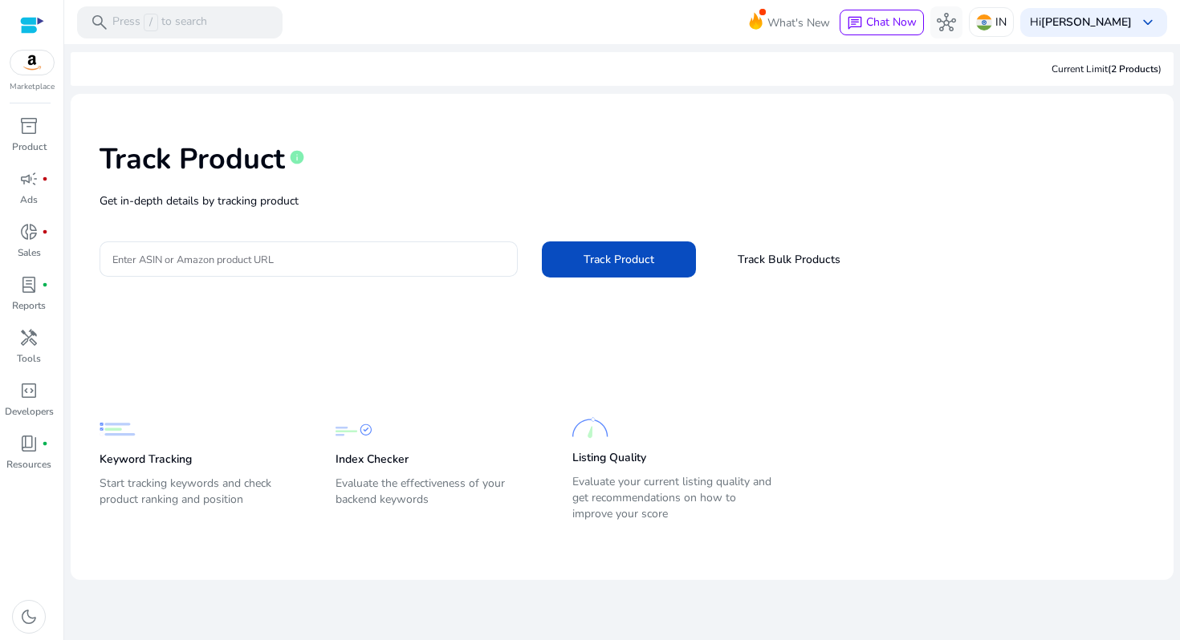
click at [450, 212] on div "Track Product info Get in-depth details by tracking product Enter ASIN or Amazo…" at bounding box center [621, 208] width 1077 height 203
click at [382, 266] on input "Enter ASIN or Amazon product URL" at bounding box center [308, 259] width 392 height 18
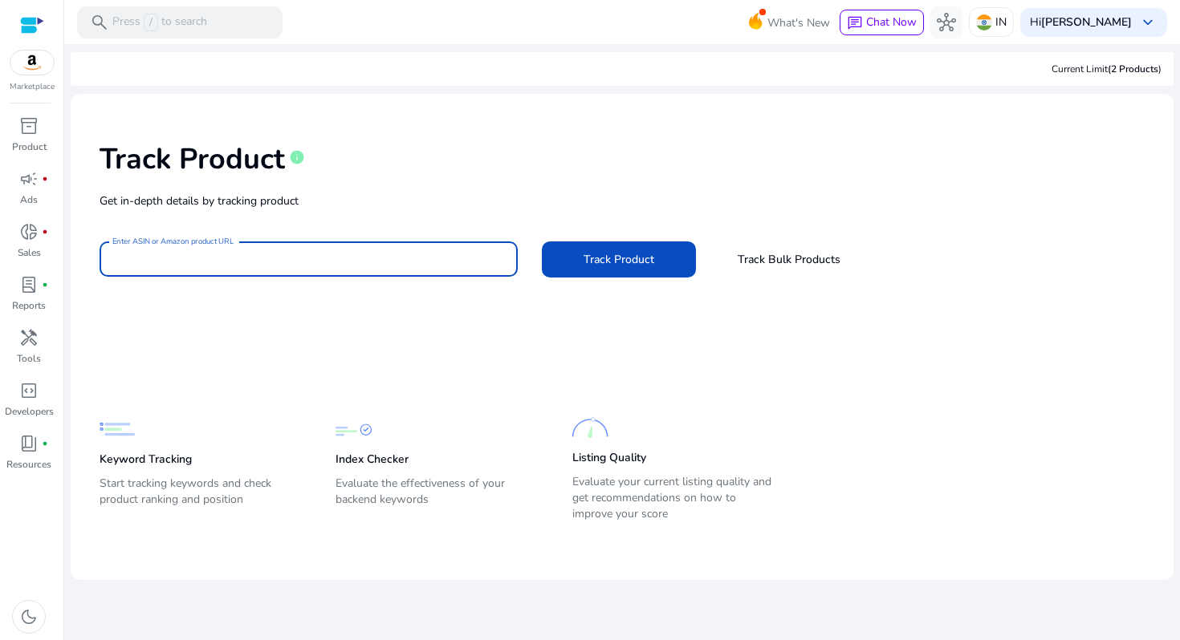
paste input "**********"
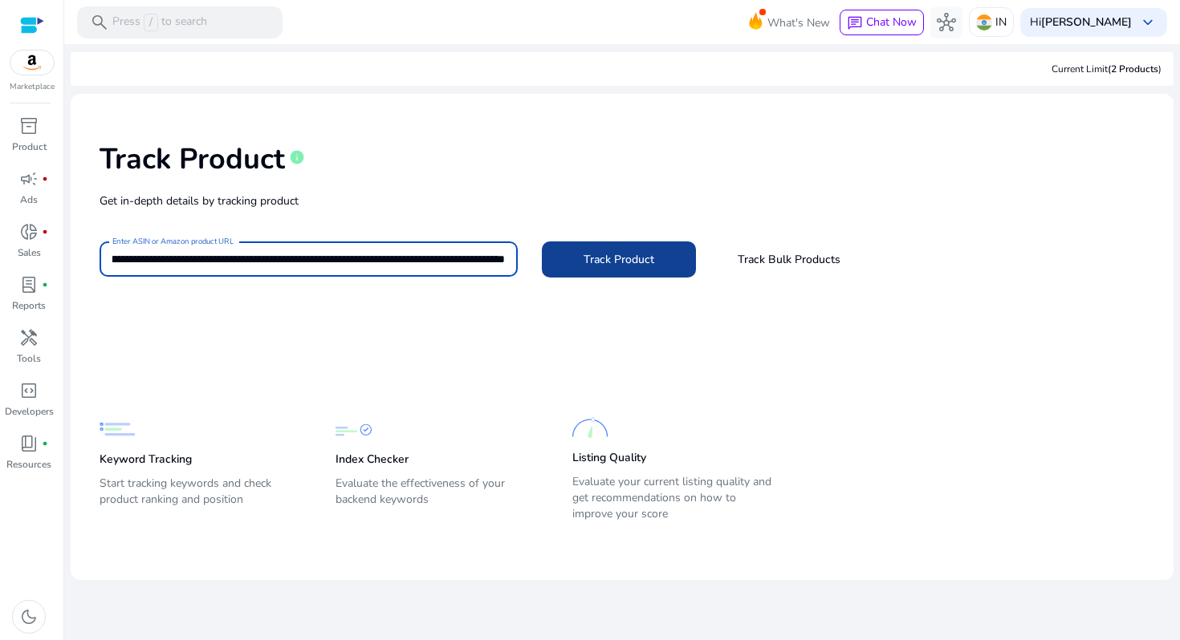
type input "**********"
click at [595, 266] on span "Track Product" at bounding box center [618, 259] width 71 height 17
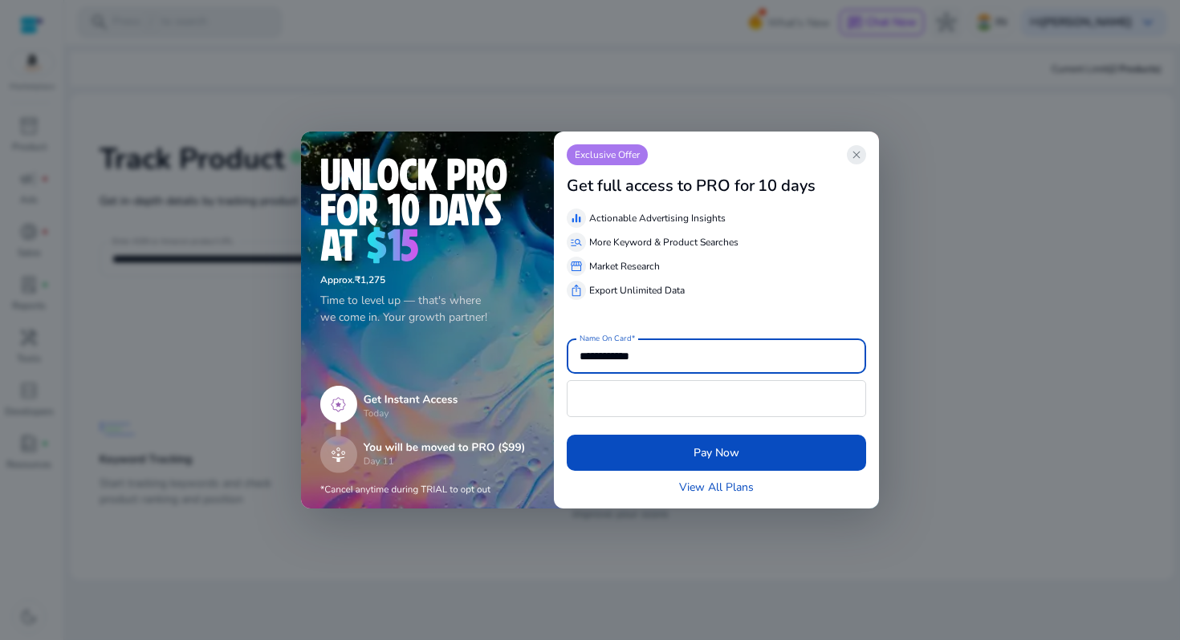
click at [852, 156] on span "close" at bounding box center [856, 154] width 13 height 13
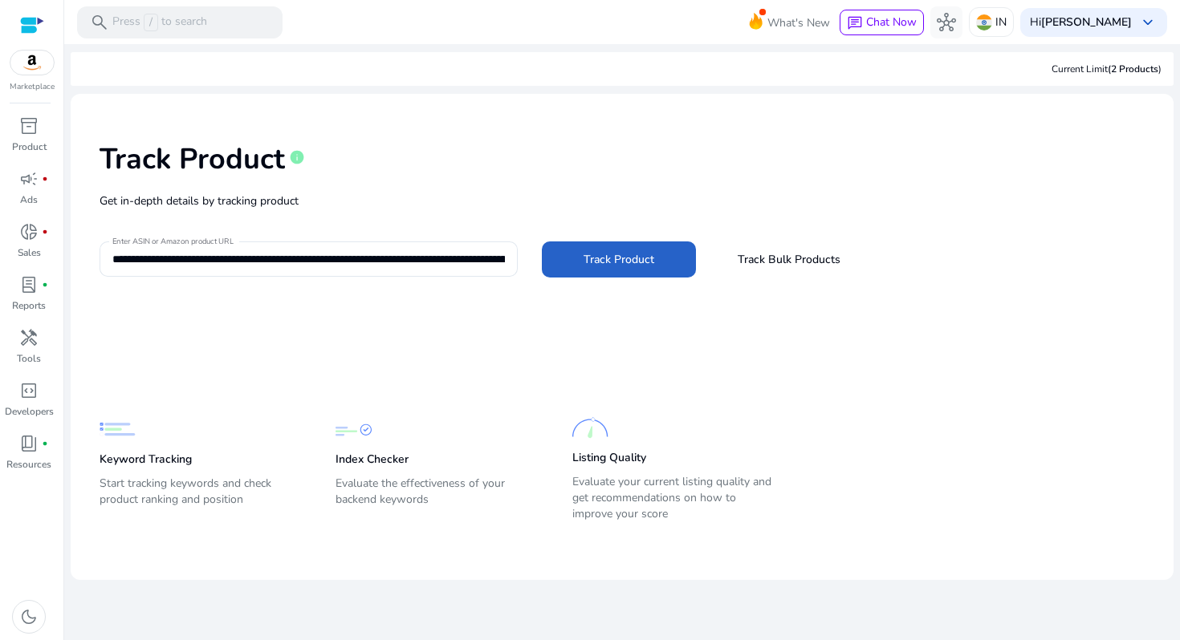
click at [1095, 63] on div "Current Limit (2 Products )" at bounding box center [1106, 69] width 110 height 14
click at [626, 250] on span at bounding box center [619, 259] width 154 height 39
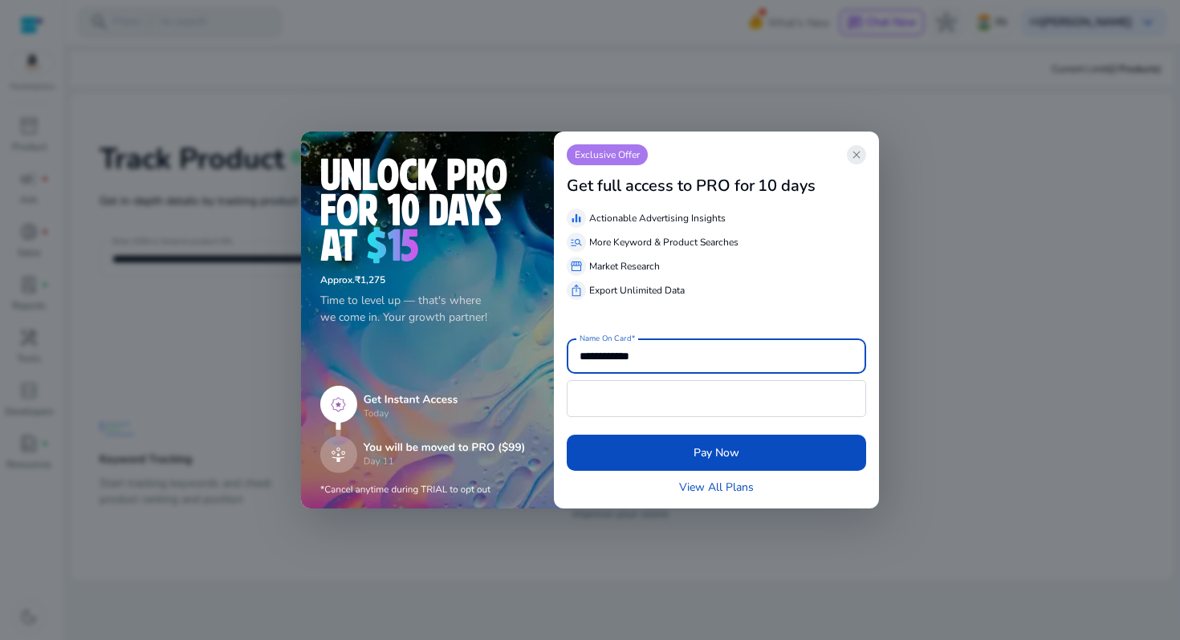
click at [855, 155] on span "close" at bounding box center [856, 154] width 13 height 13
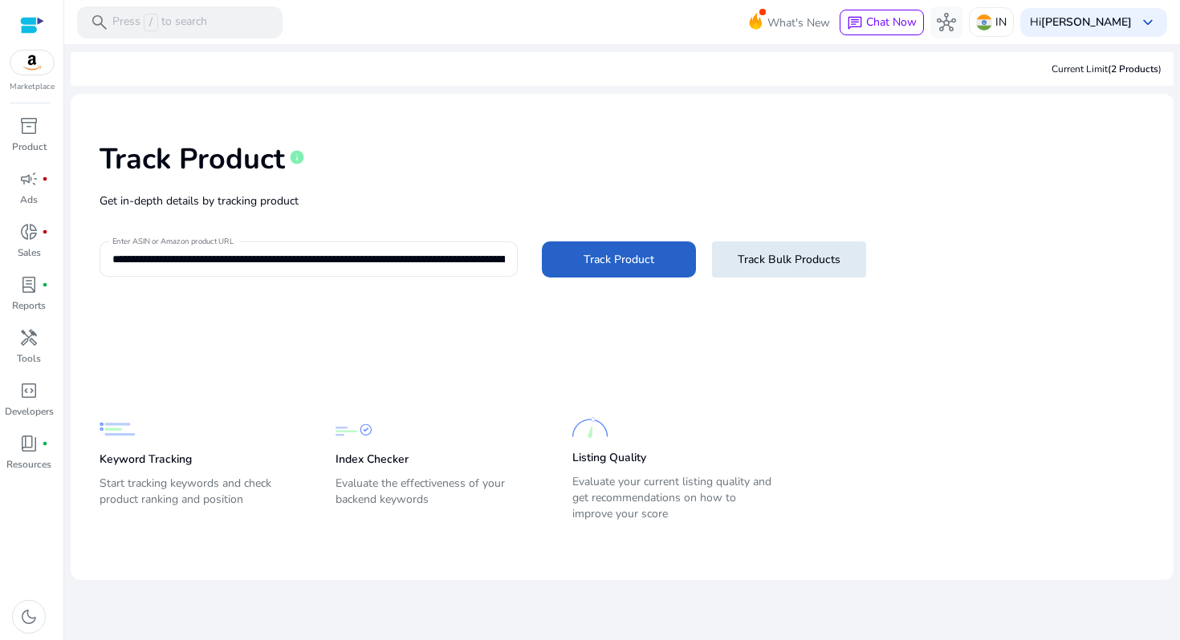
click at [794, 261] on span "Track Bulk Products" at bounding box center [788, 259] width 103 height 17
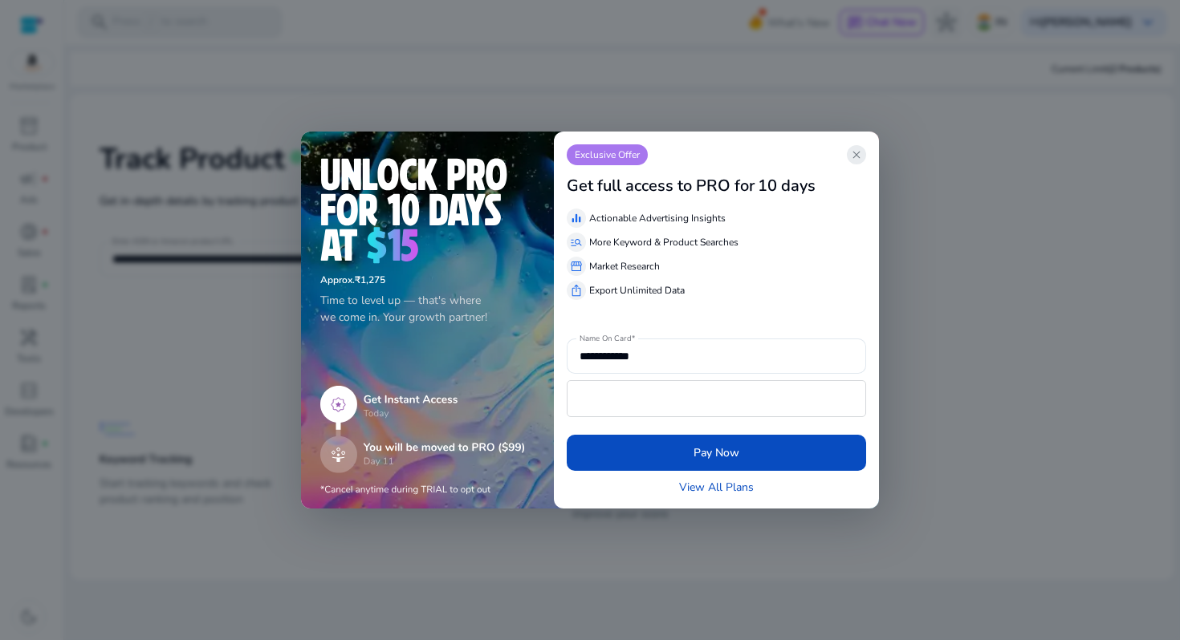
click at [852, 156] on span "close" at bounding box center [856, 154] width 13 height 13
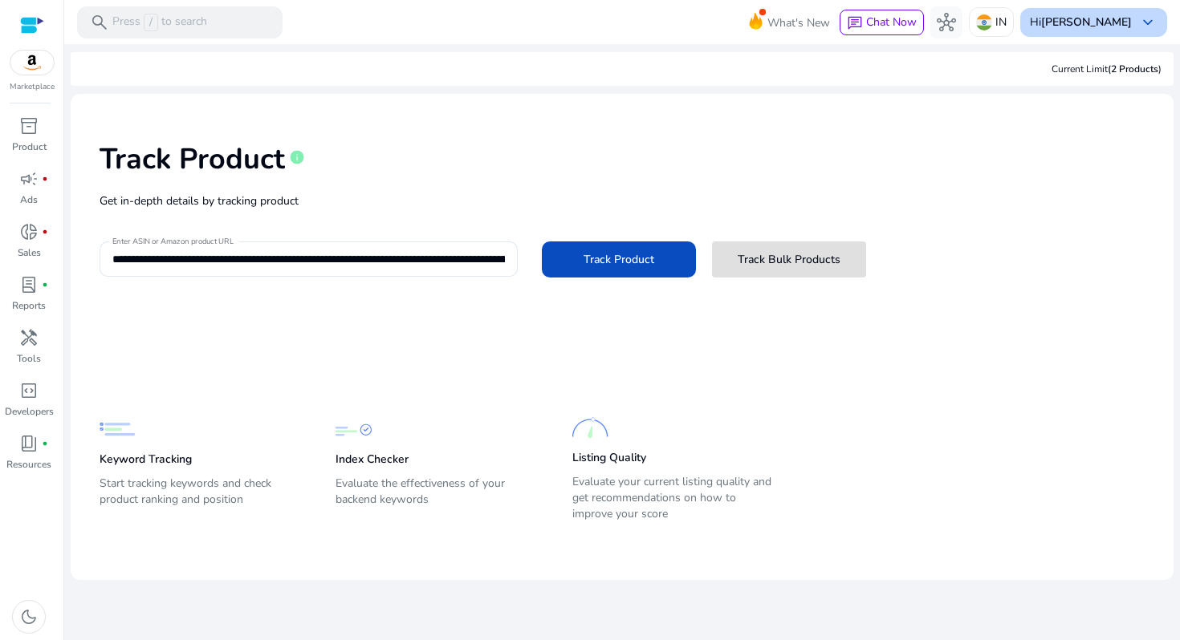
click at [1087, 21] on b "[PERSON_NAME]" at bounding box center [1086, 21] width 91 height 15
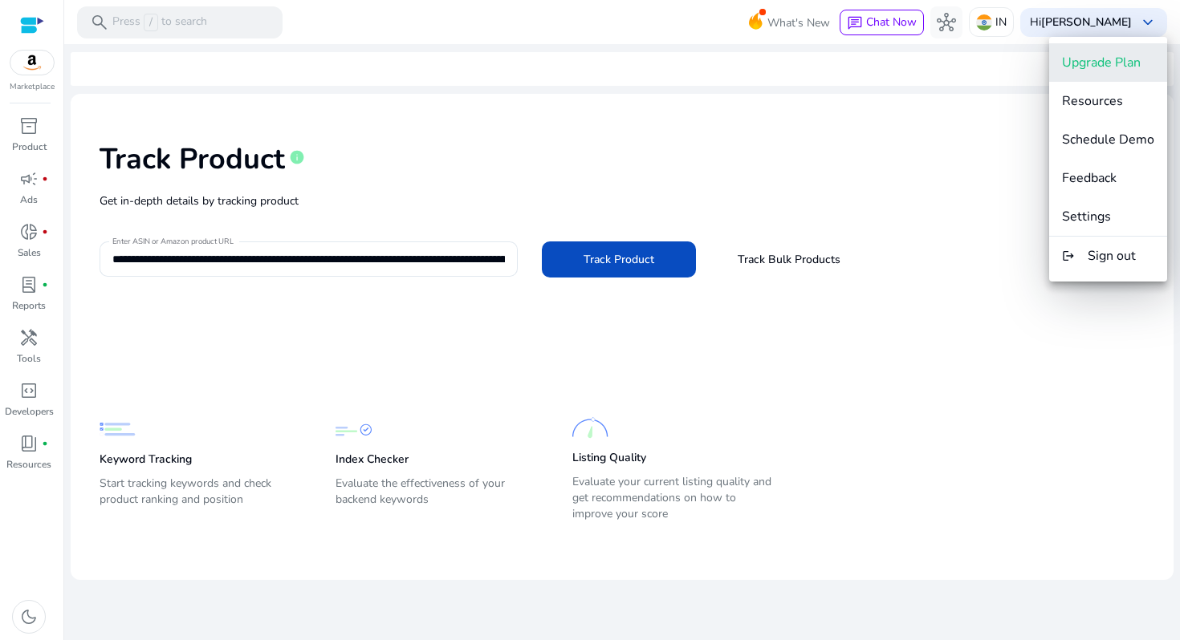
click at [1088, 64] on span "Upgrade Plan" at bounding box center [1101, 63] width 79 height 18
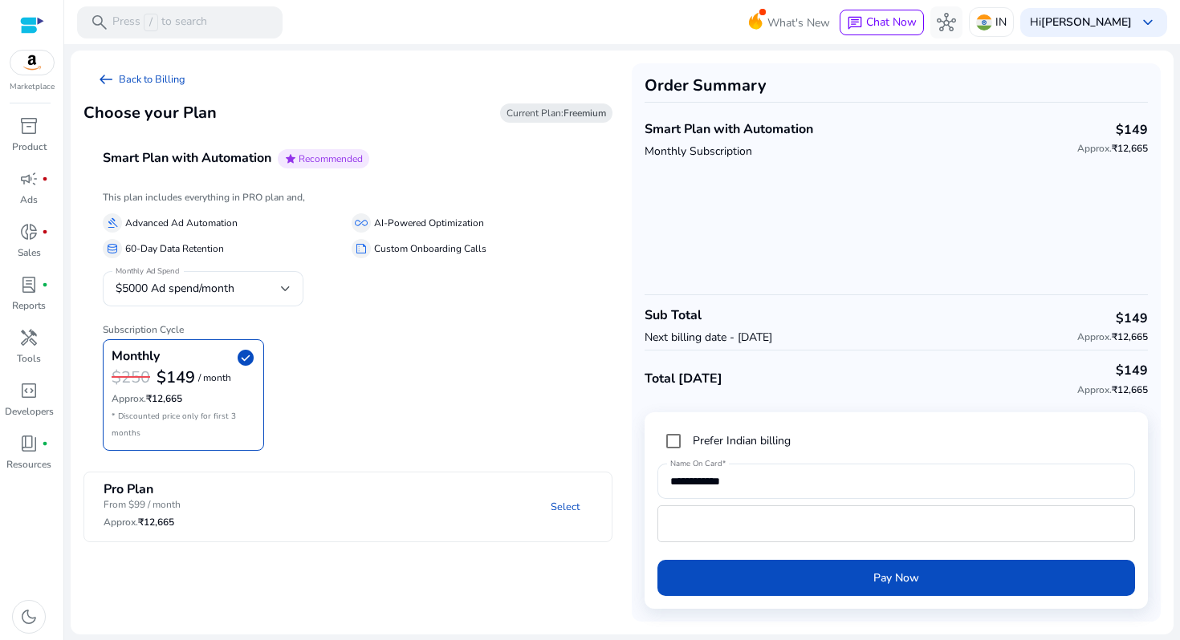
click at [46, 73] on img at bounding box center [31, 63] width 43 height 24
click at [42, 54] on img at bounding box center [31, 63] width 43 height 24
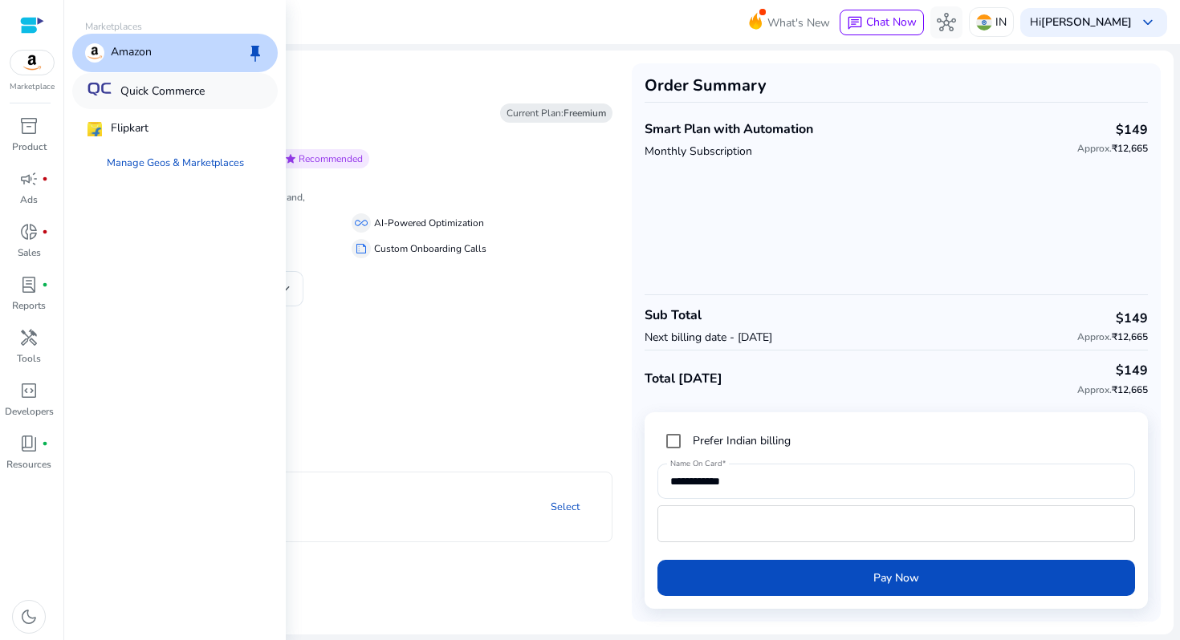
click at [132, 87] on p "Quick Commerce" at bounding box center [162, 91] width 84 height 17
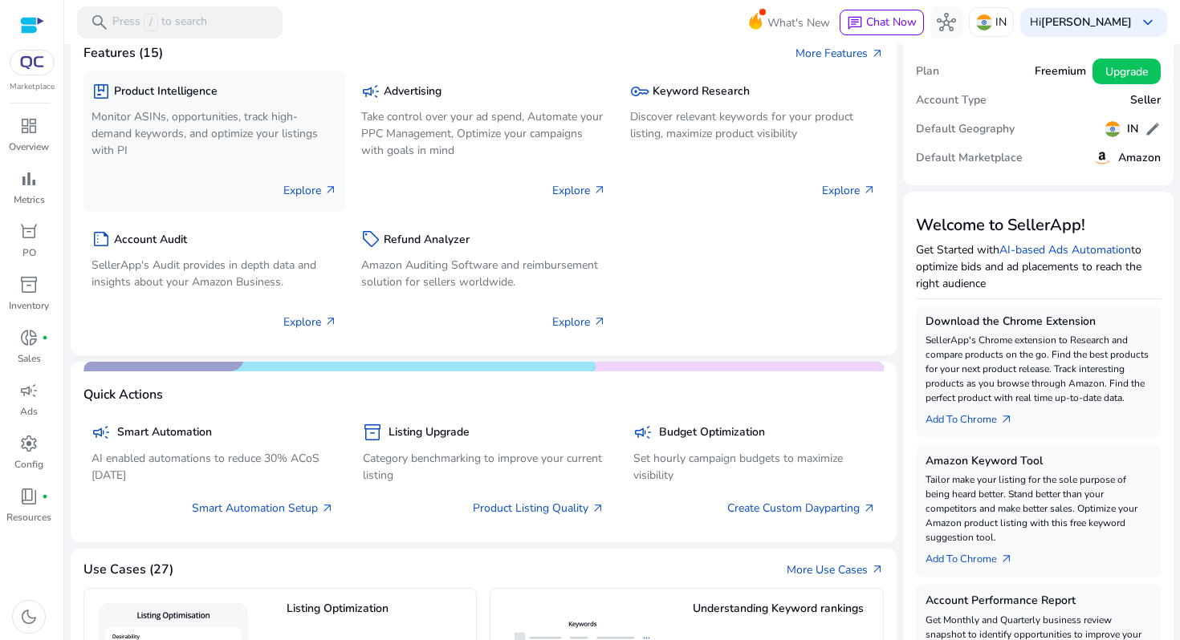
scroll to position [35, 0]
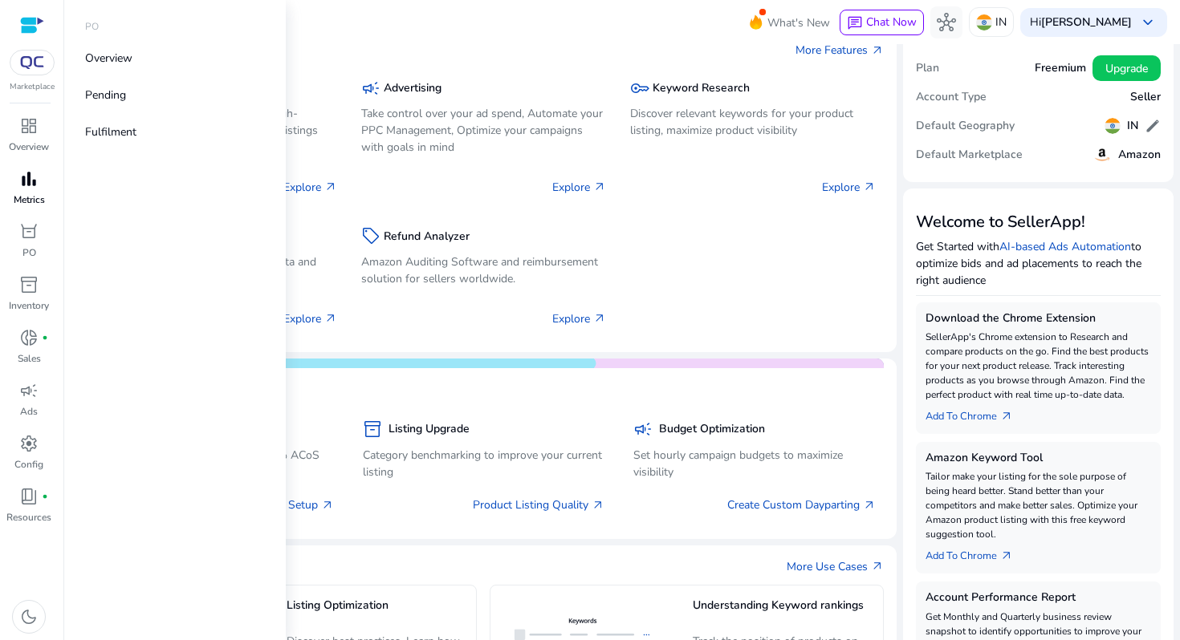
click at [25, 178] on span "bar_chart" at bounding box center [28, 178] width 19 height 19
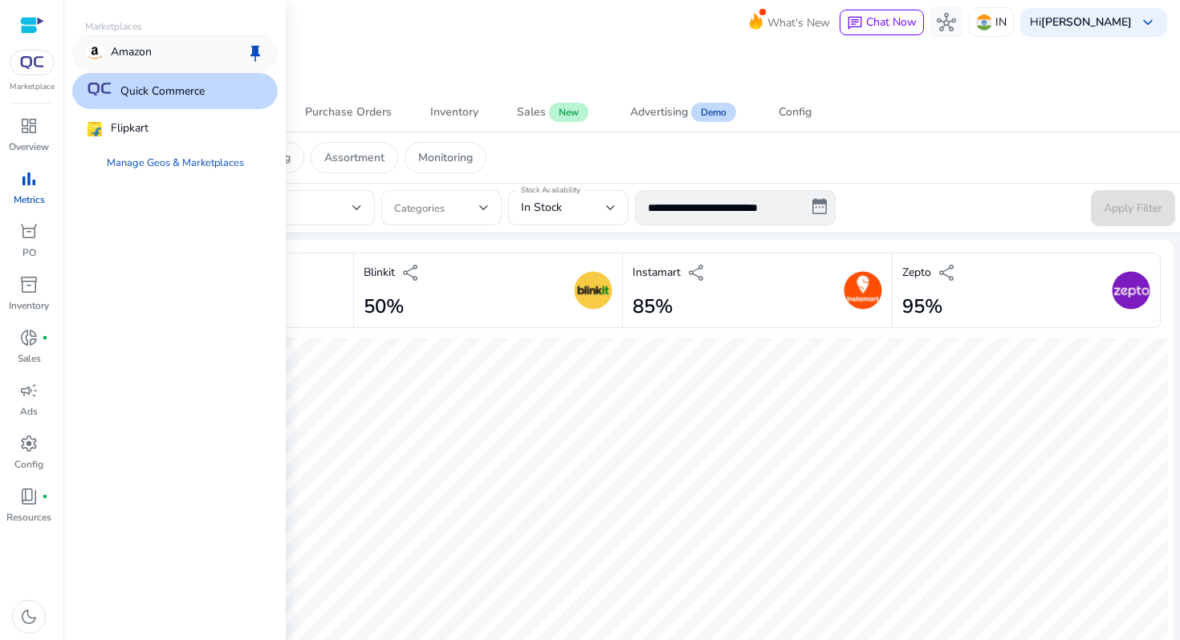
click at [156, 47] on div "Amazon keep" at bounding box center [174, 53] width 205 height 39
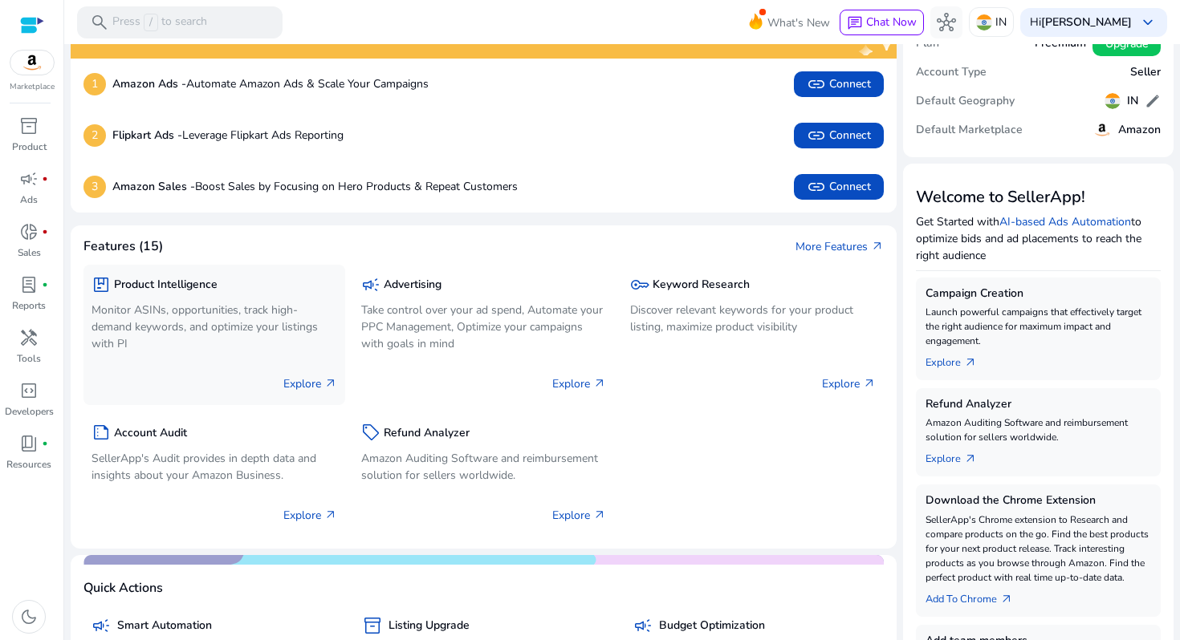
scroll to position [69, 0]
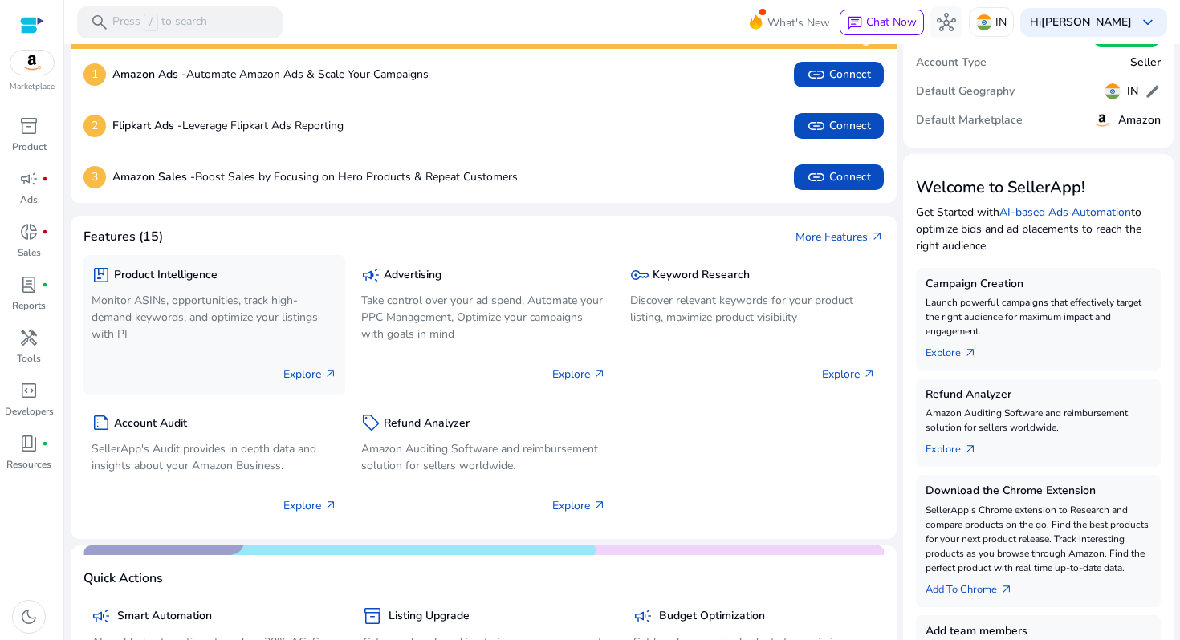
click at [300, 370] on p "Explore arrow_outward" at bounding box center [310, 374] width 54 height 17
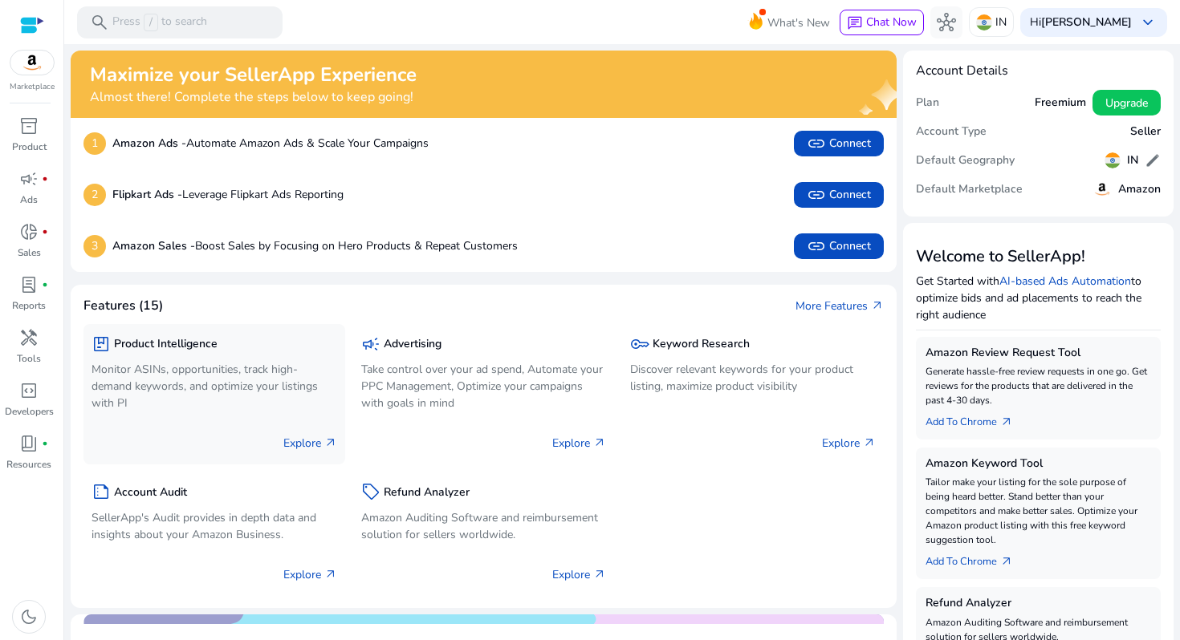
click at [303, 445] on p "Explore arrow_outward" at bounding box center [310, 443] width 54 height 17
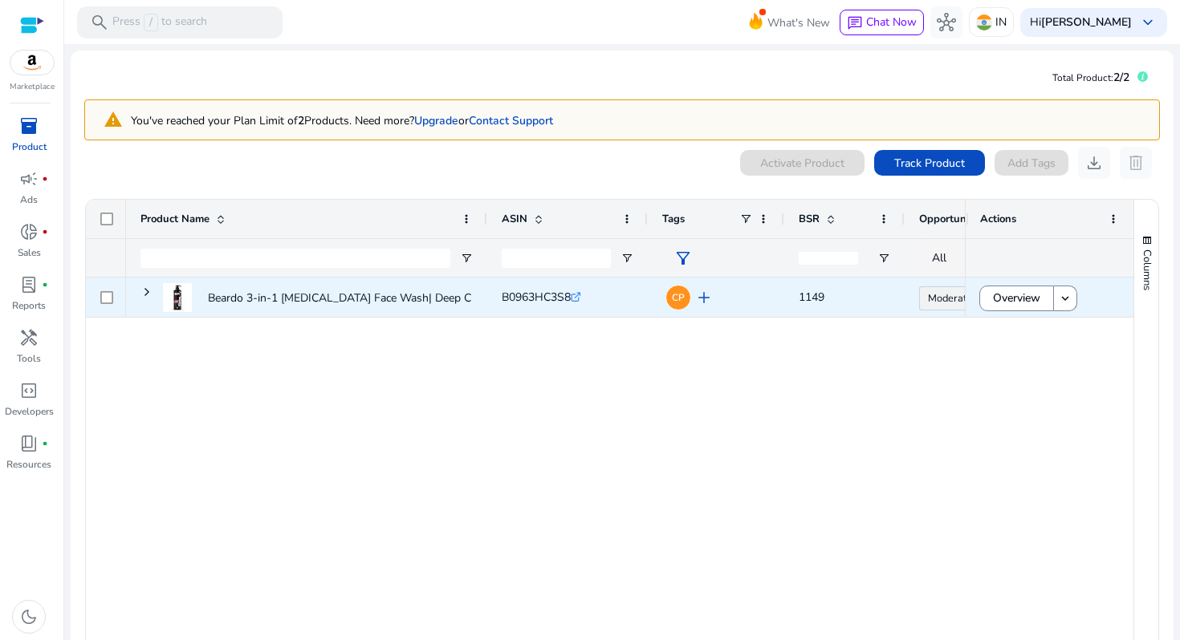
click at [114, 294] on div at bounding box center [106, 297] width 40 height 39
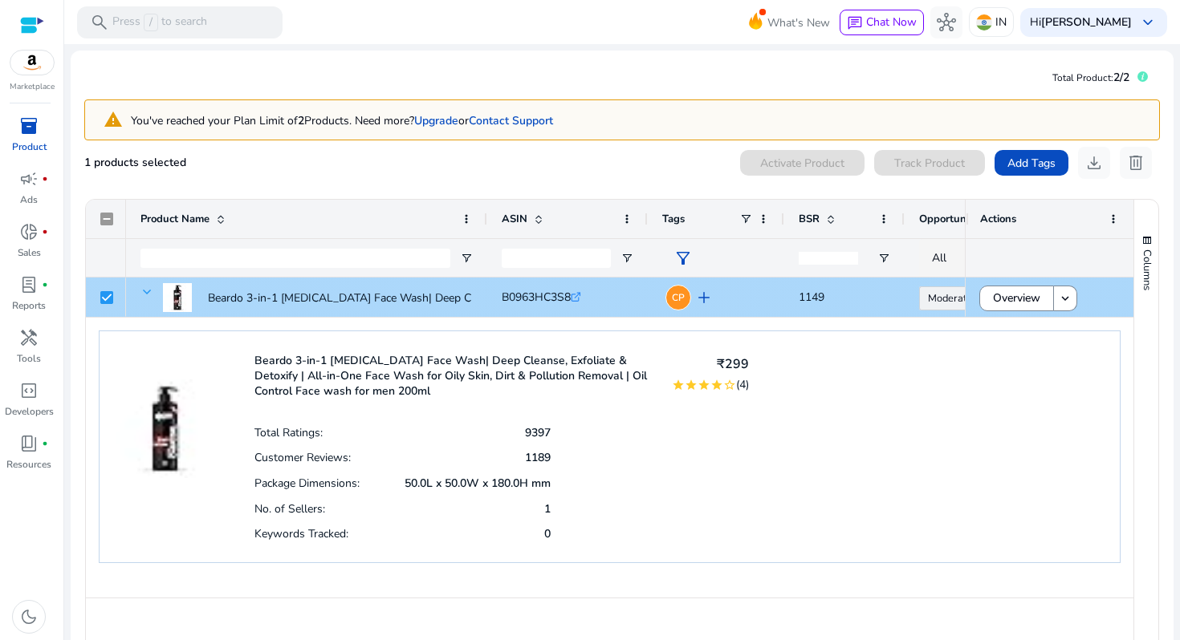
click at [146, 294] on span at bounding box center [146, 292] width 13 height 13
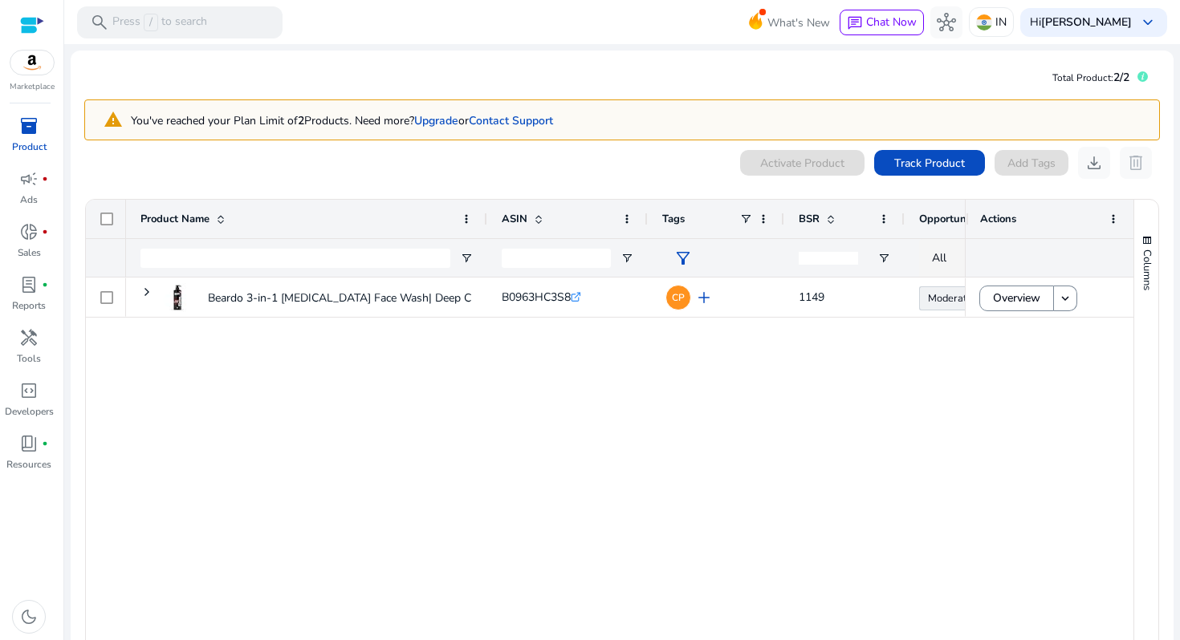
click at [368, 390] on div "Beardo 3-in-1 Activated Charcoal Face Wash| Deep Cleanse, Exfoliate... B0963HC3…" at bounding box center [545, 468] width 839 height 380
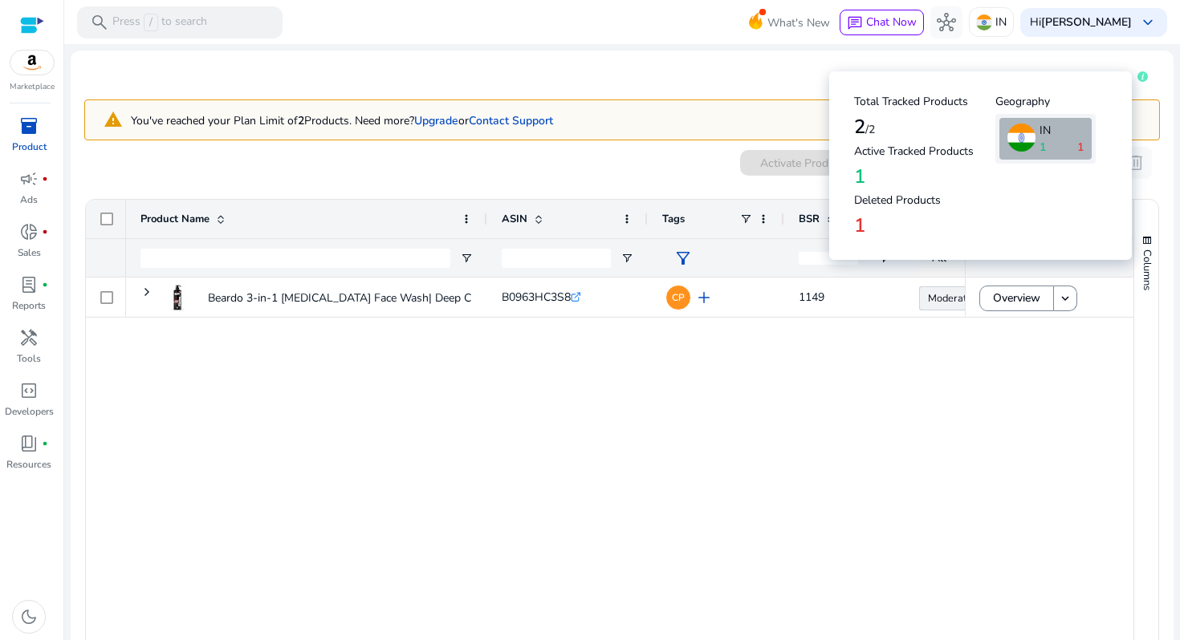
click at [1141, 76] on icon at bounding box center [1142, 77] width 3 height 6
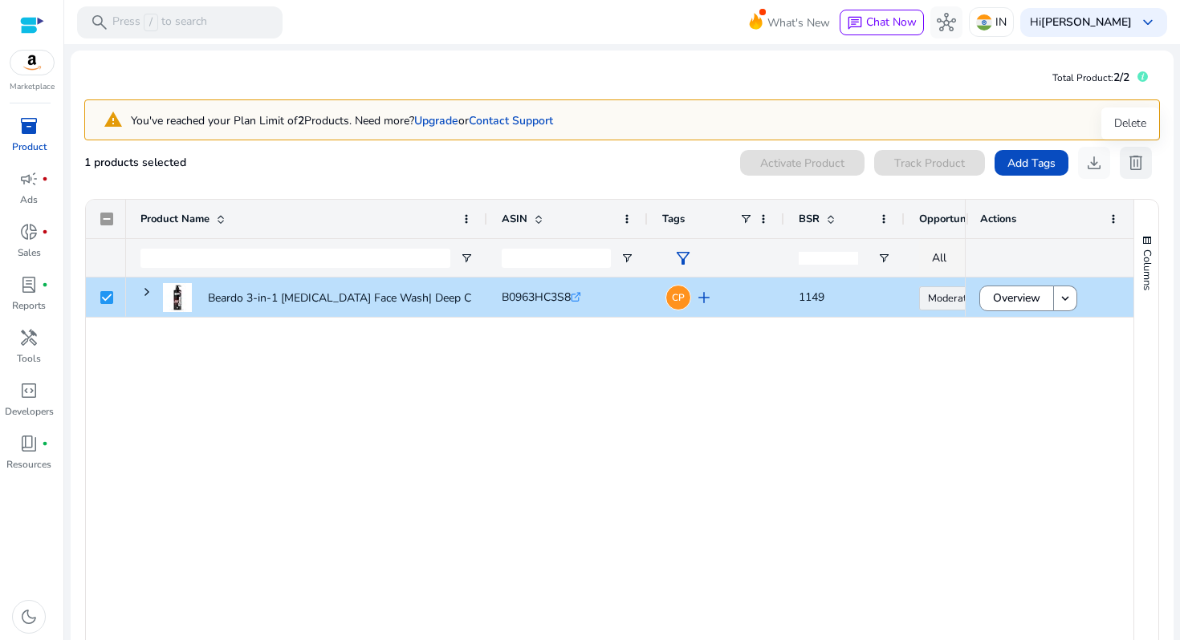
click at [1127, 169] on span "delete" at bounding box center [1135, 162] width 19 height 19
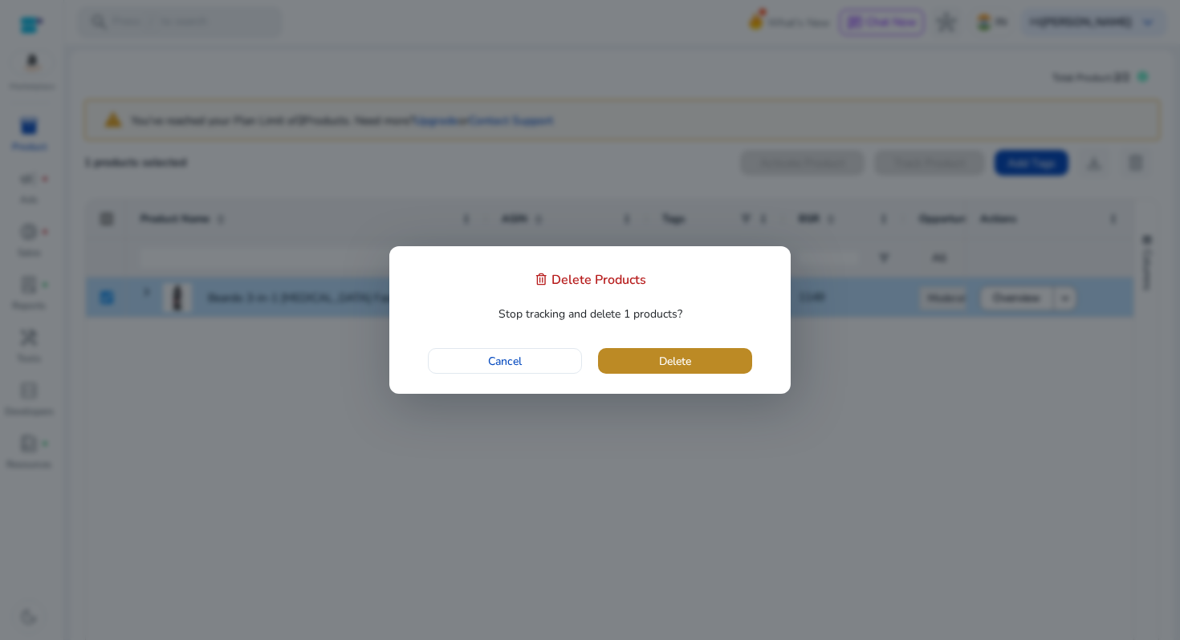
click at [717, 362] on span "button" at bounding box center [675, 361] width 154 height 39
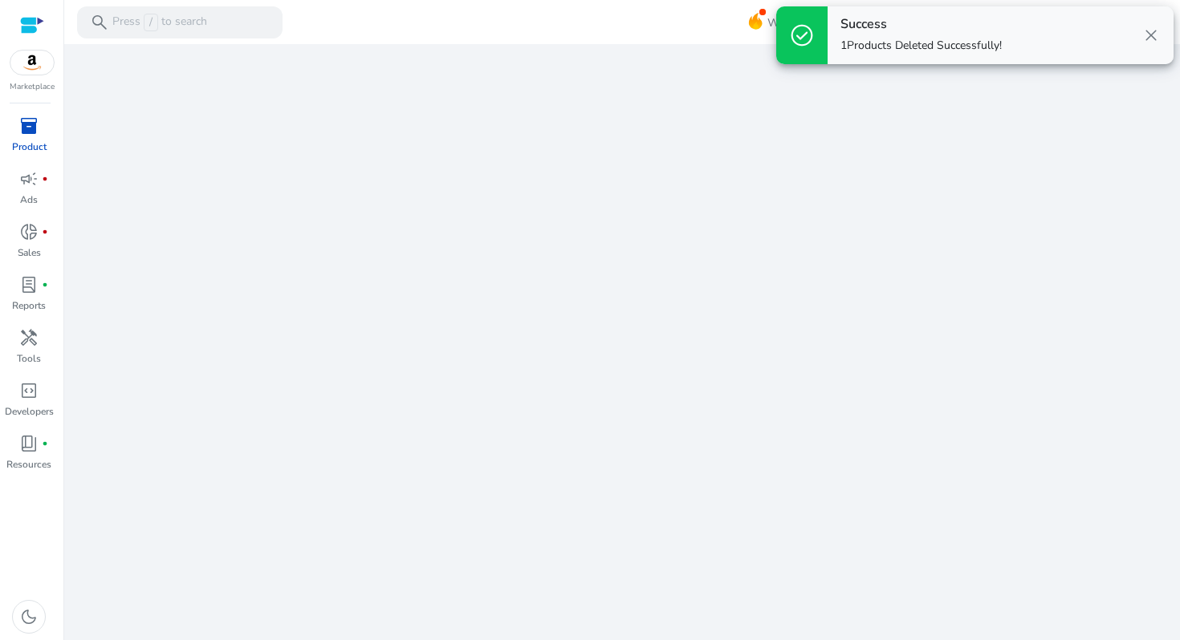
click at [1142, 45] on span "close" at bounding box center [1150, 35] width 19 height 19
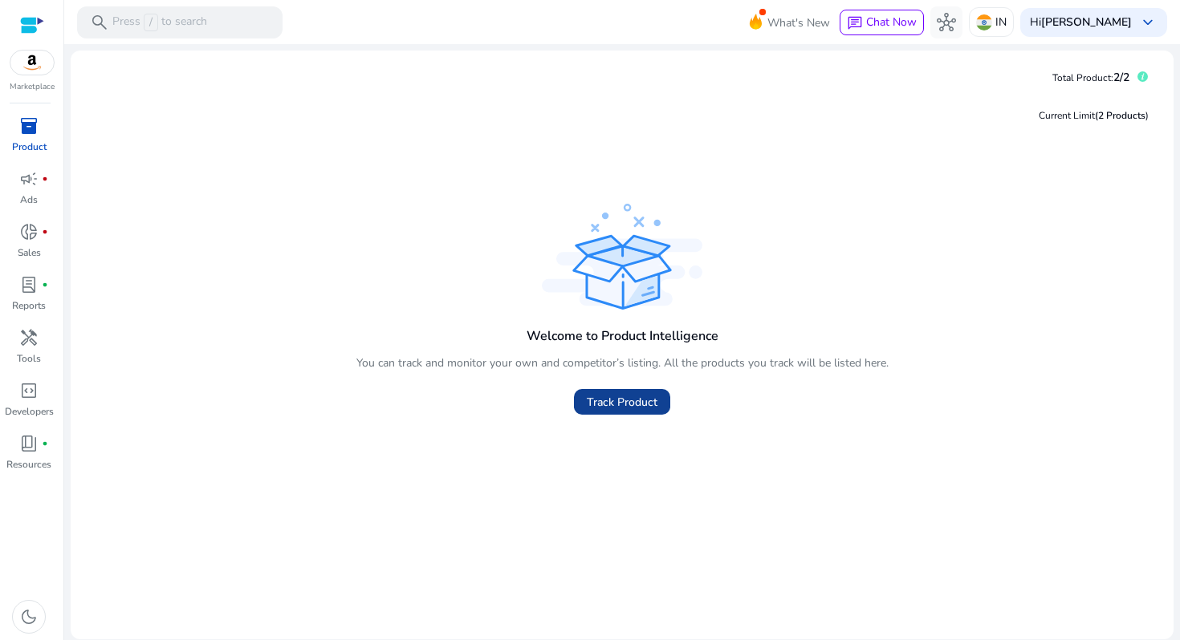
click at [621, 403] on span "Track Product" at bounding box center [622, 402] width 71 height 17
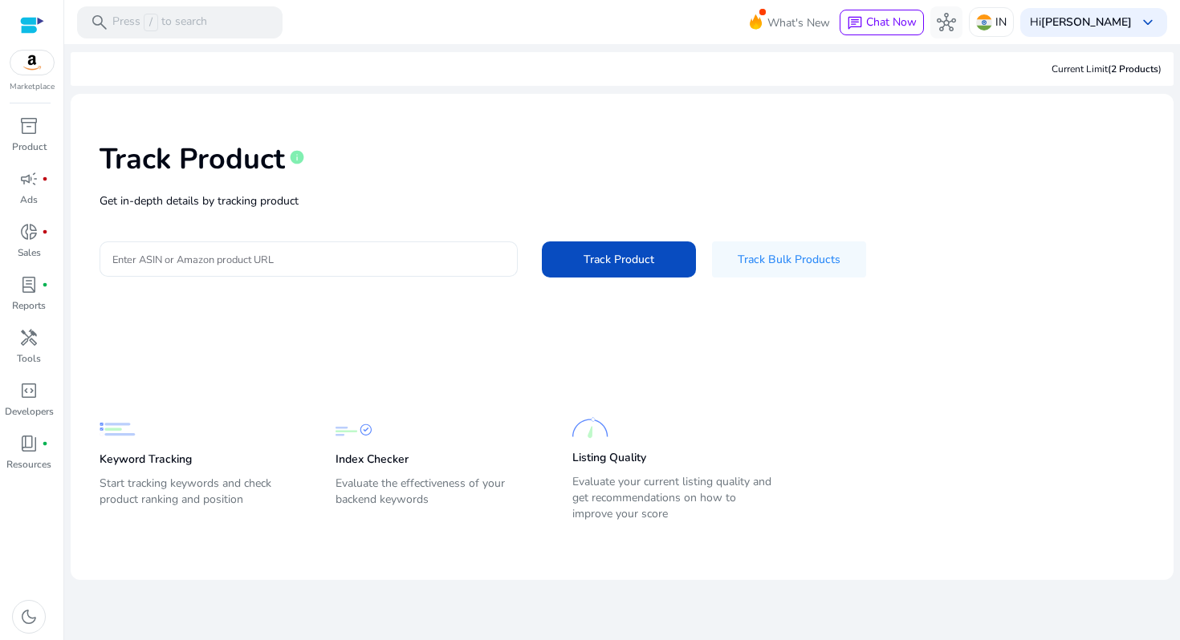
click at [351, 254] on input "Enter ASIN or Amazon product URL" at bounding box center [308, 259] width 392 height 18
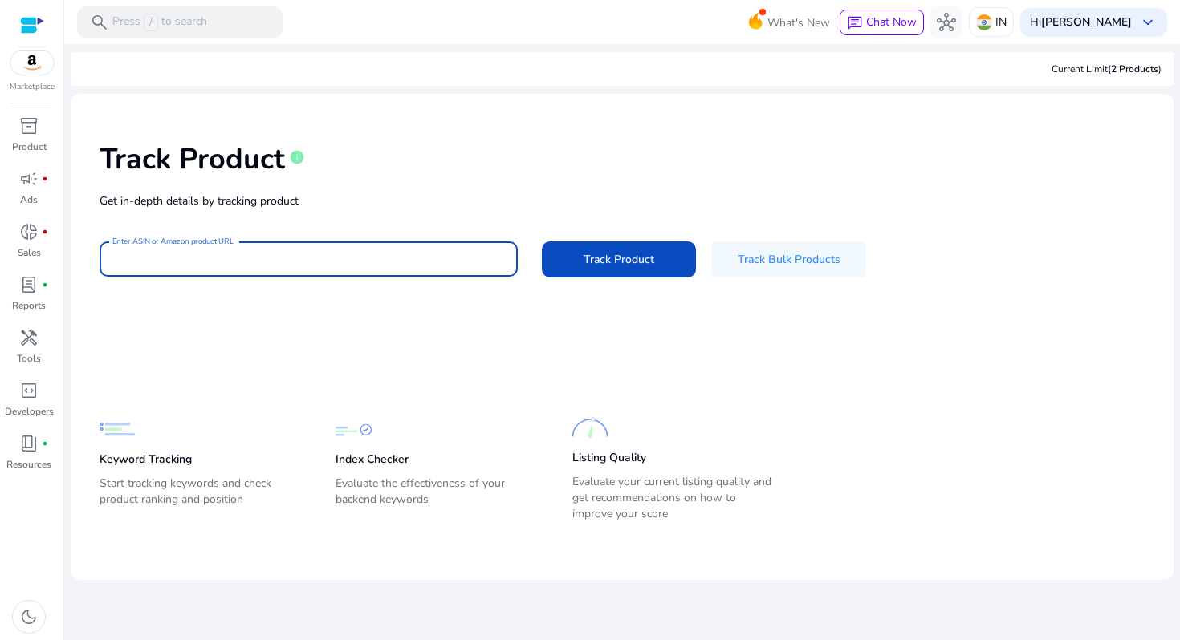
paste input "**********"
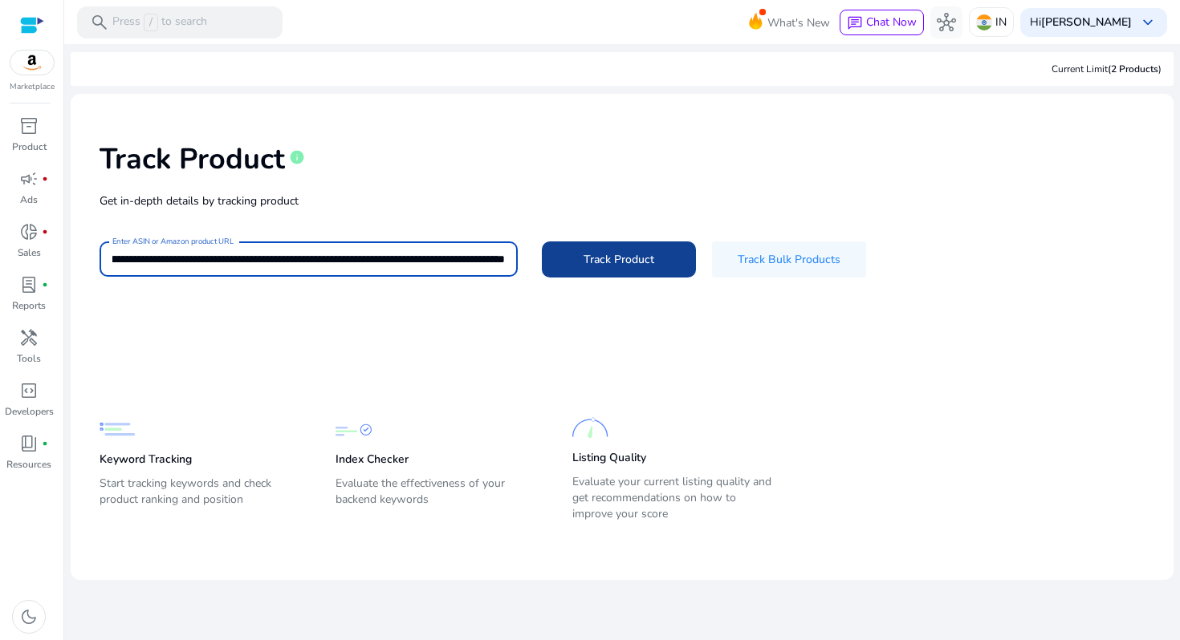
type input "**********"
click at [608, 260] on span "Track Product" at bounding box center [618, 259] width 71 height 17
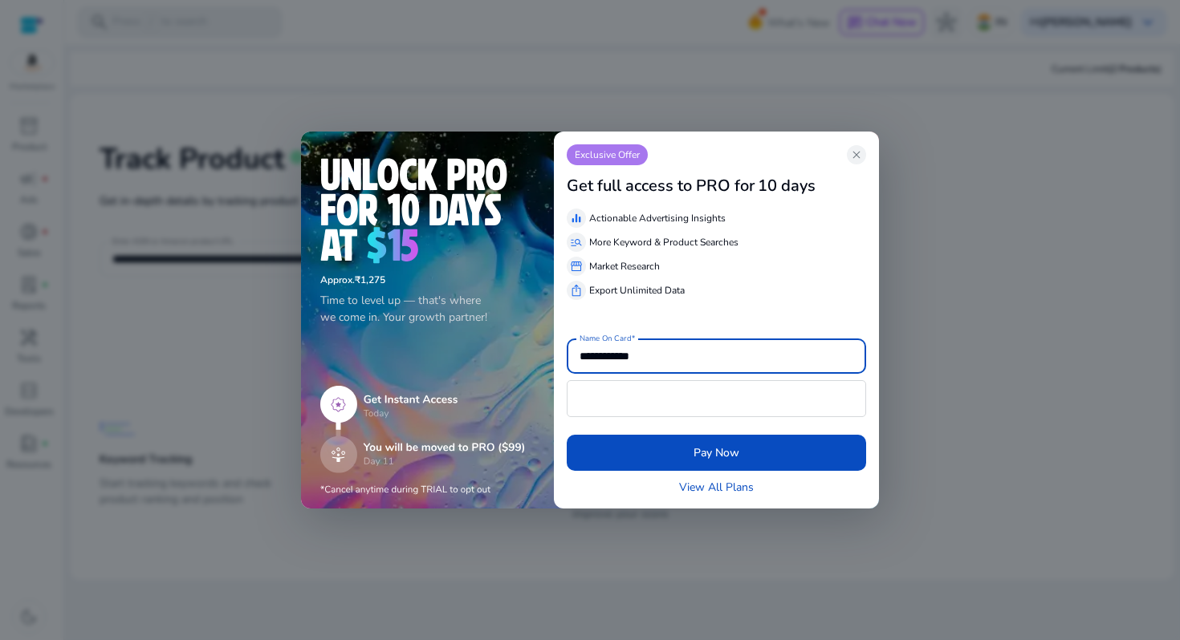
click at [636, 281] on div "ios_share Export Unlimited Data" at bounding box center [716, 290] width 299 height 19
click at [377, 469] on img at bounding box center [422, 441] width 205 height 110
click at [853, 154] on span "close" at bounding box center [856, 154] width 13 height 13
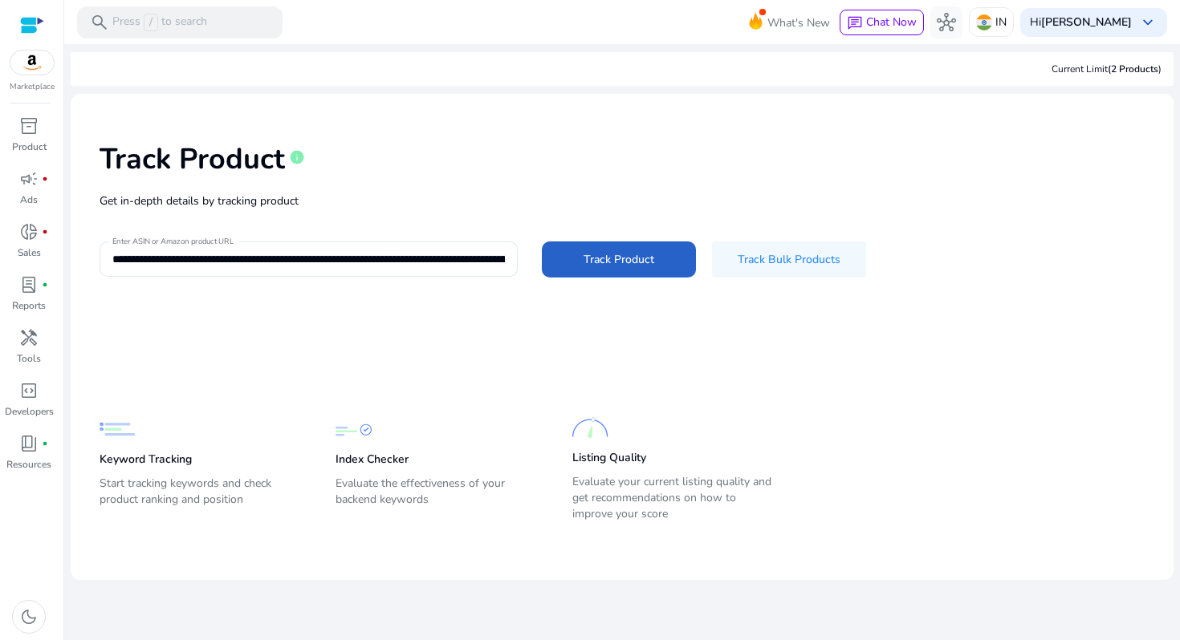
click at [1137, 66] on span "(2 Products" at bounding box center [1132, 69] width 51 height 13
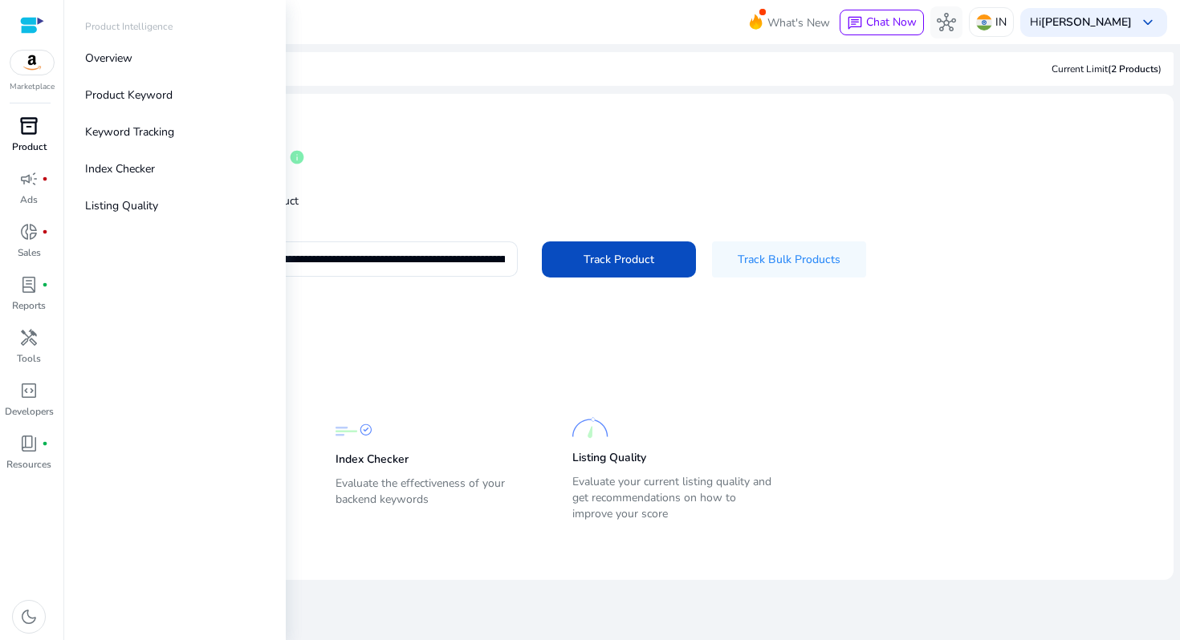
click at [30, 140] on p "Product" at bounding box center [29, 147] width 35 height 14
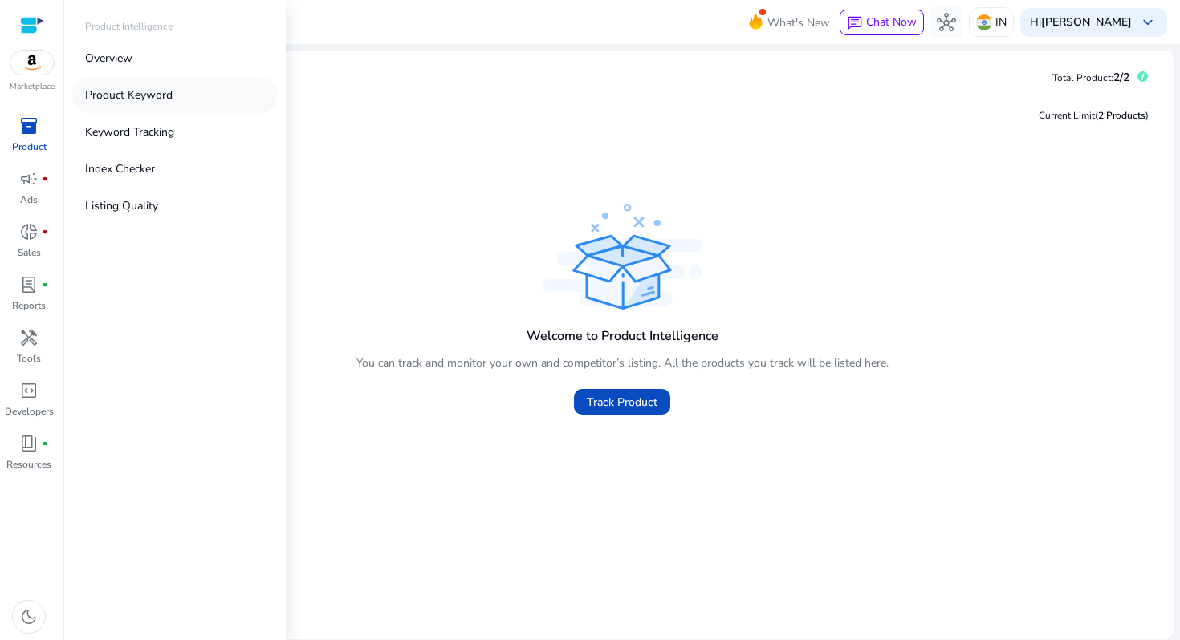
click at [135, 96] on p "Product Keyword" at bounding box center [128, 95] width 87 height 17
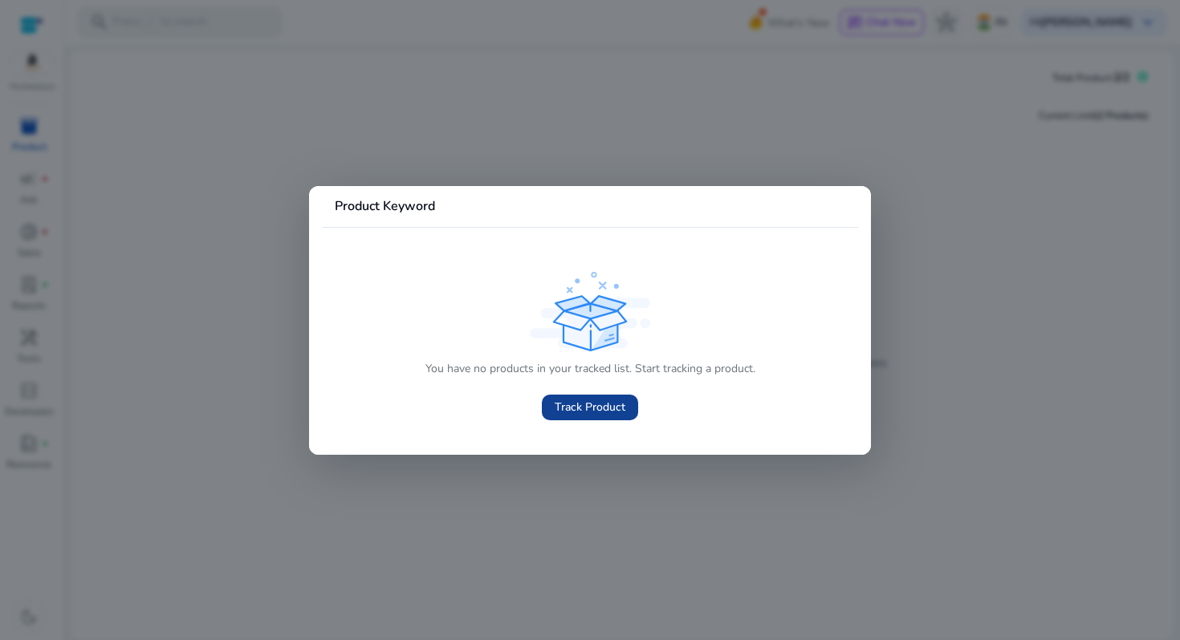
click at [622, 414] on span "Track Product" at bounding box center [590, 407] width 71 height 17
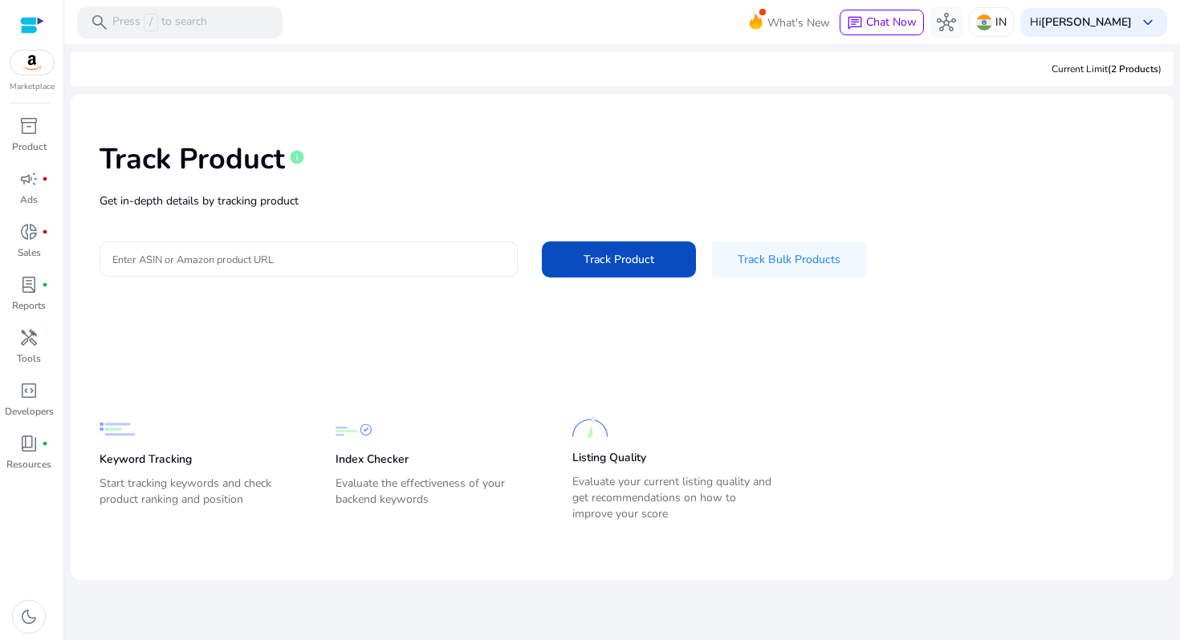
click at [399, 267] on div at bounding box center [308, 259] width 392 height 35
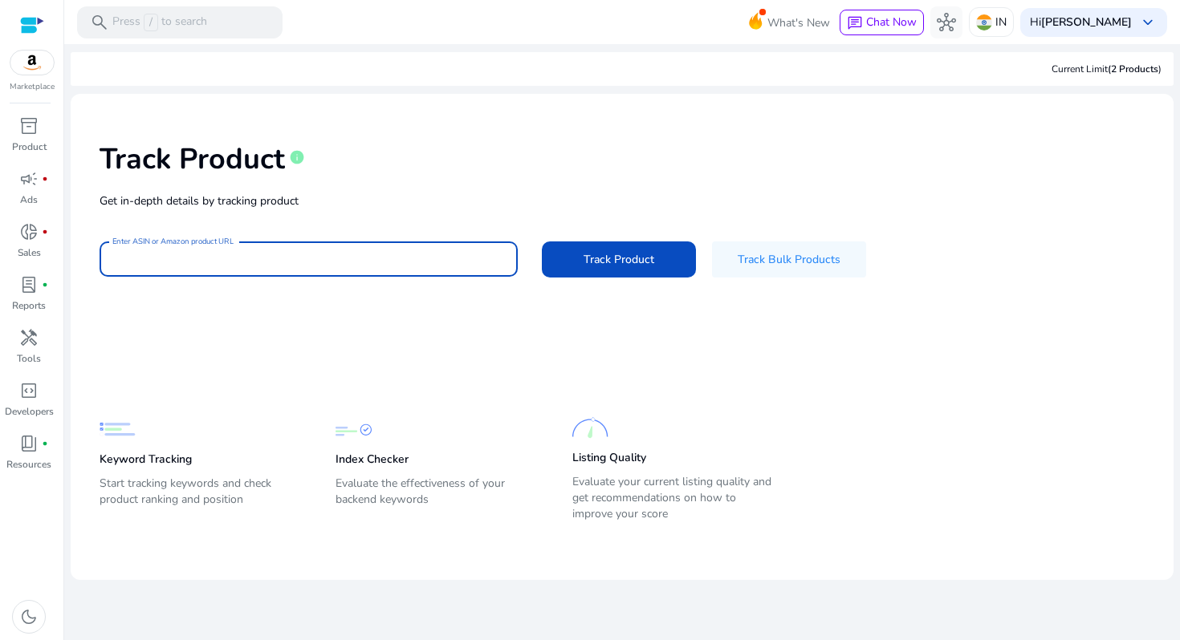
click at [399, 267] on div at bounding box center [308, 259] width 392 height 35
click at [408, 256] on input "Enter ASIN or Amazon product URL" at bounding box center [308, 259] width 392 height 18
type input "**********"
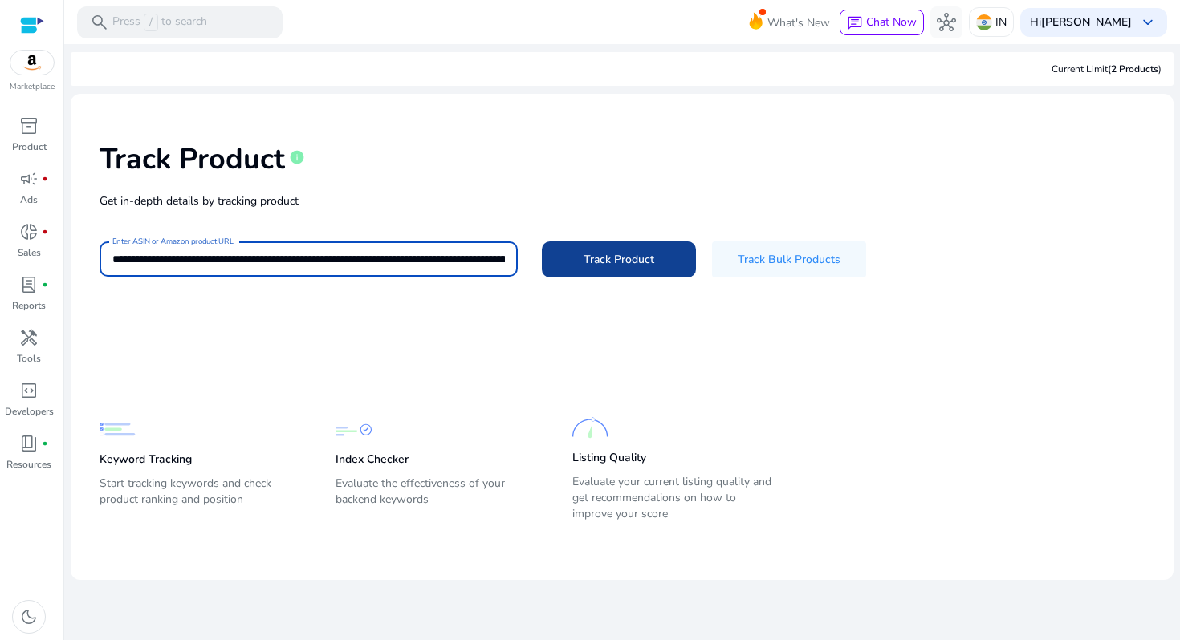
click at [597, 248] on span at bounding box center [619, 259] width 154 height 39
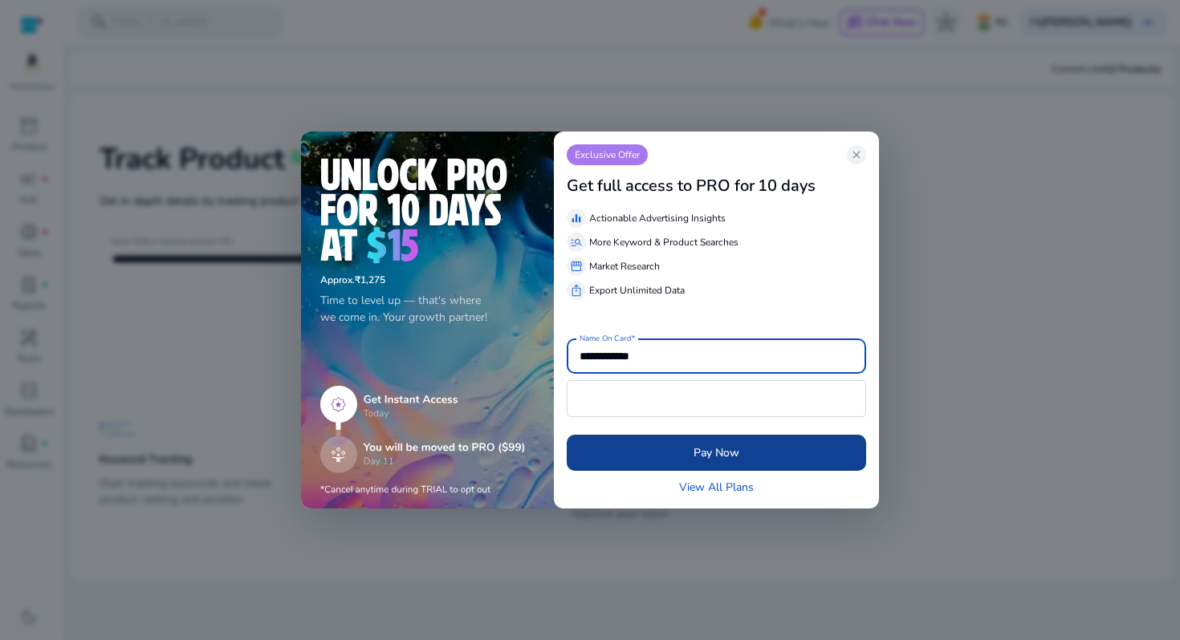
click at [675, 463] on span "submit" at bounding box center [716, 452] width 299 height 39
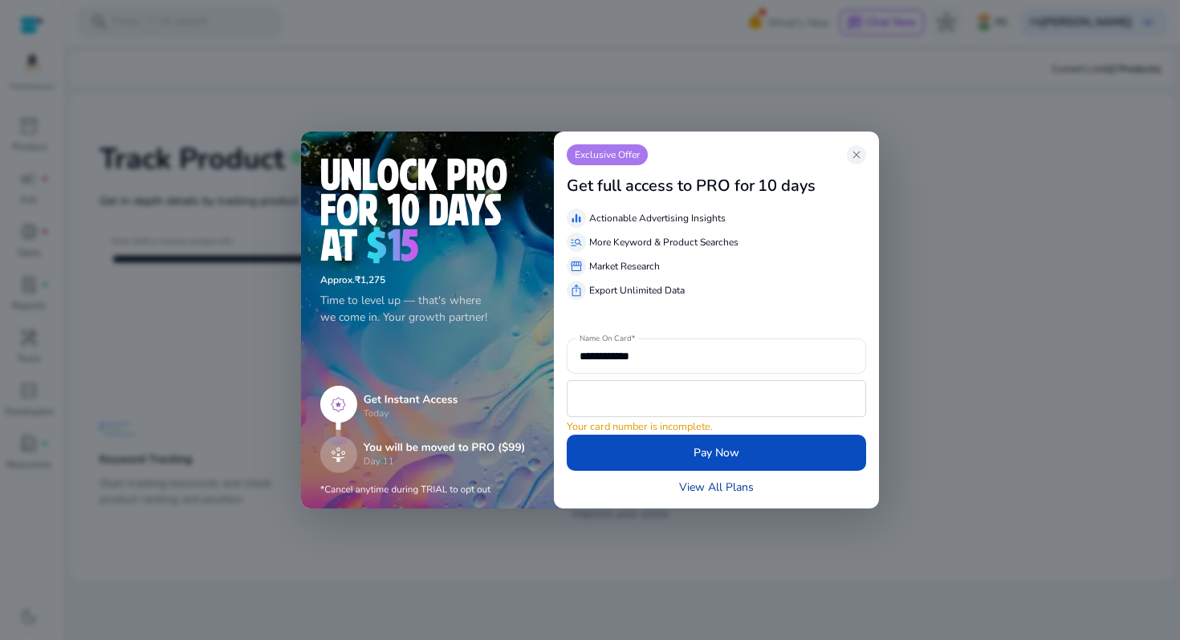
click at [693, 484] on link "View All Plans" at bounding box center [716, 487] width 75 height 17
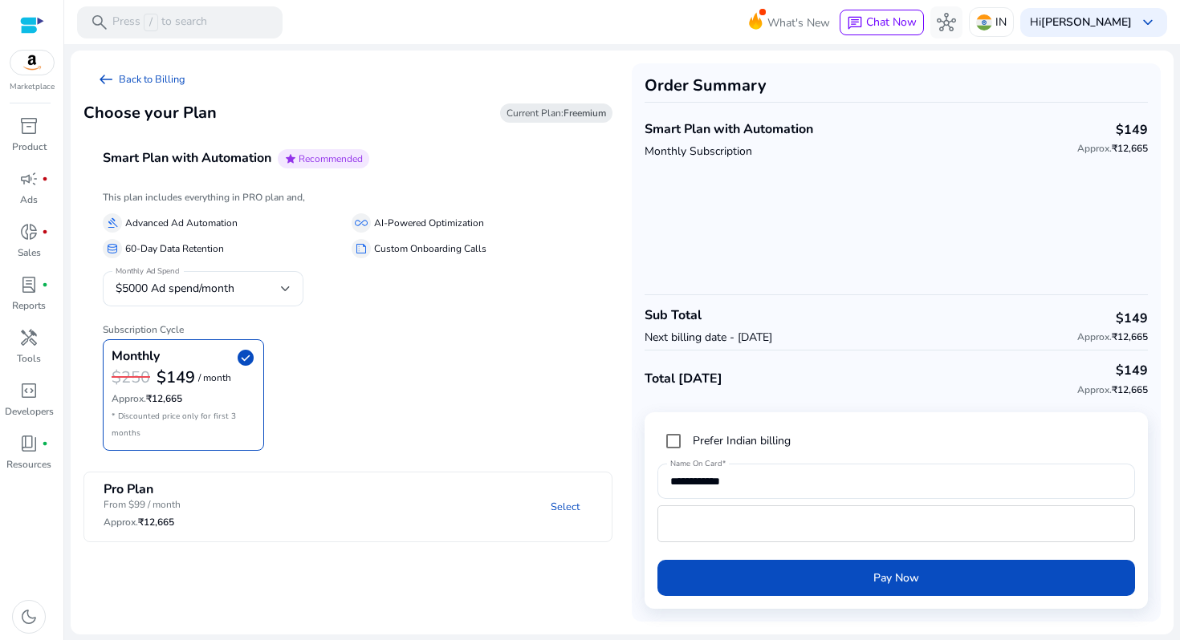
click at [38, 30] on div at bounding box center [32, 25] width 24 height 18
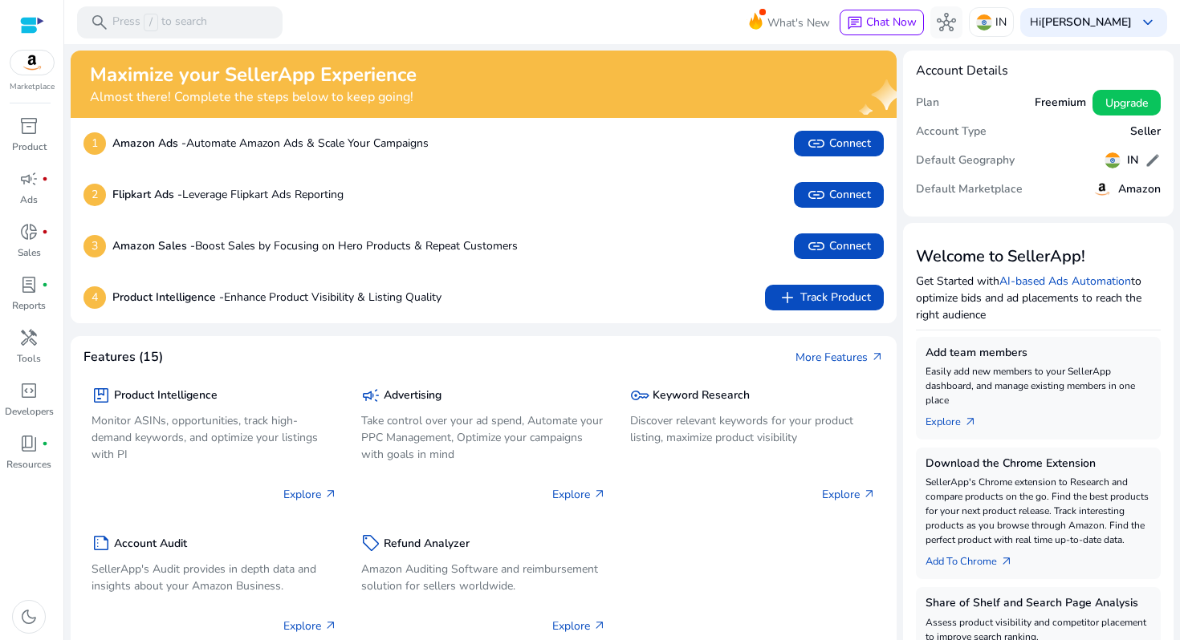
scroll to position [7, 0]
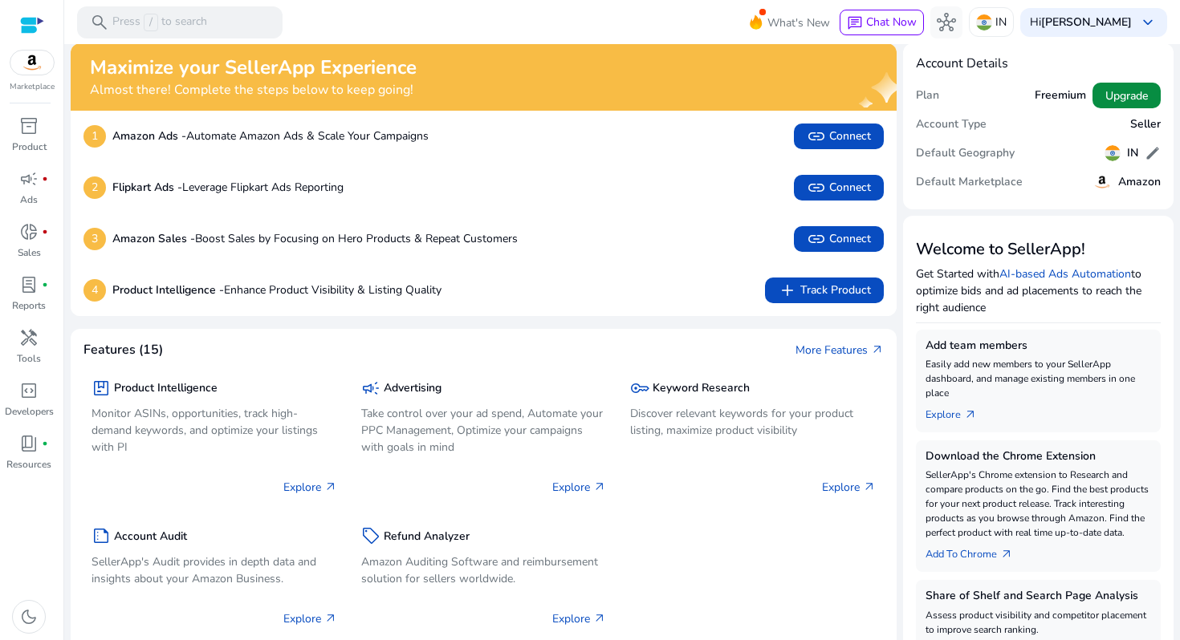
click at [1137, 90] on span "Upgrade" at bounding box center [1126, 95] width 43 height 17
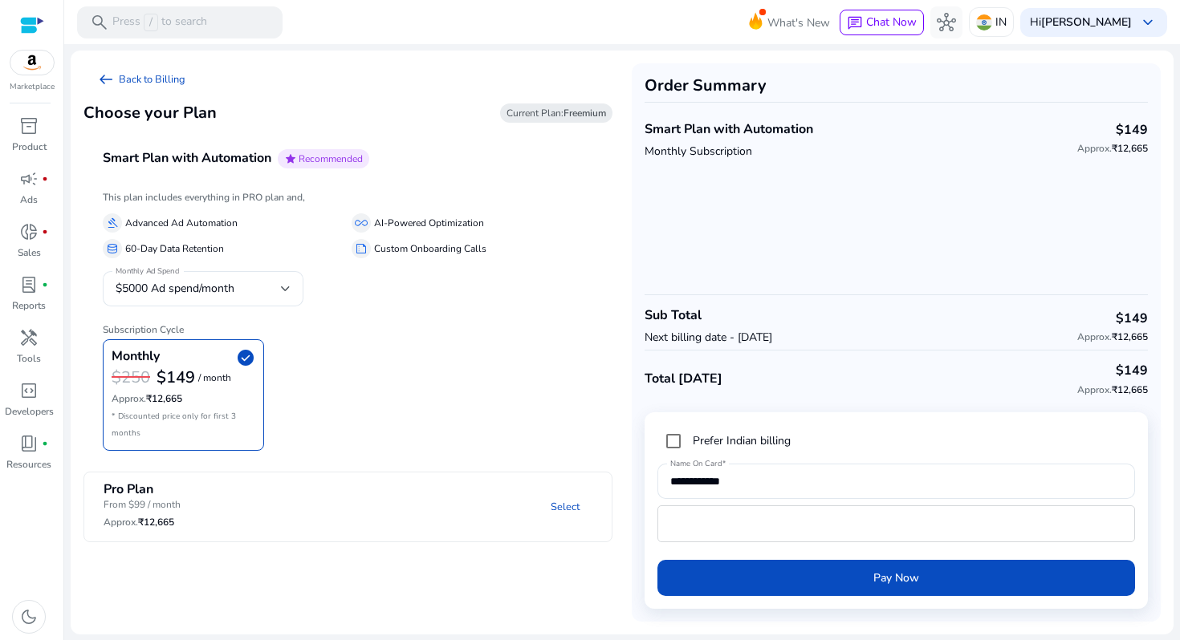
click at [717, 153] on p "Monthly Subscription" at bounding box center [728, 151] width 169 height 17
click at [644, 152] on p "Monthly Subscription" at bounding box center [728, 151] width 169 height 17
click at [576, 113] on b "Freemium" at bounding box center [584, 113] width 43 height 13
click at [352, 153] on span "Recommended" at bounding box center [331, 158] width 64 height 13
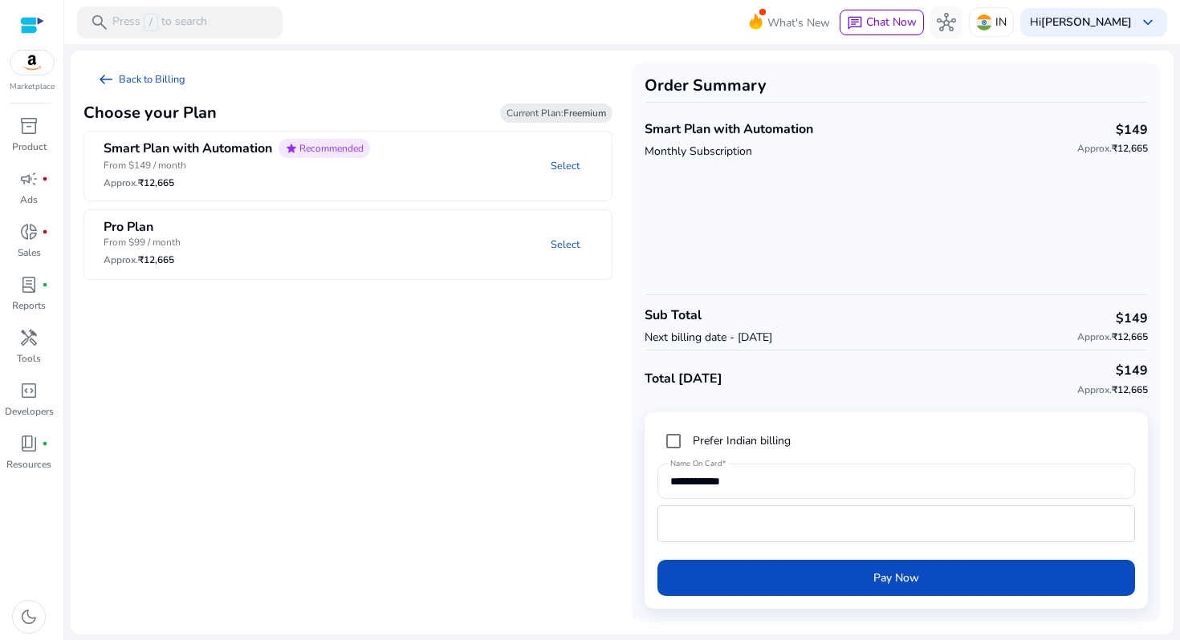
click at [238, 177] on h6 "Approx. ₹12,665" at bounding box center [237, 182] width 266 height 11
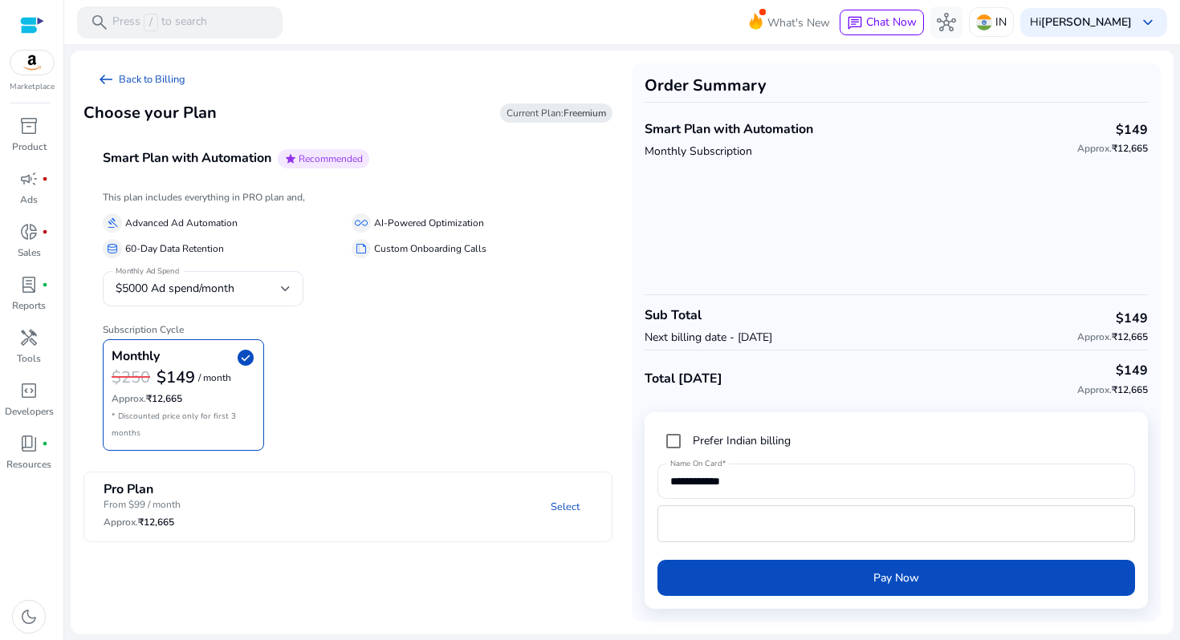
click at [212, 233] on div "gavel Advanced Ad Automation all_inclusive AI-Powered Optimization database 60-…" at bounding box center [348, 232] width 490 height 51
click at [204, 282] on span "$5000 Ad spend/month" at bounding box center [175, 288] width 119 height 15
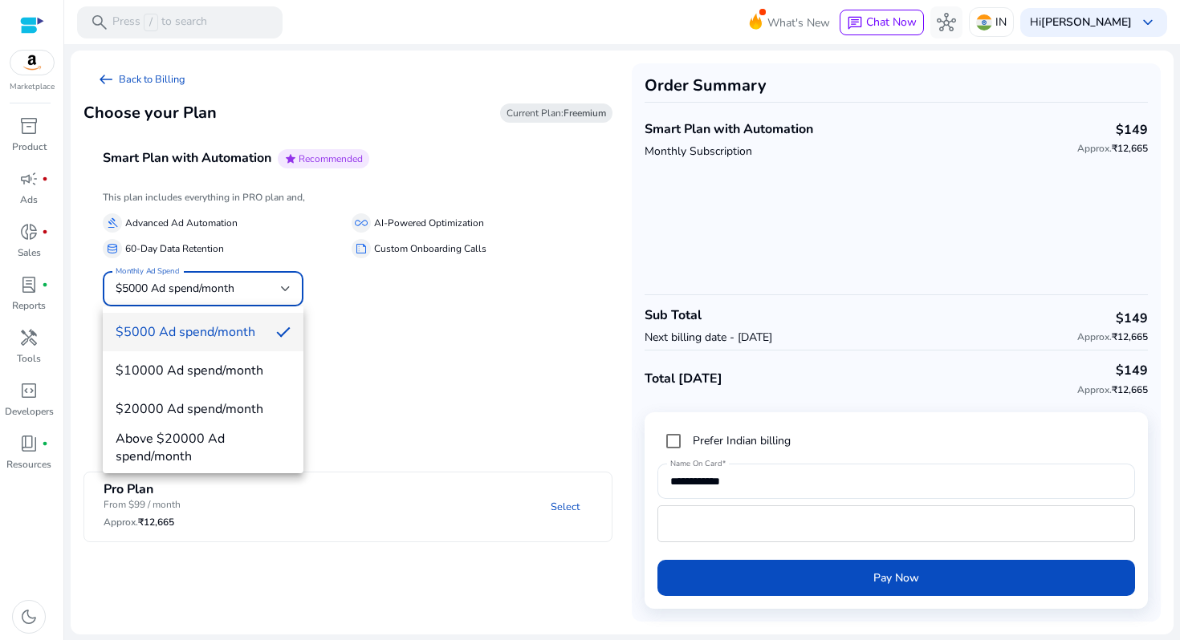
click at [481, 394] on div at bounding box center [590, 320] width 1180 height 640
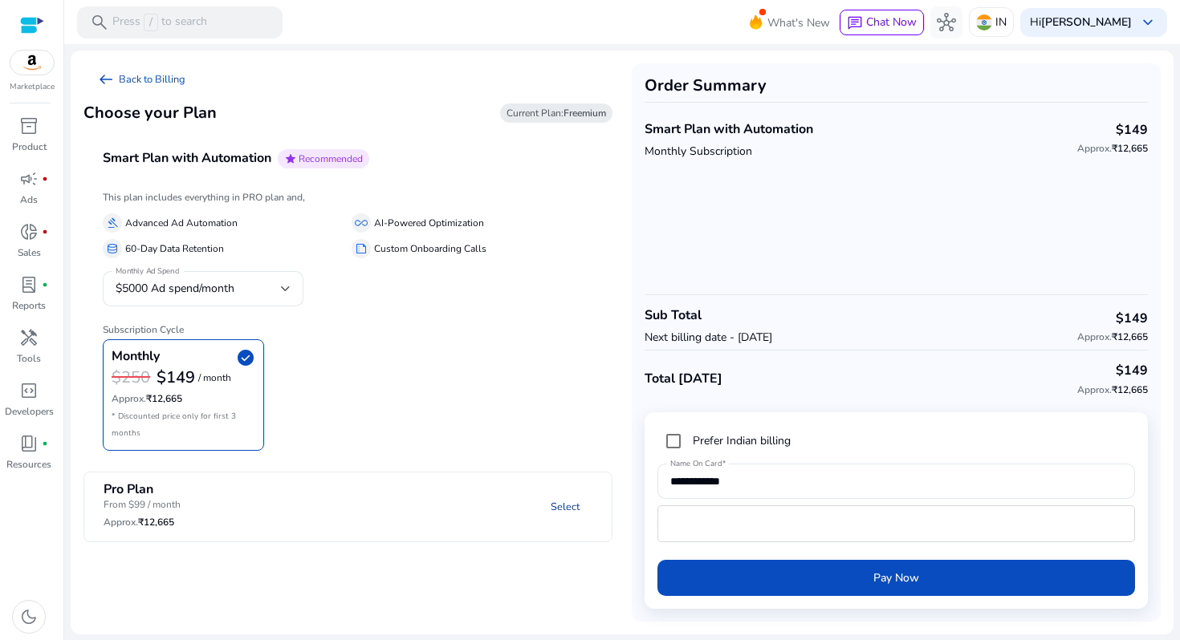
click at [567, 510] on link "Select" at bounding box center [565, 507] width 55 height 29
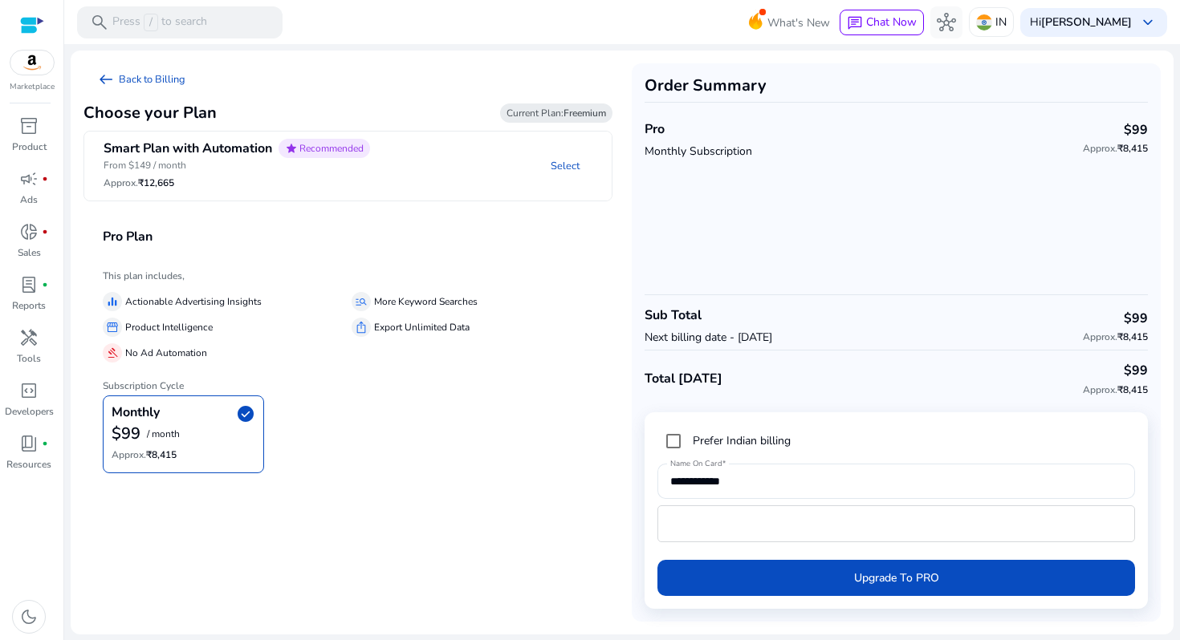
click at [191, 418] on div "Monthly check_circle" at bounding box center [184, 413] width 144 height 19
click at [196, 276] on h6 "This plan includes," at bounding box center [348, 275] width 490 height 11
